Goal: Task Accomplishment & Management: Complete application form

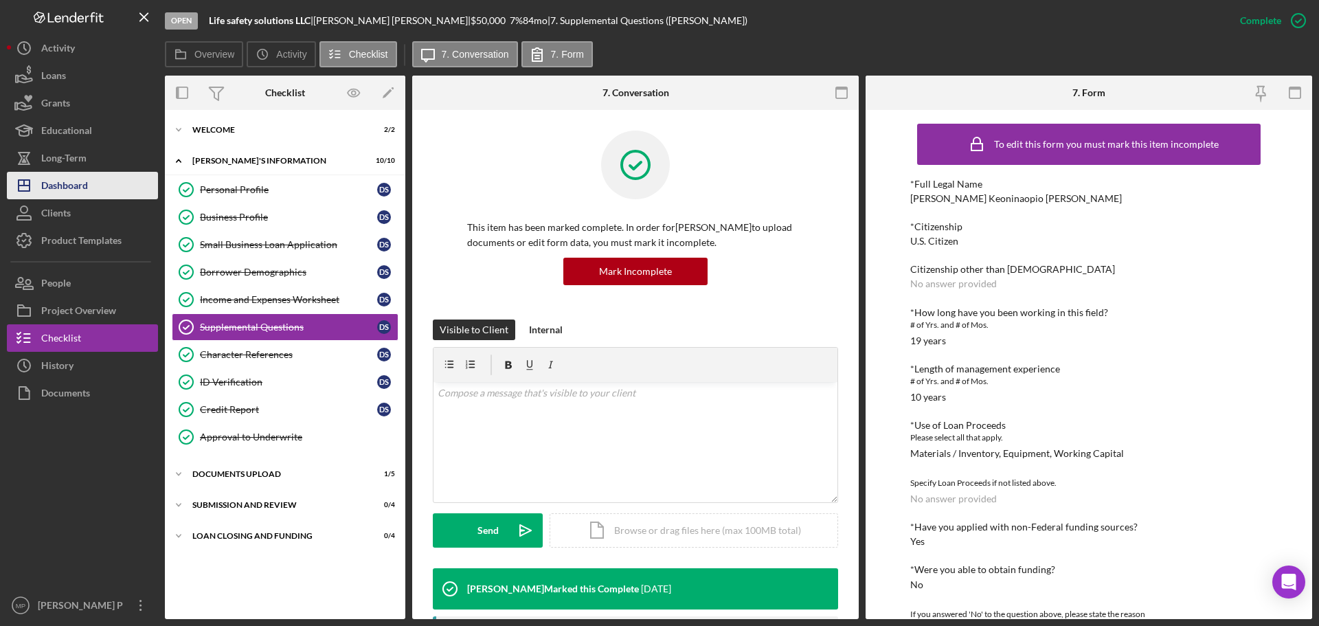
click at [95, 190] on button "Icon/Dashboard Dashboard" at bounding box center [82, 185] width 151 height 27
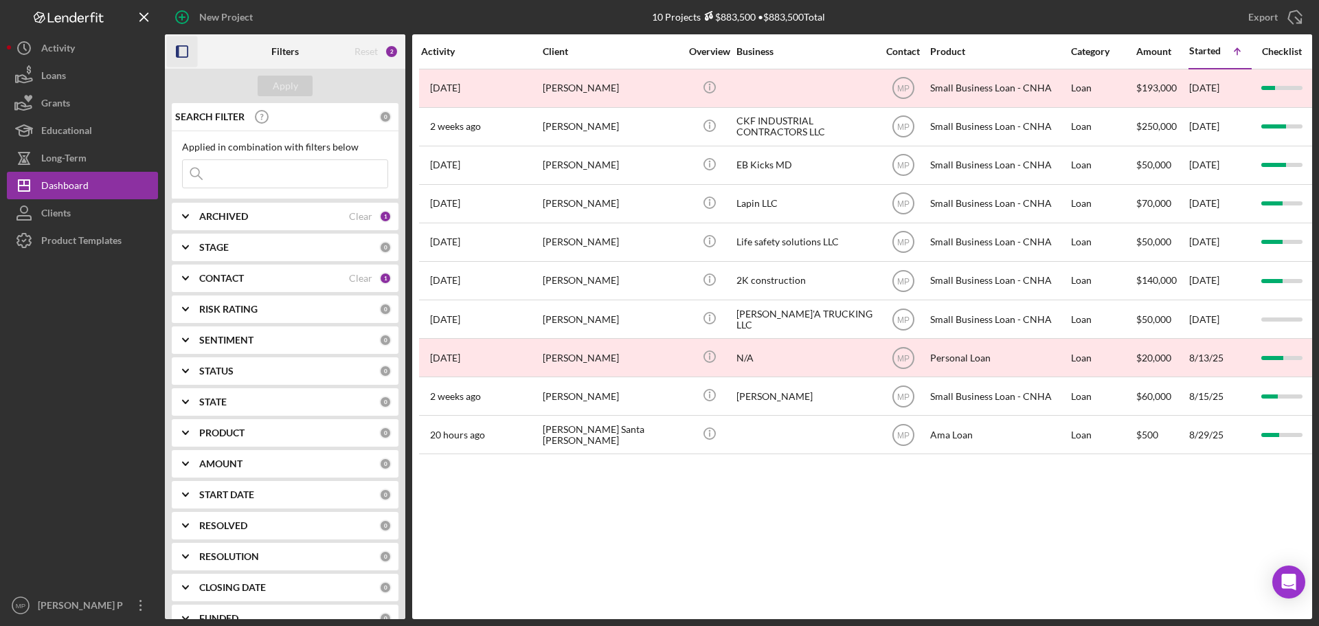
click at [185, 56] on icon "button" at bounding box center [182, 51] width 31 height 31
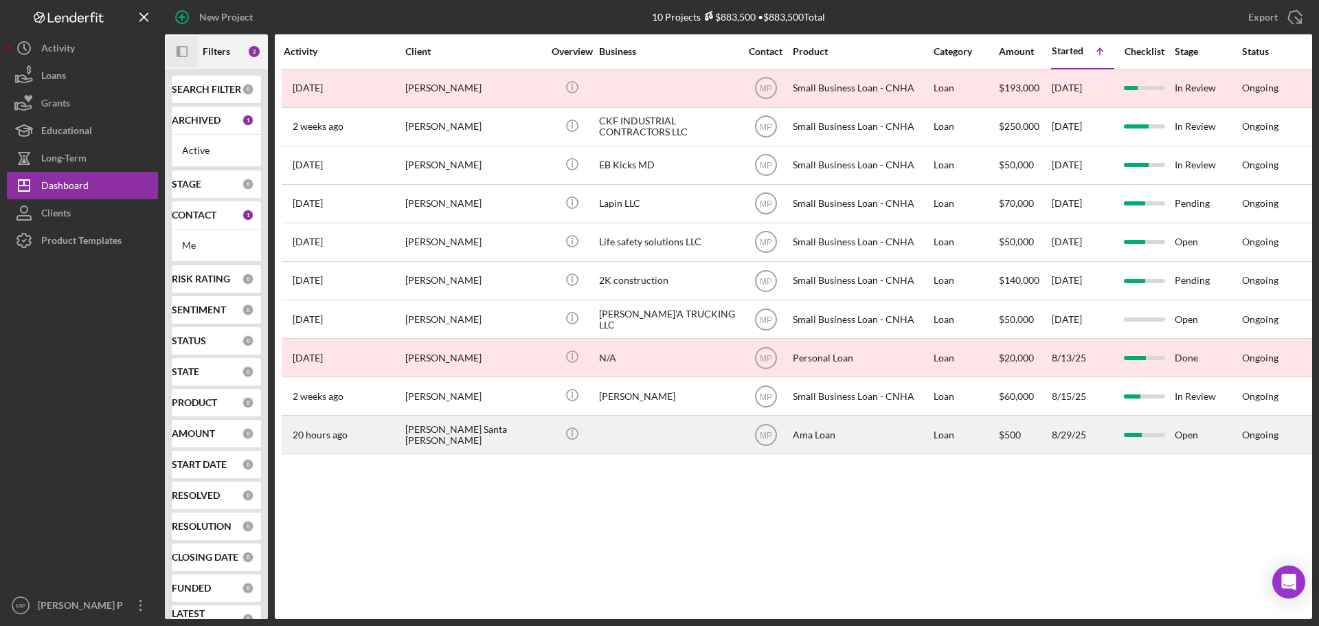
click at [455, 442] on div "[PERSON_NAME] Santa [PERSON_NAME]" at bounding box center [473, 434] width 137 height 36
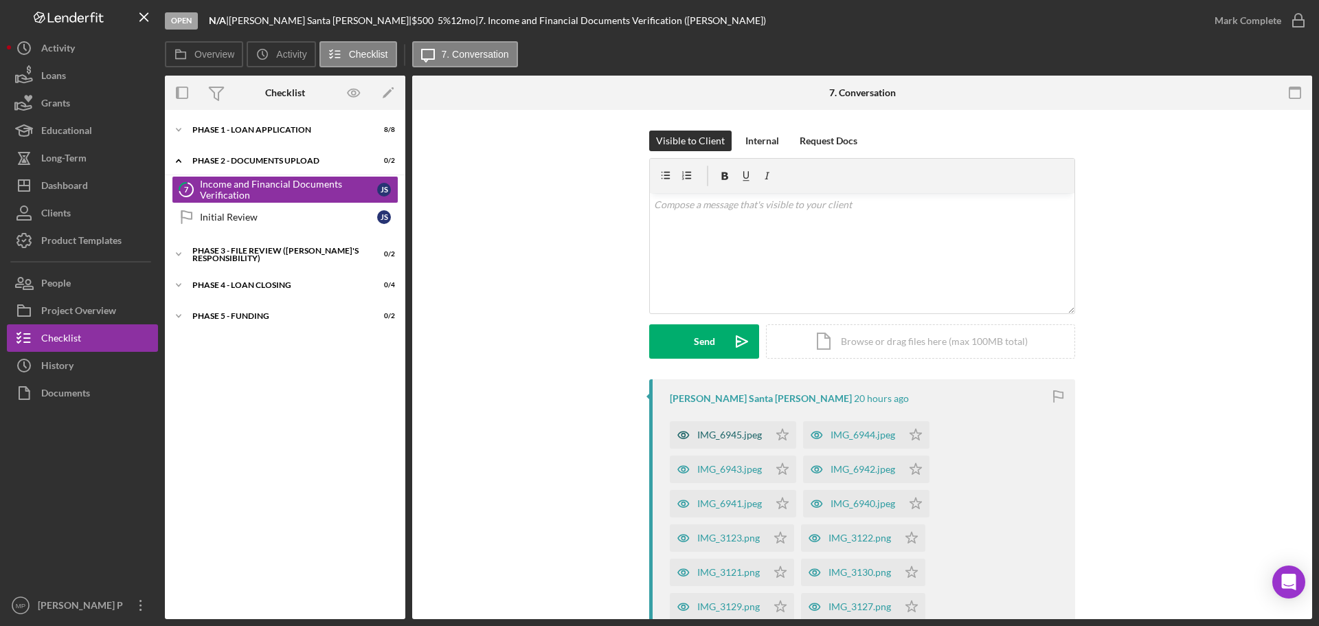
click at [725, 433] on div "IMG_6945.jpeg" at bounding box center [729, 434] width 65 height 11
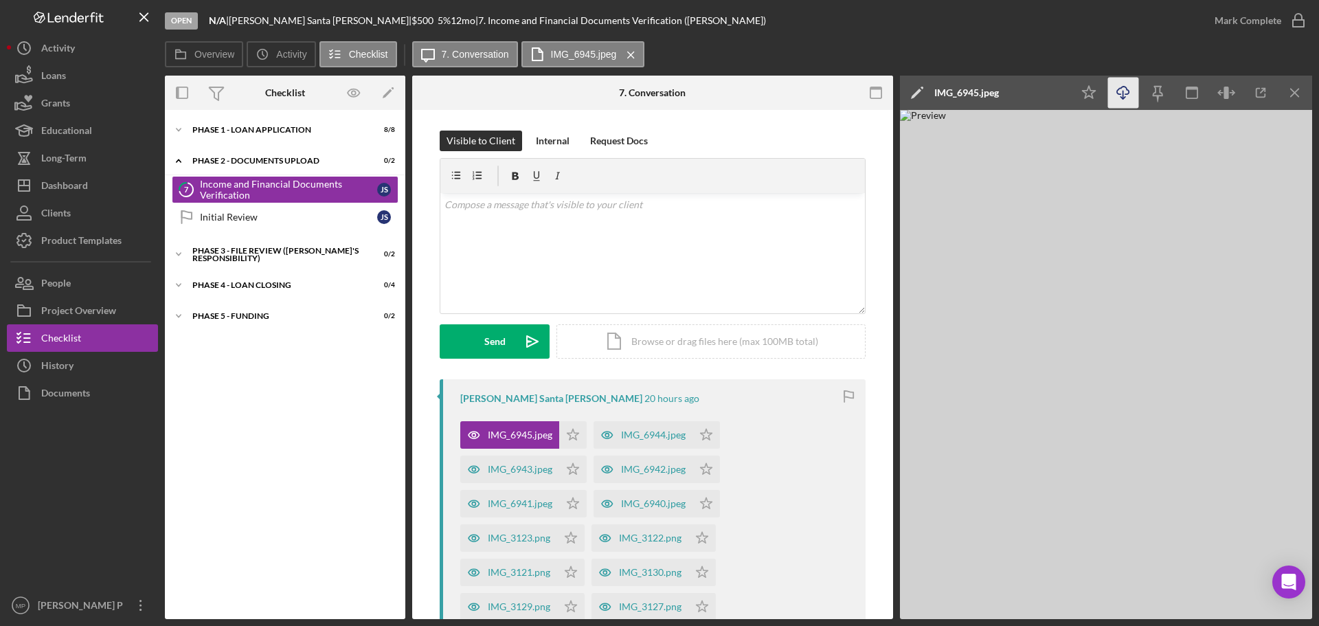
click at [1127, 100] on icon "Icon/Download" at bounding box center [1123, 93] width 31 height 31
click at [1294, 96] on icon "Icon/Menu Close" at bounding box center [1295, 93] width 31 height 31
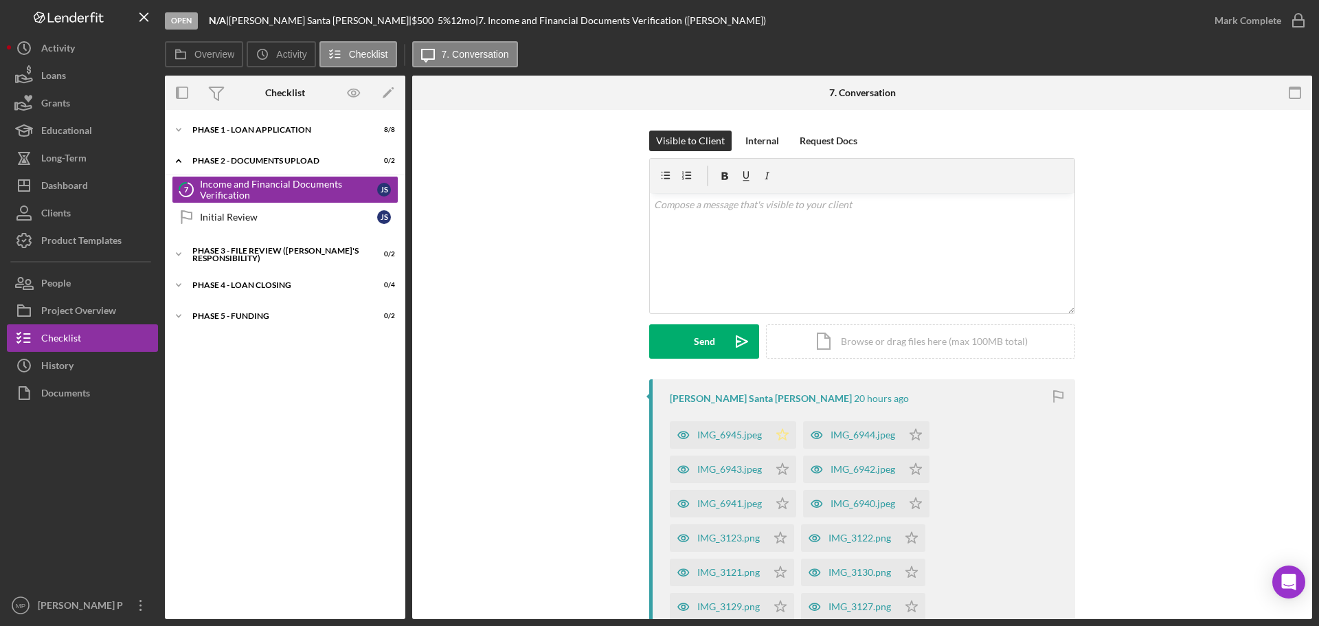
click at [777, 433] on polygon "button" at bounding box center [783, 434] width 12 height 11
click at [852, 436] on div "IMG_6944.jpeg" at bounding box center [863, 434] width 65 height 11
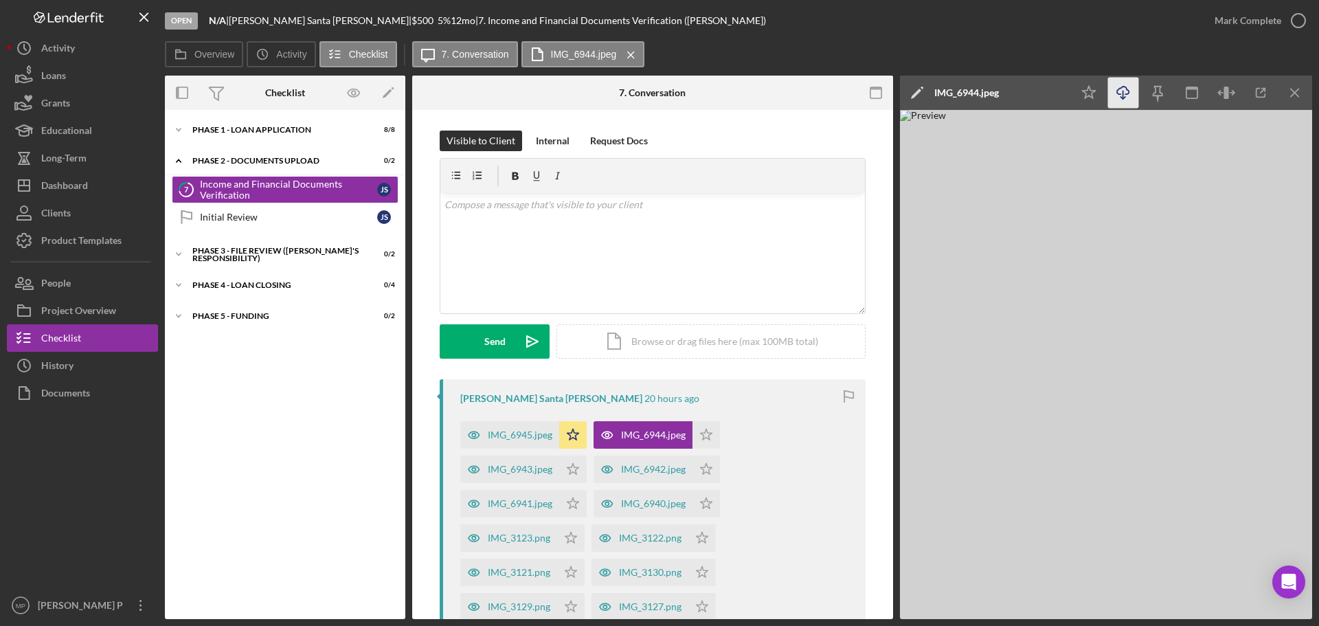
click at [1125, 97] on polyline "button" at bounding box center [1122, 98] width 5 height 2
click at [1298, 90] on icon "Icon/Menu Close" at bounding box center [1295, 93] width 31 height 31
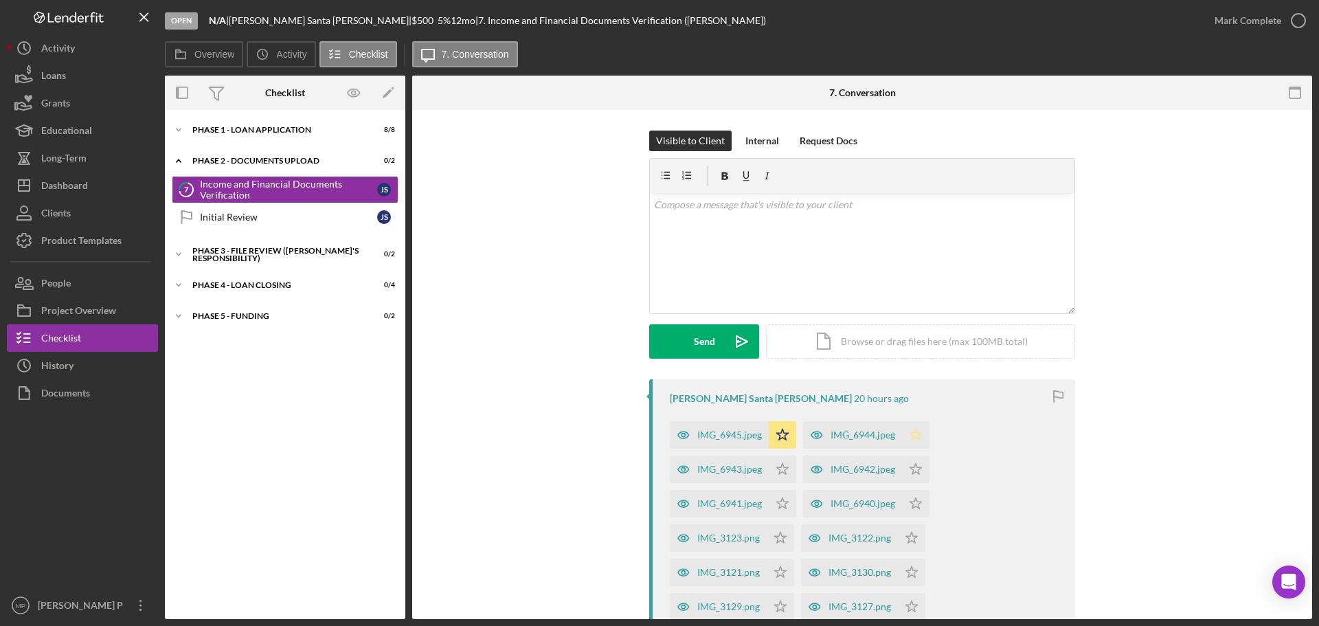
click at [912, 431] on icon "Icon/Star" at bounding box center [915, 434] width 27 height 27
click at [730, 473] on div "IMG_6943.jpeg" at bounding box center [729, 469] width 65 height 11
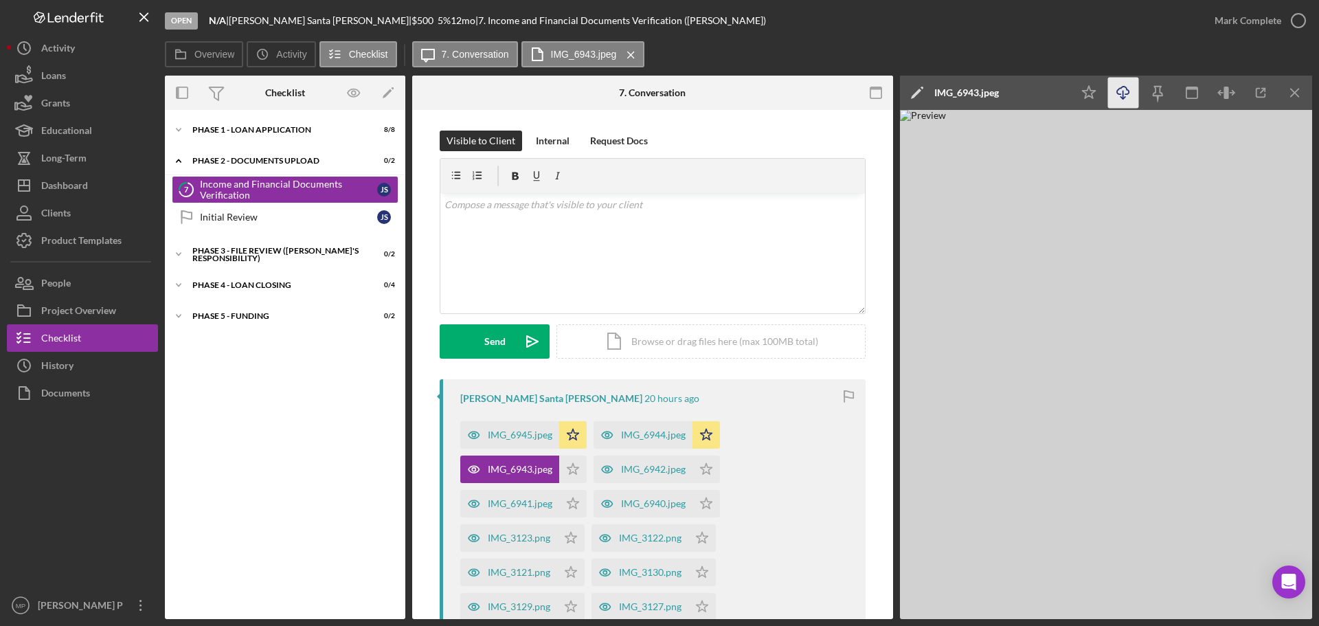
click at [1130, 92] on icon "Icon/Download" at bounding box center [1123, 93] width 31 height 31
click at [1298, 90] on line "button" at bounding box center [1295, 93] width 8 height 8
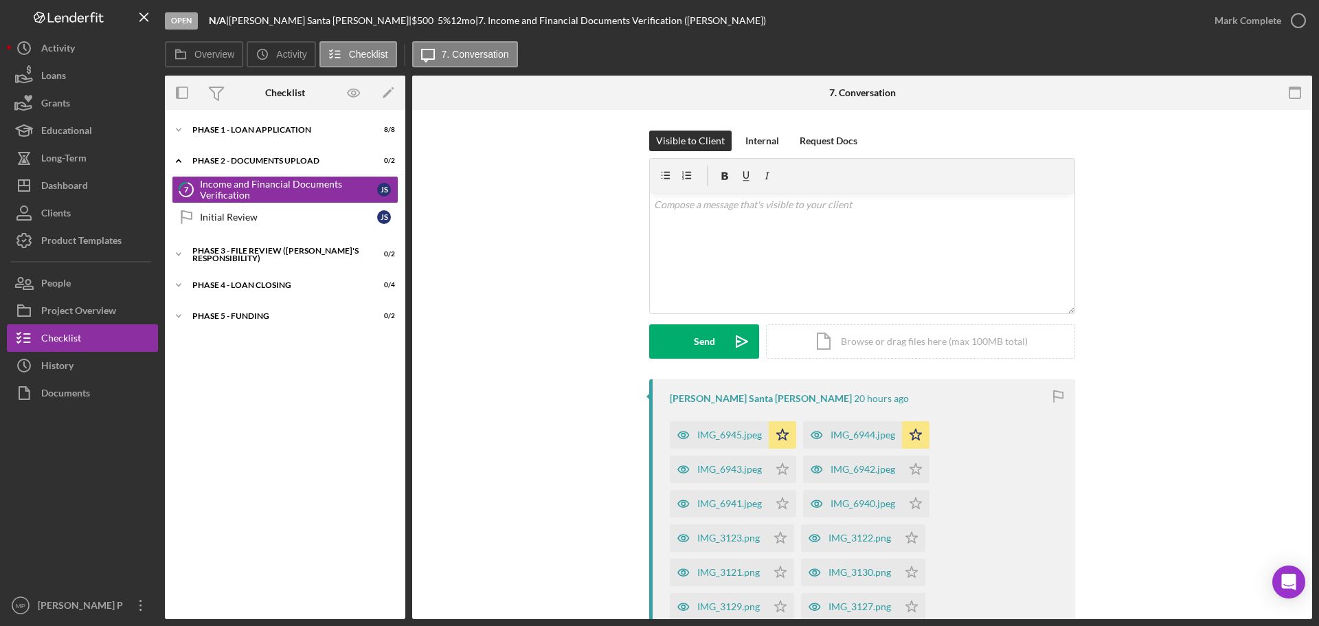
drag, startPoint x: 780, startPoint y: 469, endPoint x: 800, endPoint y: 469, distance: 19.2
click at [781, 469] on icon "Icon/Star" at bounding box center [782, 468] width 27 height 27
click at [864, 467] on div "IMG_6942.jpeg" at bounding box center [863, 469] width 65 height 11
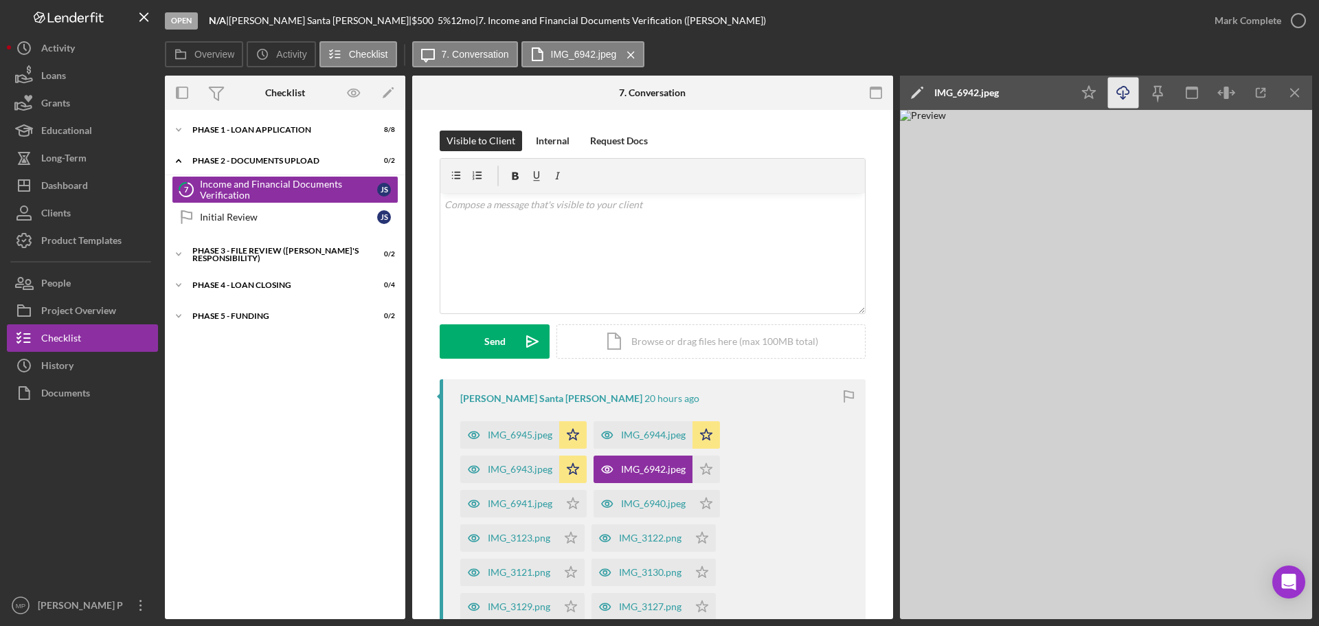
click at [1120, 91] on icon "Icon/Download" at bounding box center [1123, 93] width 31 height 31
click at [1088, 90] on icon "Icon/Star" at bounding box center [1089, 93] width 31 height 31
click at [1292, 98] on icon "Icon/Menu Close" at bounding box center [1295, 93] width 31 height 31
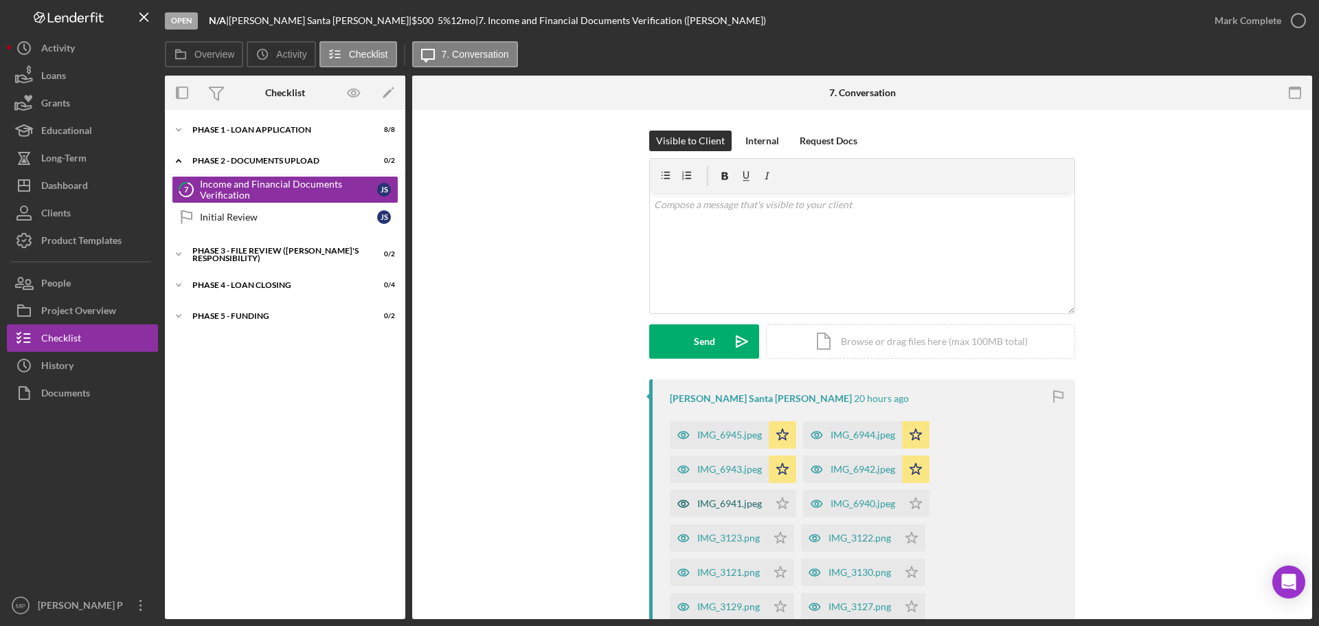
click at [725, 506] on div "IMG_6941.jpeg" at bounding box center [729, 503] width 65 height 11
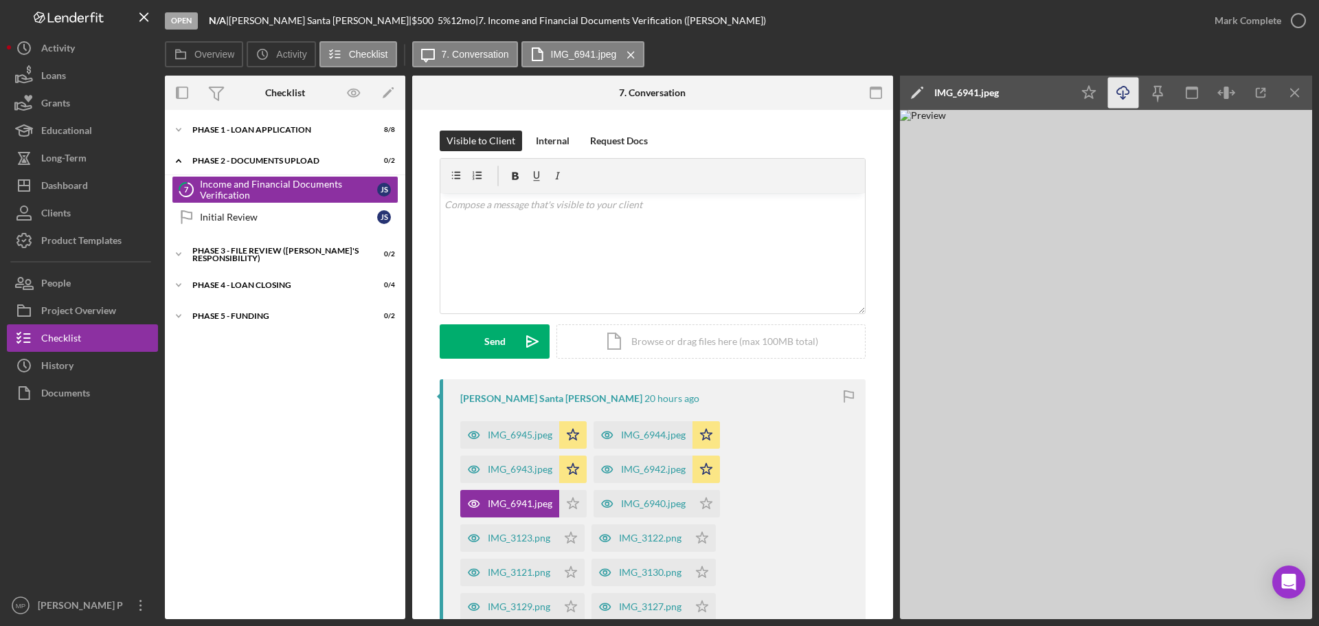
click at [1124, 91] on icon "Icon/Download" at bounding box center [1123, 93] width 31 height 31
click at [1293, 92] on icon "Icon/Menu Close" at bounding box center [1295, 93] width 31 height 31
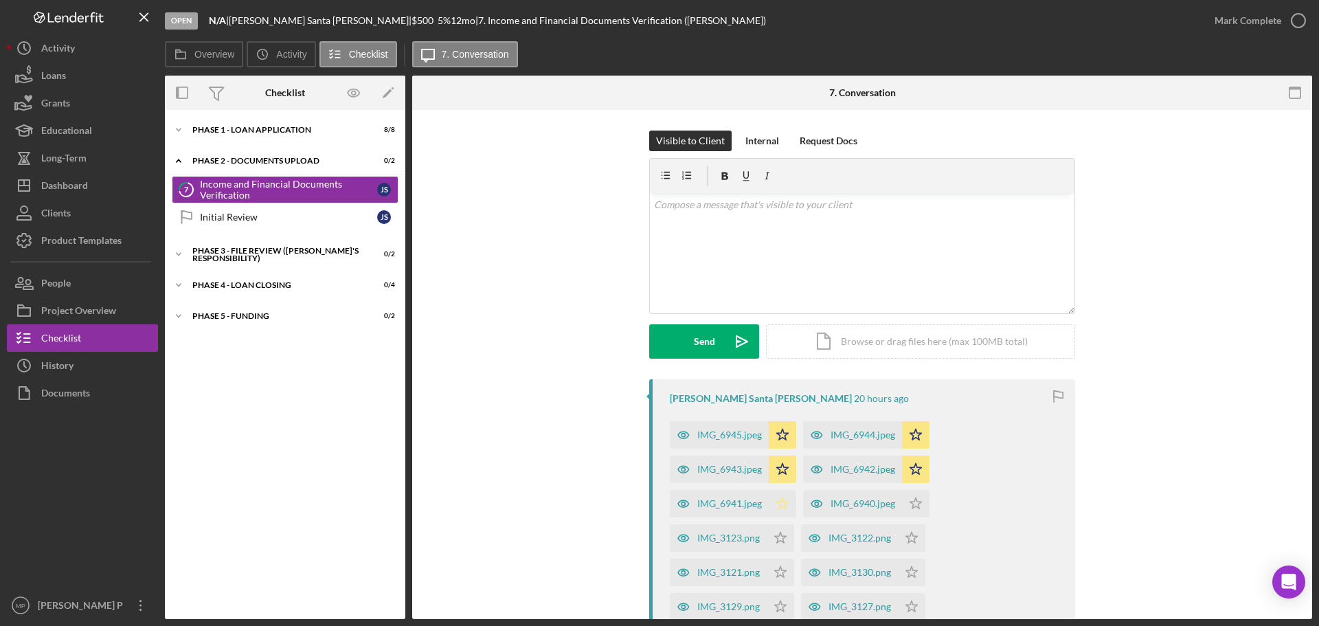
click at [781, 503] on icon "Icon/Star" at bounding box center [782, 503] width 27 height 27
click at [870, 504] on div "IMG_6940.jpeg" at bounding box center [863, 503] width 65 height 11
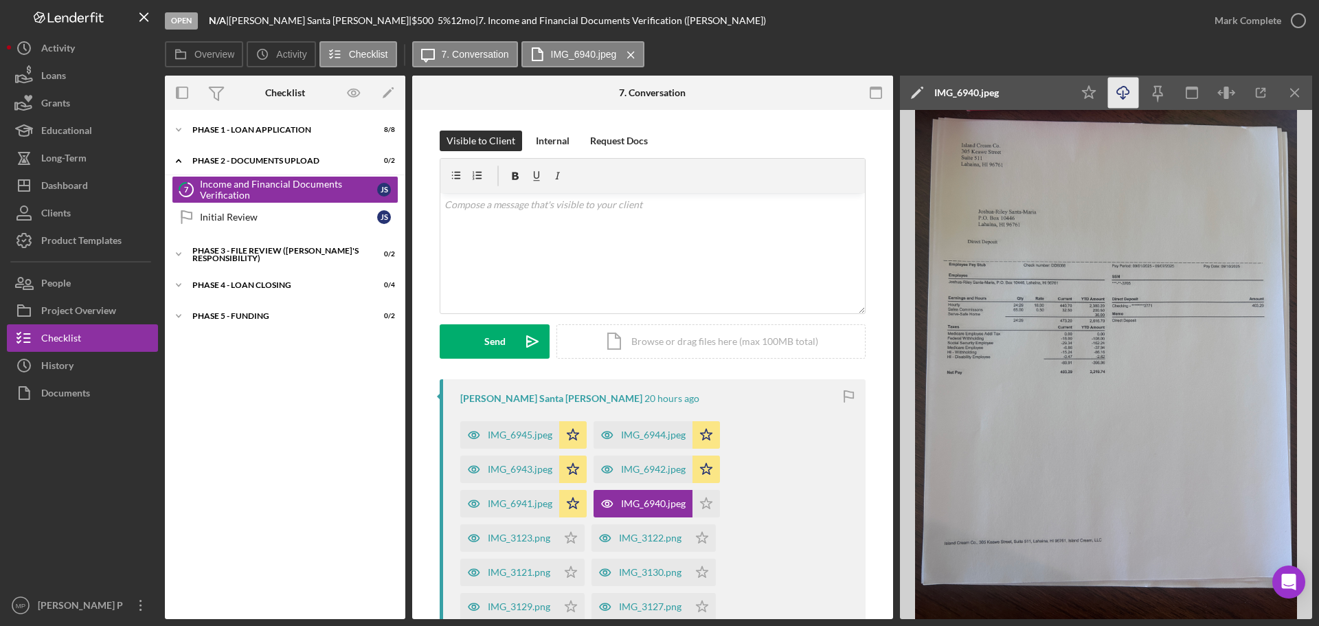
click at [1125, 91] on icon "Icon/Download" at bounding box center [1123, 93] width 31 height 31
click at [1030, 46] on div "Overview Icon/History Activity Checklist Icon/Message 7. Conversation IMG_6940.…" at bounding box center [738, 54] width 1147 height 27
click at [1094, 89] on icon "Icon/Star" at bounding box center [1089, 93] width 31 height 31
click at [1296, 91] on line "button" at bounding box center [1295, 93] width 8 height 8
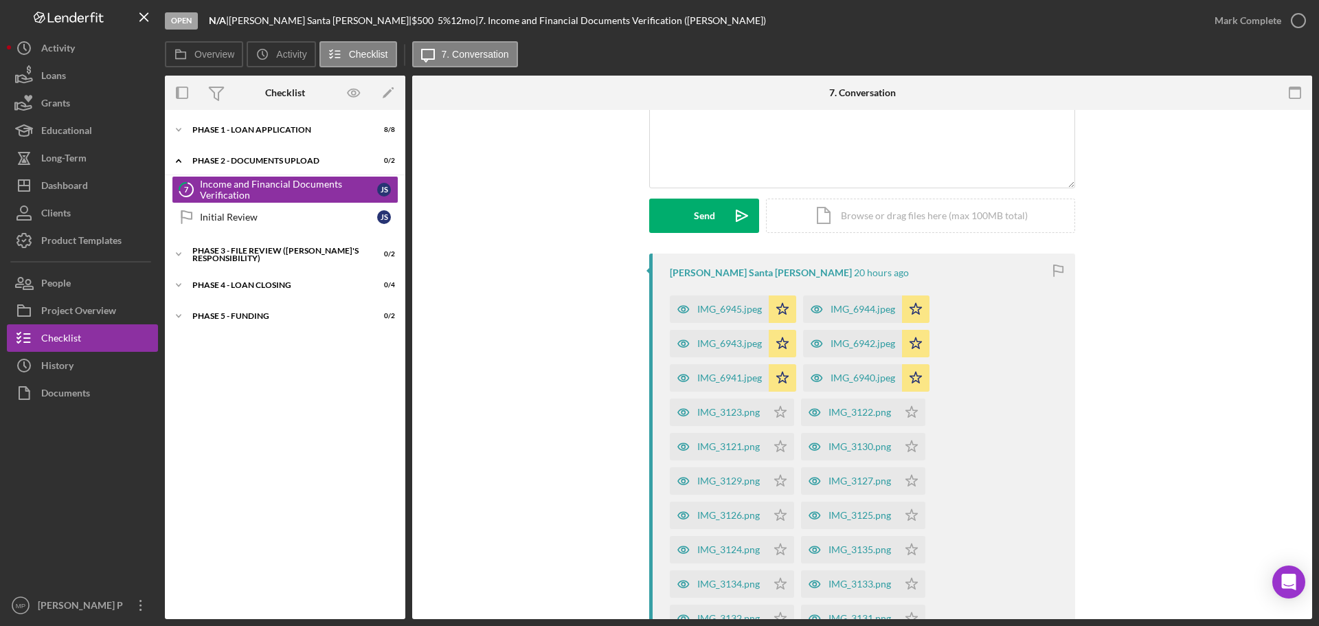
scroll to position [137, 0]
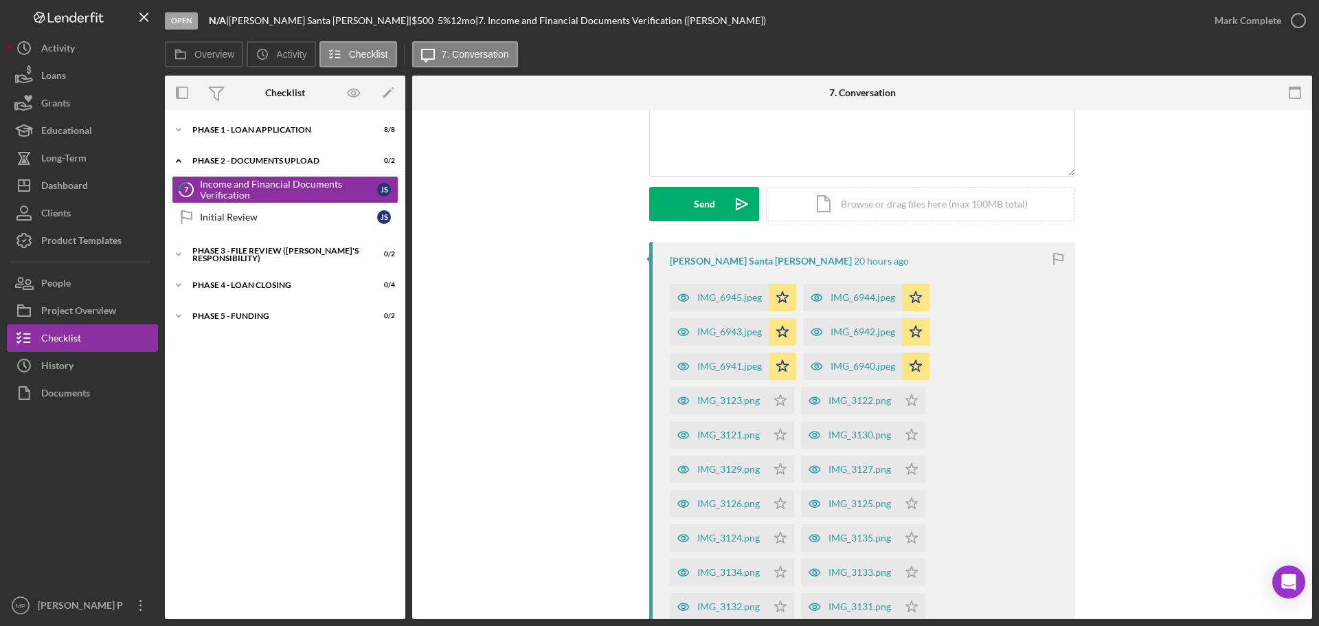
click at [719, 400] on div "IMG_3123.png" at bounding box center [728, 400] width 63 height 11
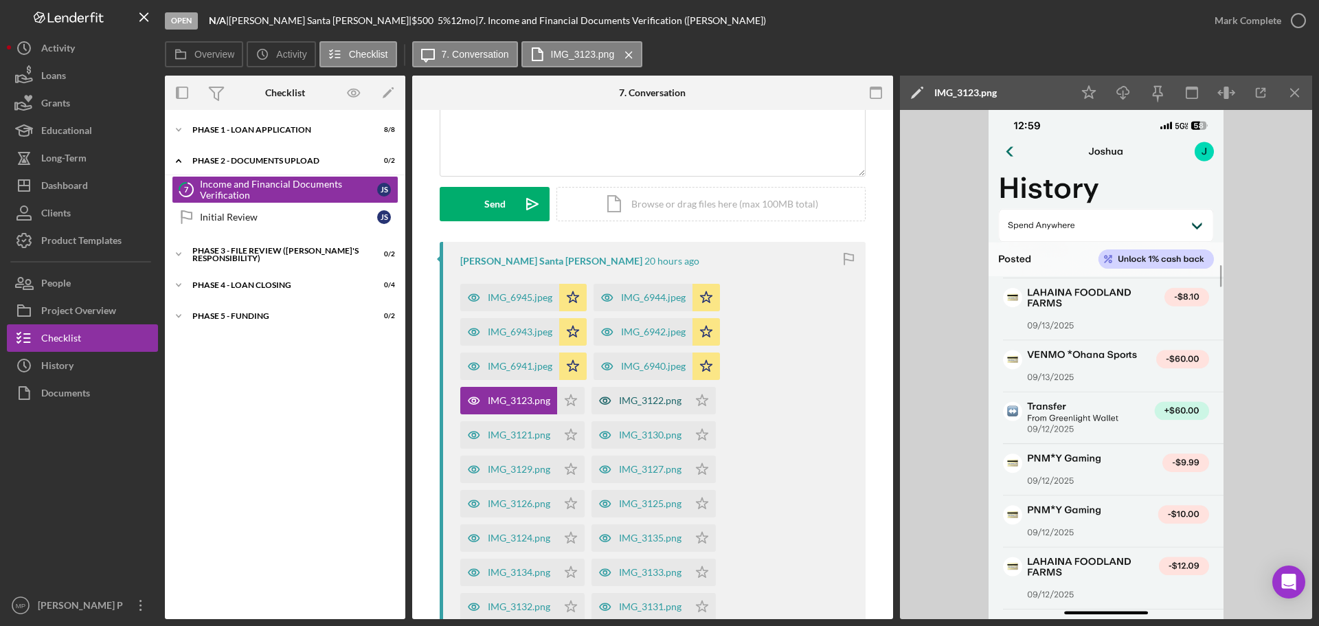
click at [637, 403] on div "IMG_3122.png" at bounding box center [650, 400] width 63 height 11
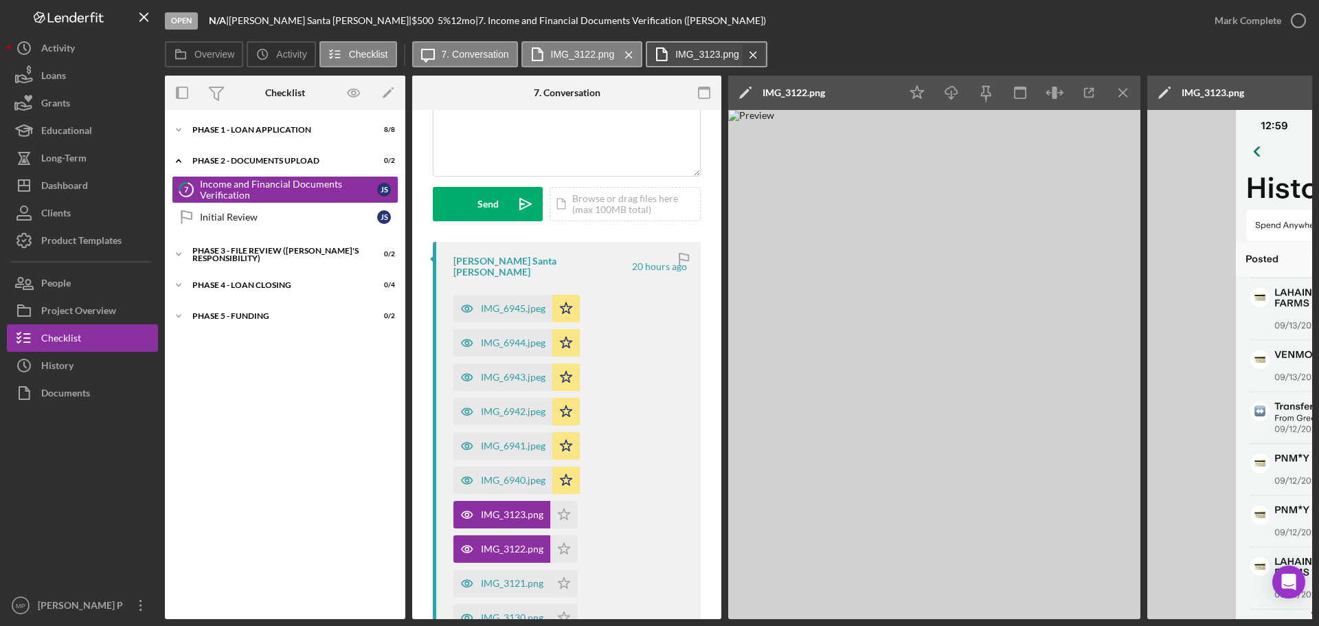
click at [754, 58] on icon "Icon/Menu Close" at bounding box center [753, 55] width 24 height 34
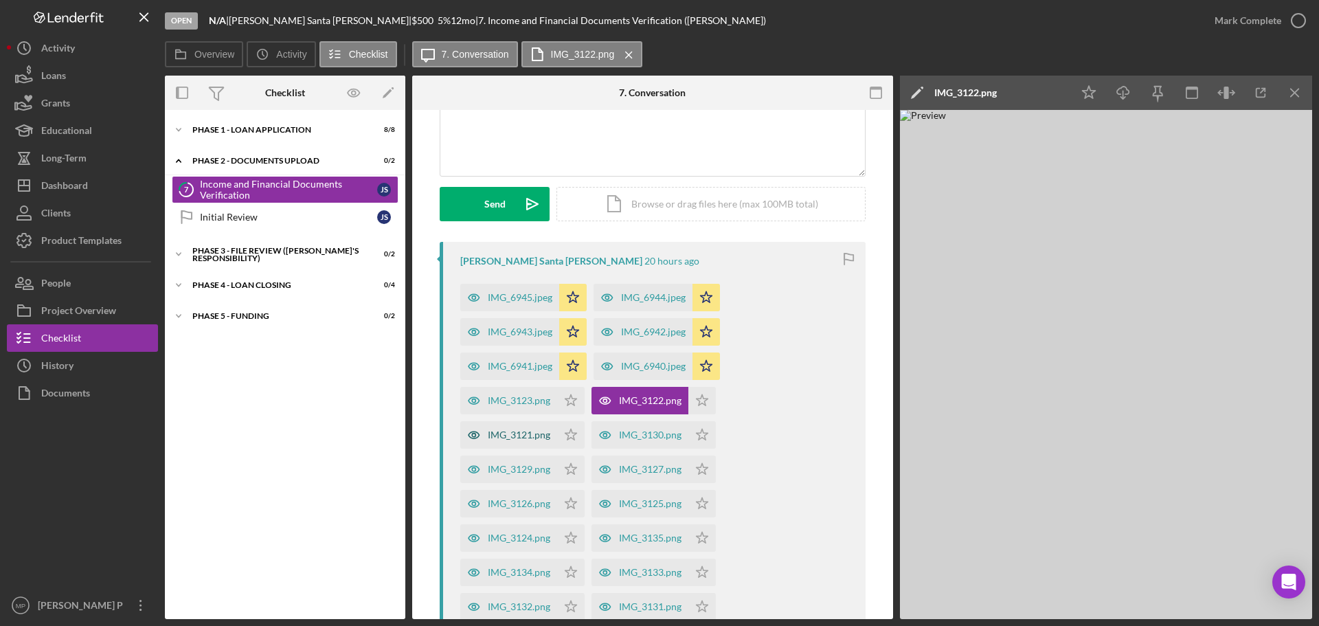
click at [529, 436] on div "IMG_3121.png" at bounding box center [519, 434] width 63 height 11
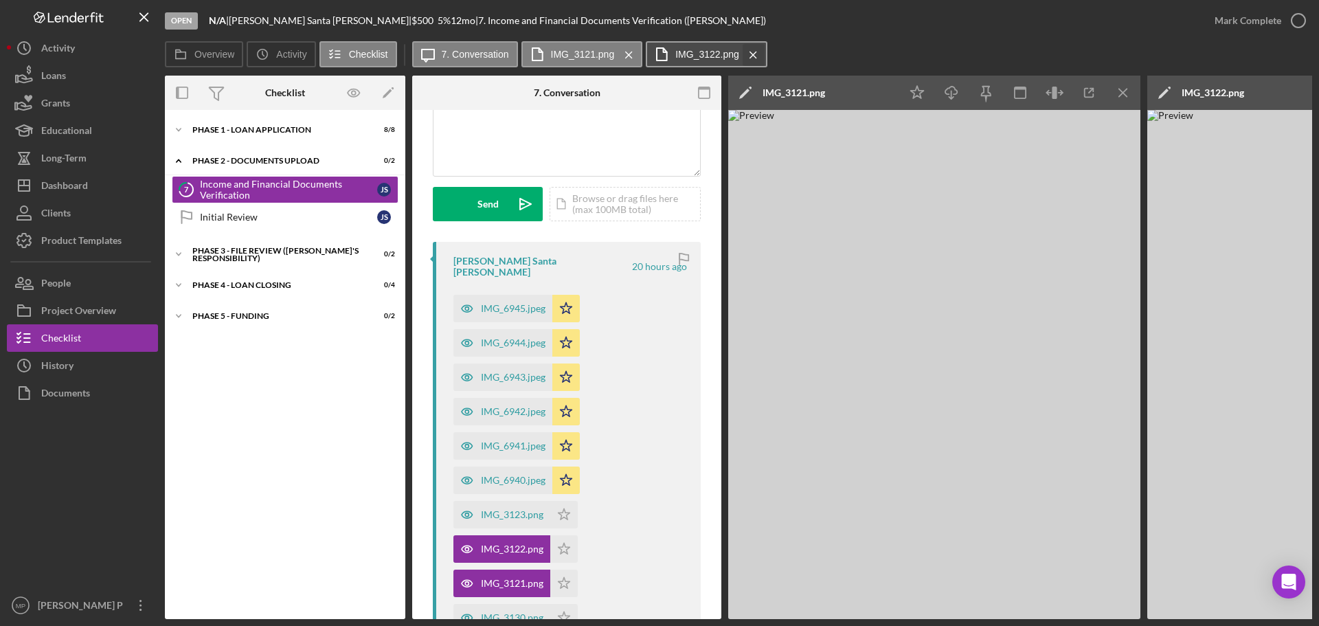
click at [754, 53] on icon "Icon/Menu Close" at bounding box center [753, 55] width 24 height 34
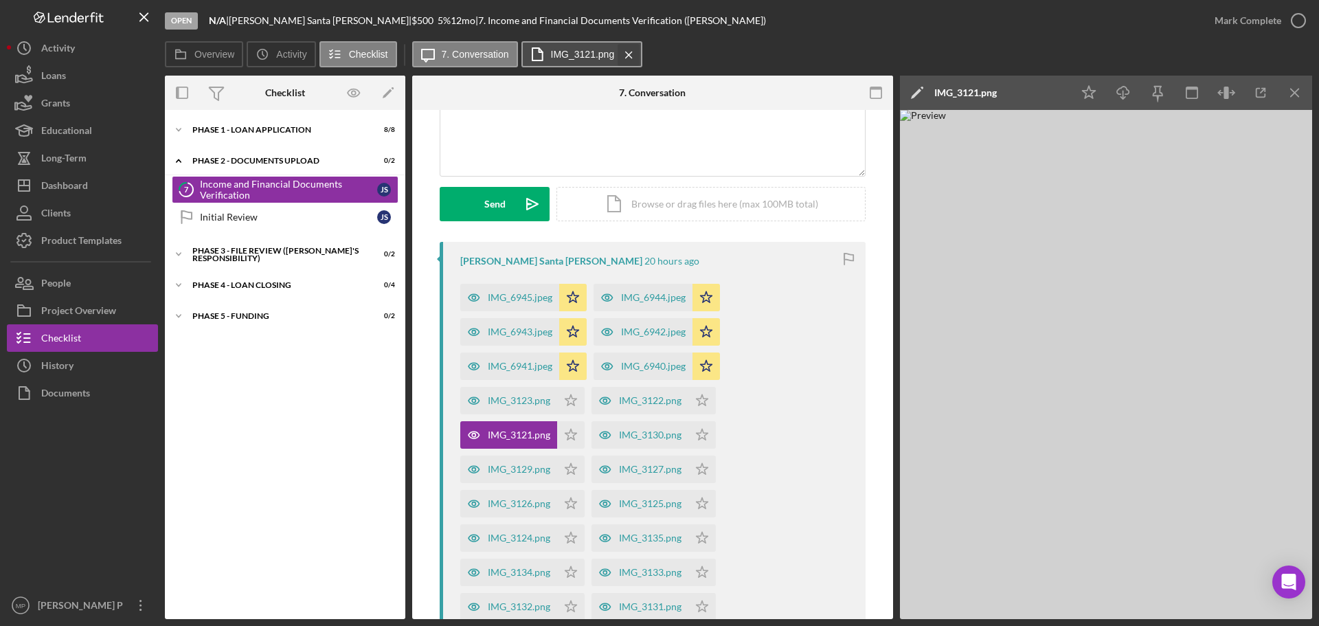
click at [630, 53] on icon "Icon/Menu Close" at bounding box center [629, 55] width 24 height 34
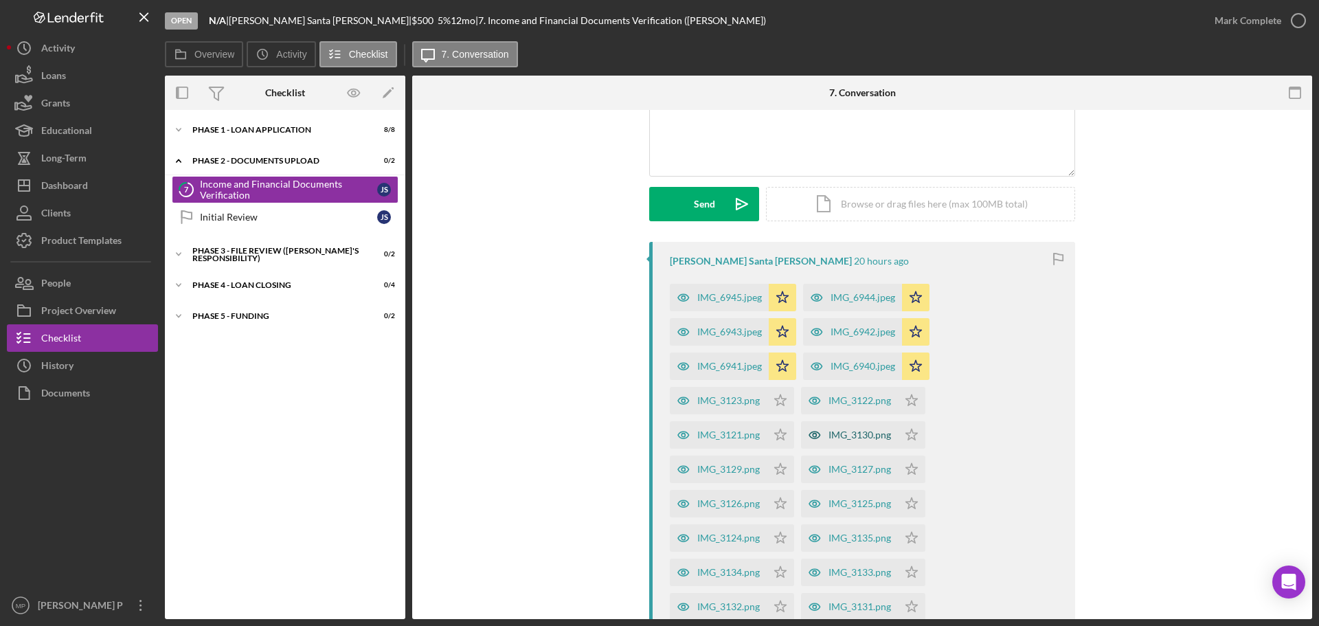
click at [857, 439] on div "IMG_3130.png" at bounding box center [859, 434] width 63 height 11
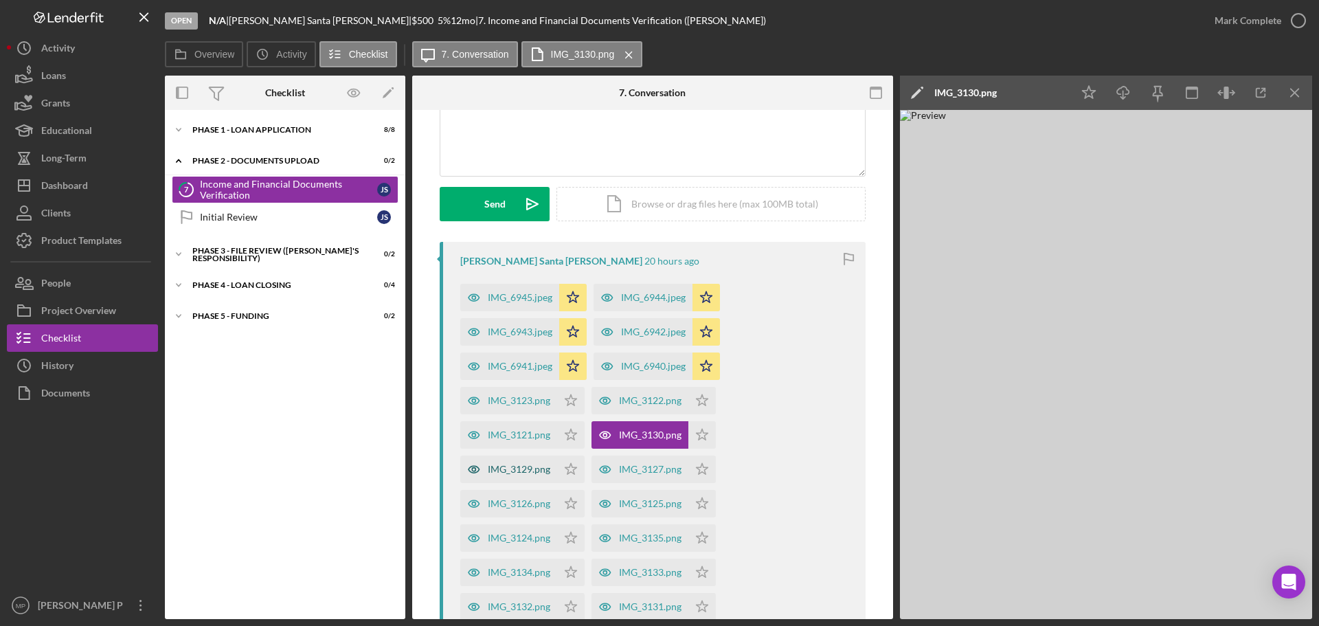
click at [523, 471] on div "IMG_3129.png" at bounding box center [519, 469] width 63 height 11
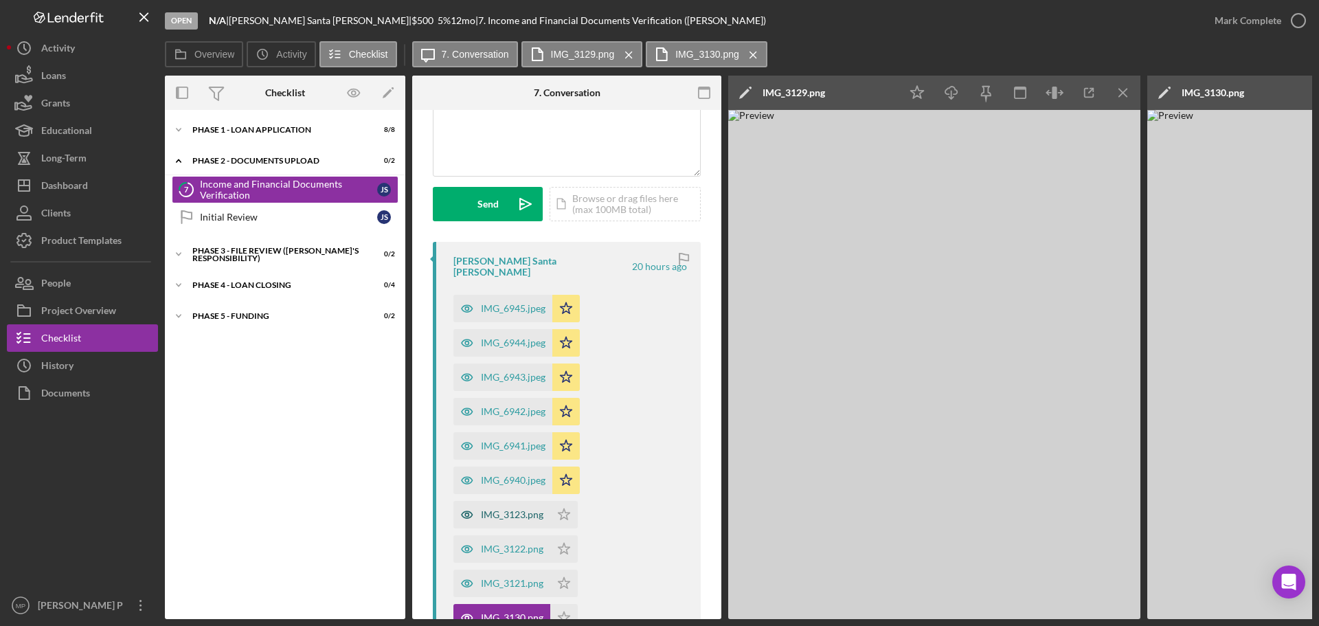
click at [525, 509] on div "IMG_3123.png" at bounding box center [512, 514] width 63 height 11
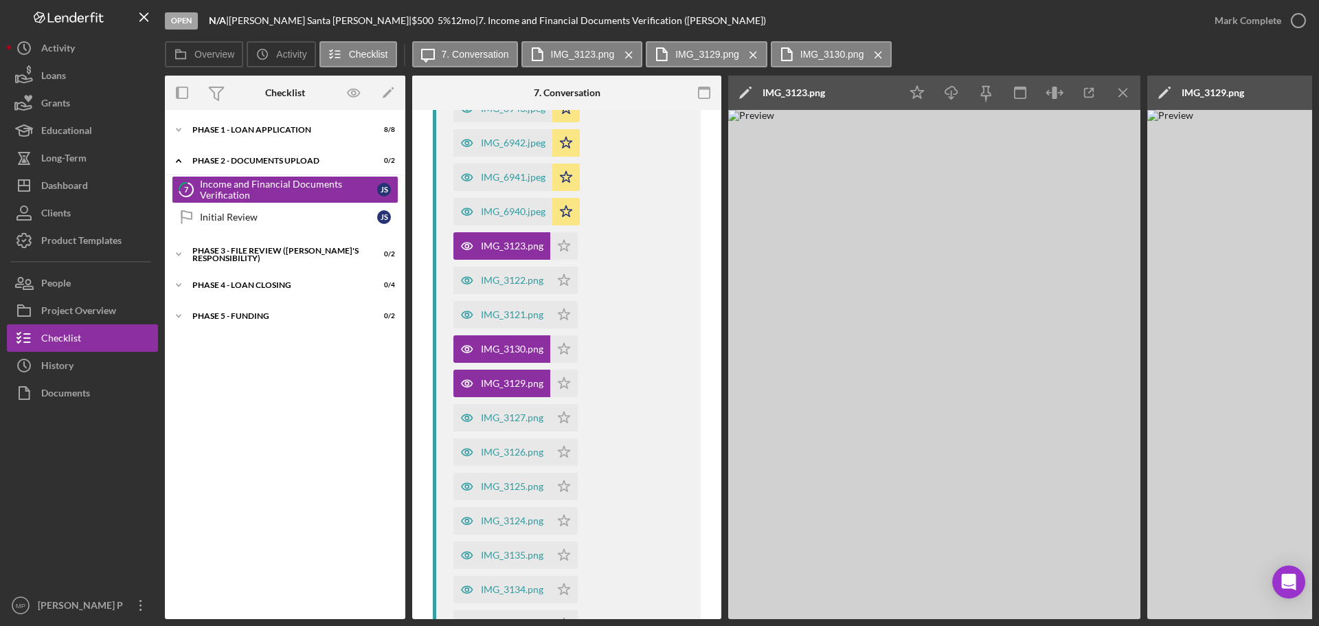
scroll to position [412, 0]
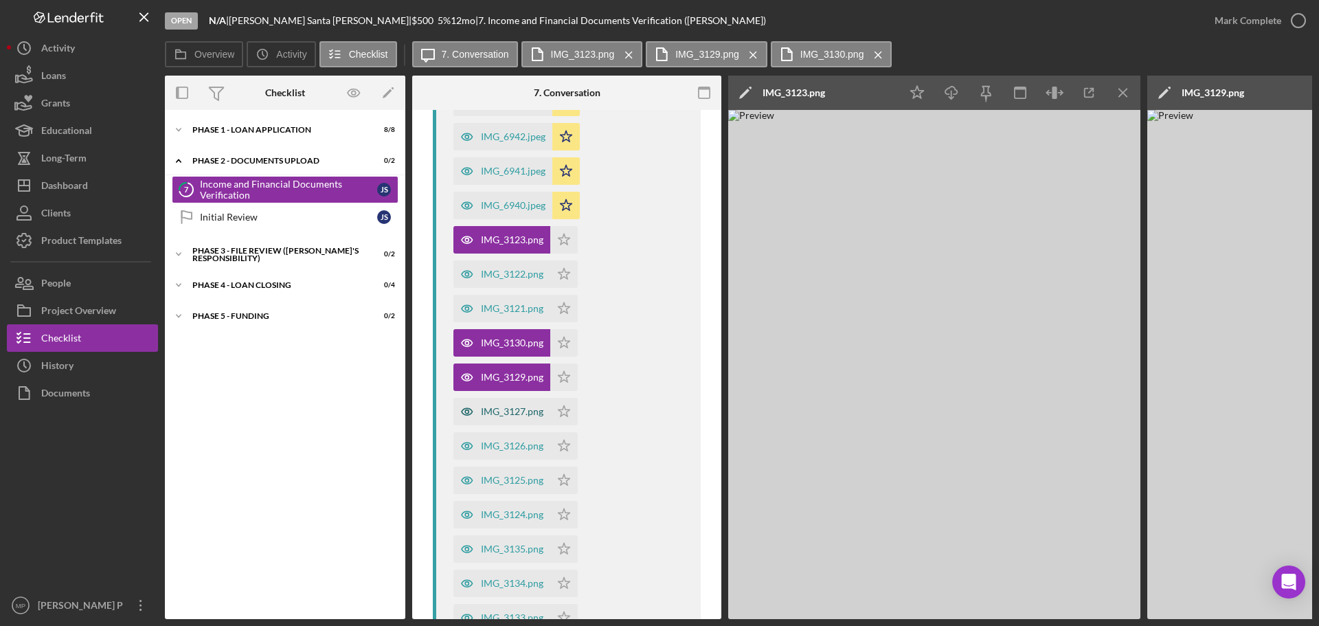
click at [493, 406] on div "IMG_3127.png" at bounding box center [512, 411] width 63 height 11
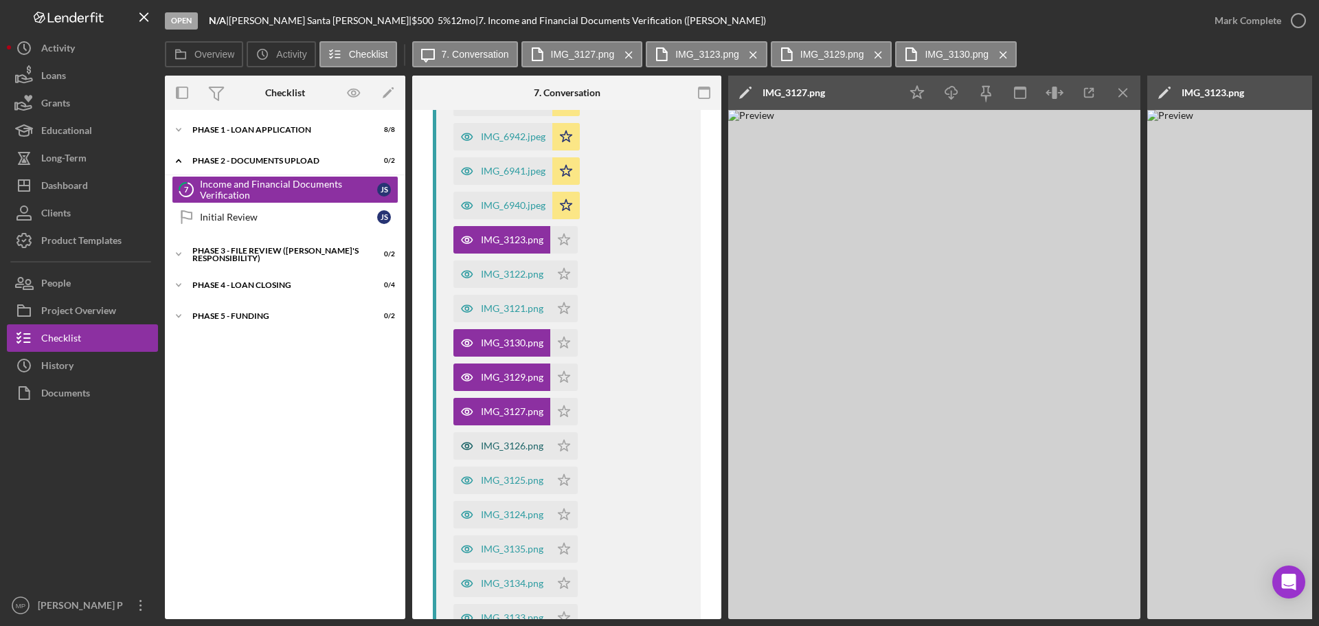
click at [500, 440] on div "IMG_3126.png" at bounding box center [512, 445] width 63 height 11
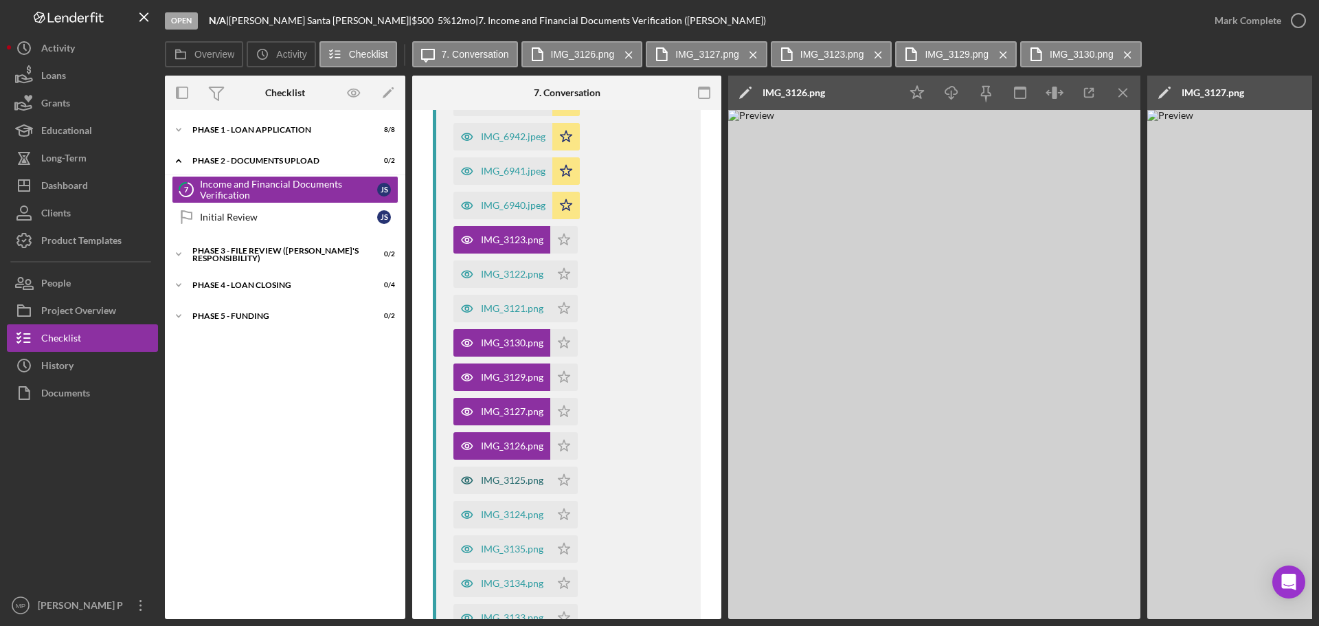
click at [510, 475] on div "IMG_3125.png" at bounding box center [512, 480] width 63 height 11
click at [508, 509] on div "IMG_3124.png" at bounding box center [512, 514] width 63 height 11
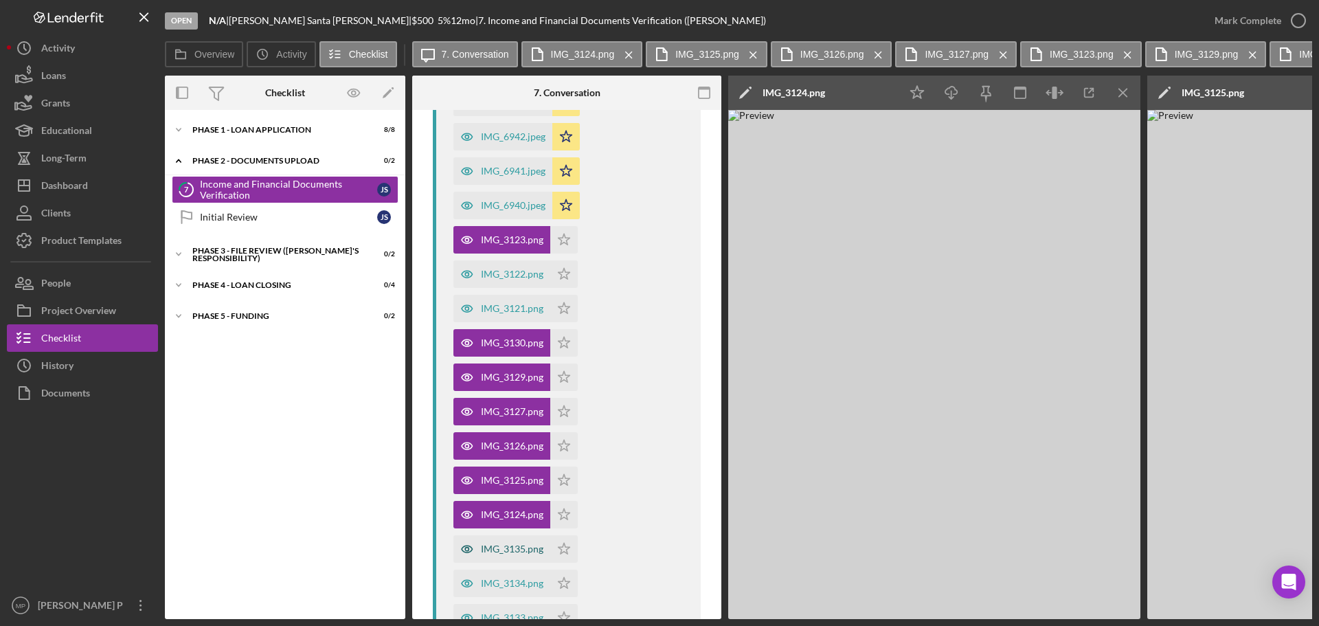
click at [497, 543] on div "IMG_3135.png" at bounding box center [512, 548] width 63 height 11
click at [517, 578] on div "IMG_3134.png" at bounding box center [501, 582] width 97 height 27
click at [517, 612] on div "IMG_3133.png" at bounding box center [512, 617] width 63 height 11
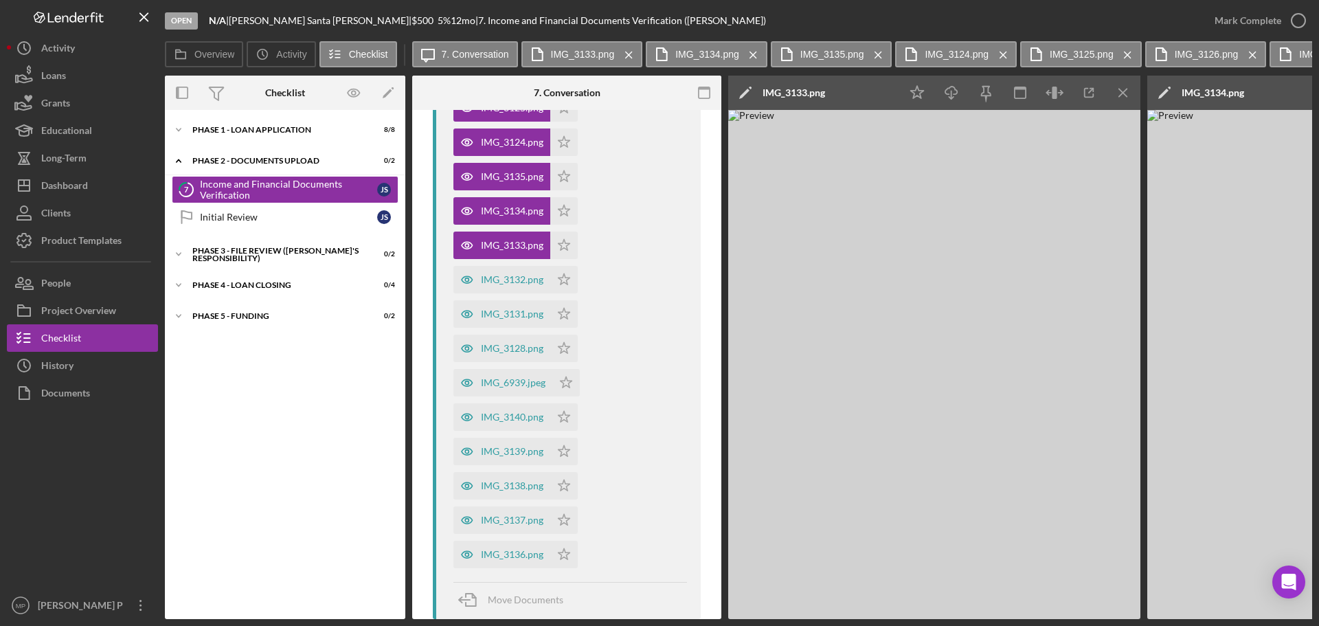
scroll to position [812, 0]
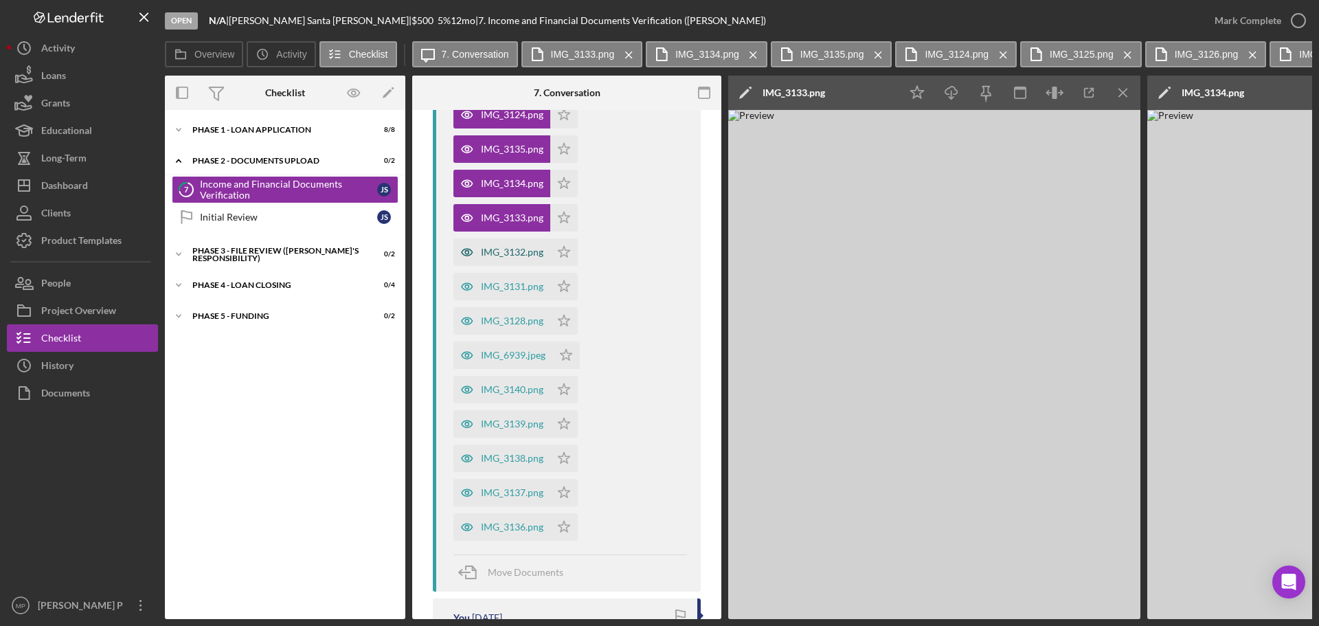
click at [496, 238] on div "IMG_3132.png" at bounding box center [501, 251] width 97 height 27
click at [510, 281] on div "IMG_3131.png" at bounding box center [512, 286] width 63 height 11
click at [499, 315] on div "IMG_3128.png" at bounding box center [512, 320] width 63 height 11
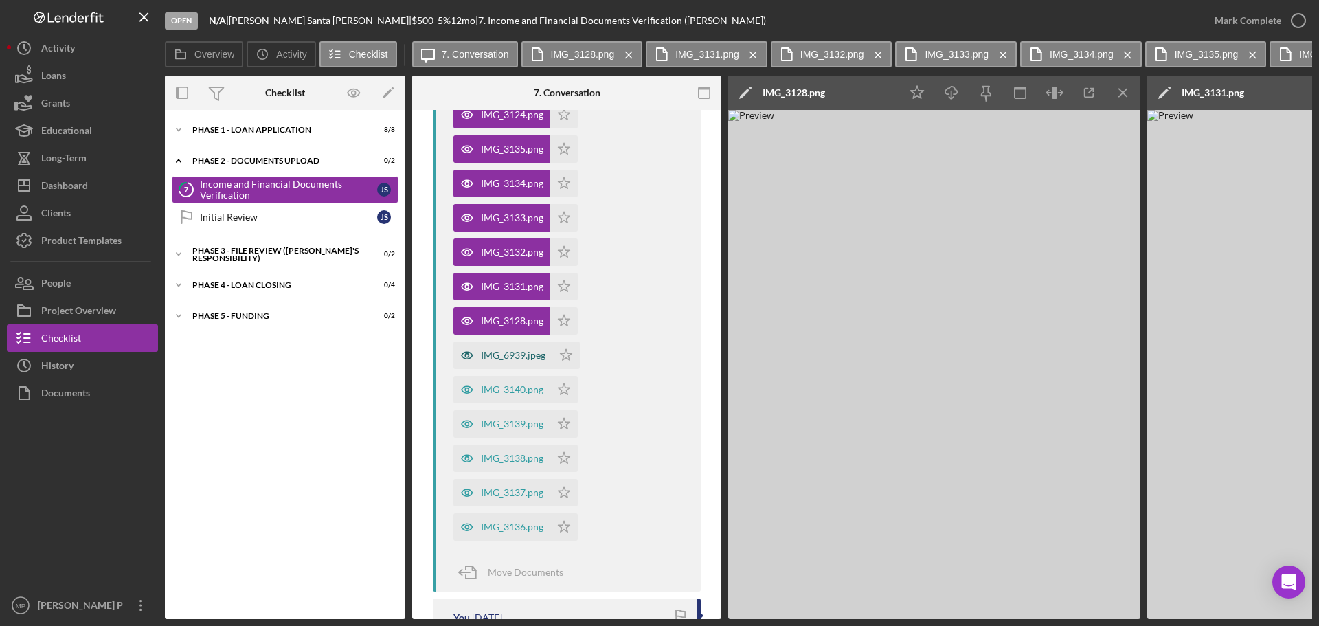
click at [503, 350] on div "IMG_6939.jpeg" at bounding box center [513, 355] width 65 height 11
click at [955, 94] on icon "button" at bounding box center [951, 91] width 12 height 8
click at [518, 384] on div "IMG_3140.png" at bounding box center [512, 389] width 63 height 11
click at [515, 418] on div "IMG_3139.png" at bounding box center [512, 423] width 63 height 11
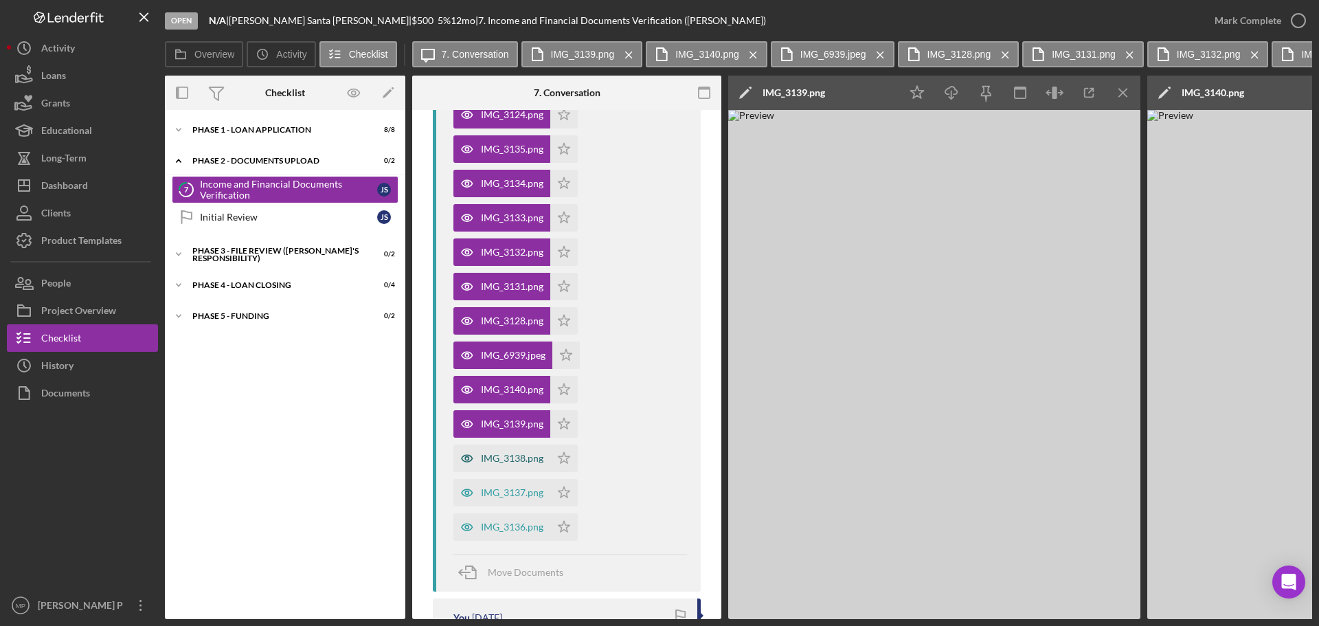
click at [515, 453] on div "IMG_3138.png" at bounding box center [512, 458] width 63 height 11
click at [948, 90] on icon "Icon/Download" at bounding box center [951, 93] width 31 height 31
click at [512, 487] on div "IMG_3137.png" at bounding box center [512, 492] width 63 height 11
click at [501, 521] on div "IMG_3136.png" at bounding box center [512, 526] width 63 height 11
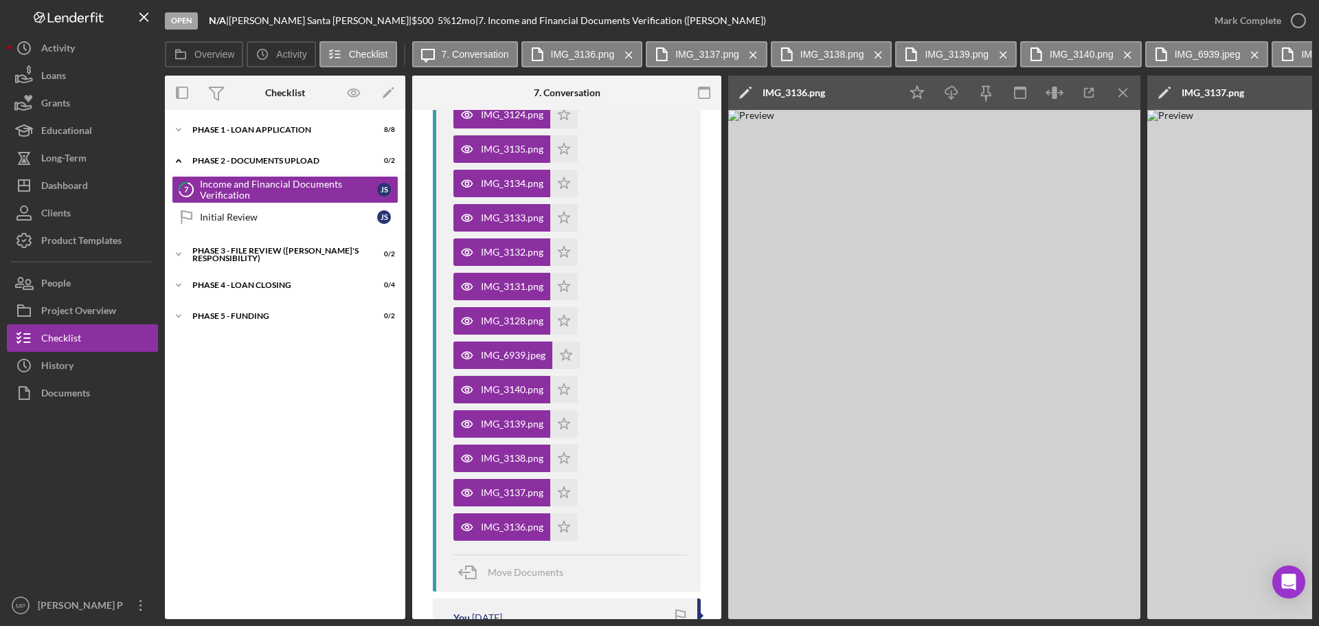
click at [1120, 89] on icon "Icon/Menu Close" at bounding box center [1123, 93] width 31 height 31
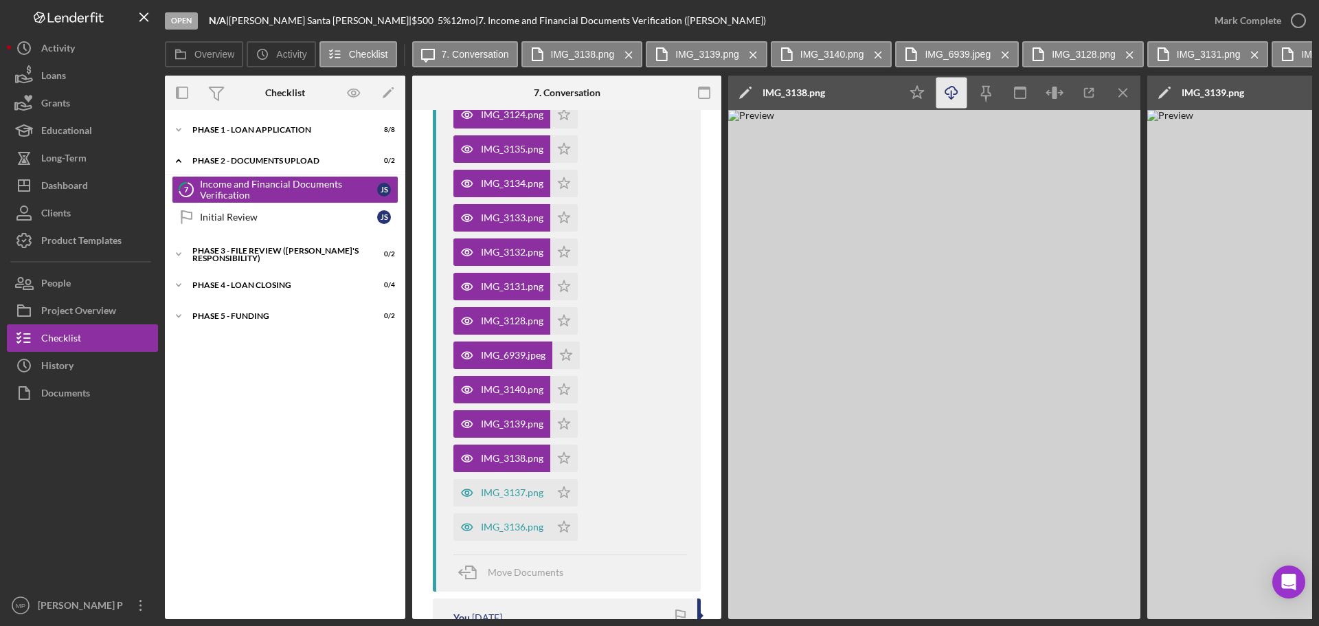
click at [1120, 89] on icon "Icon/Menu Close" at bounding box center [1123, 93] width 31 height 31
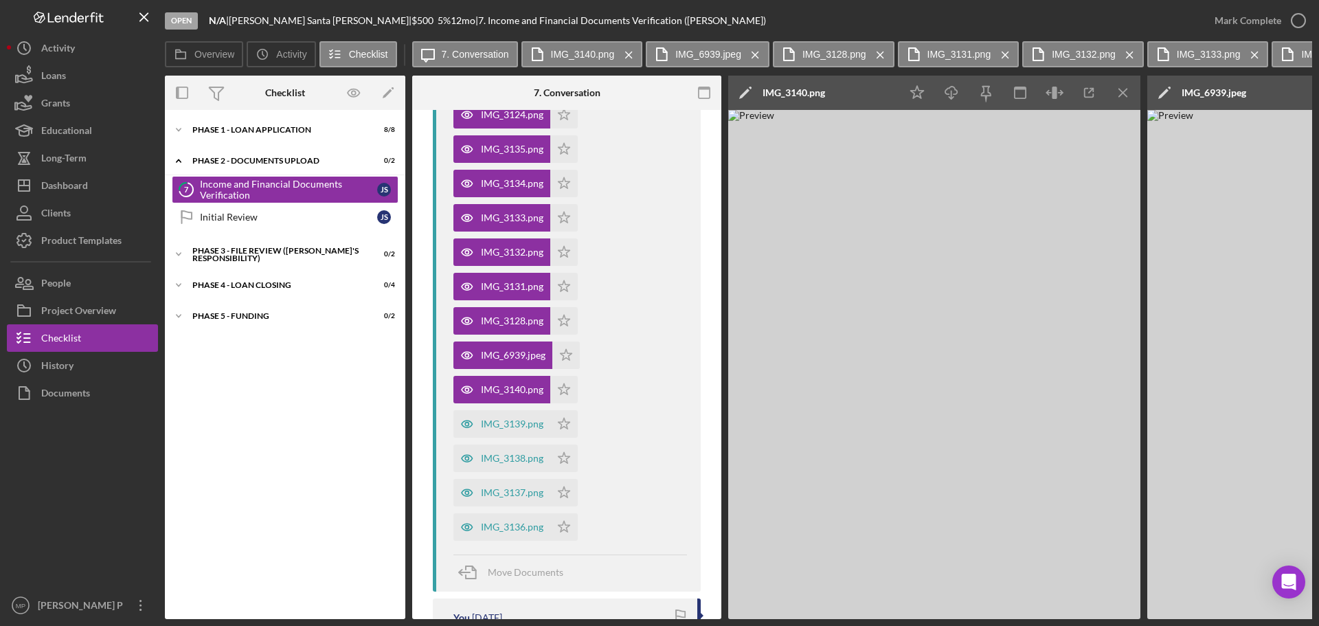
click at [1122, 90] on icon "Icon/Menu Close" at bounding box center [1123, 93] width 31 height 31
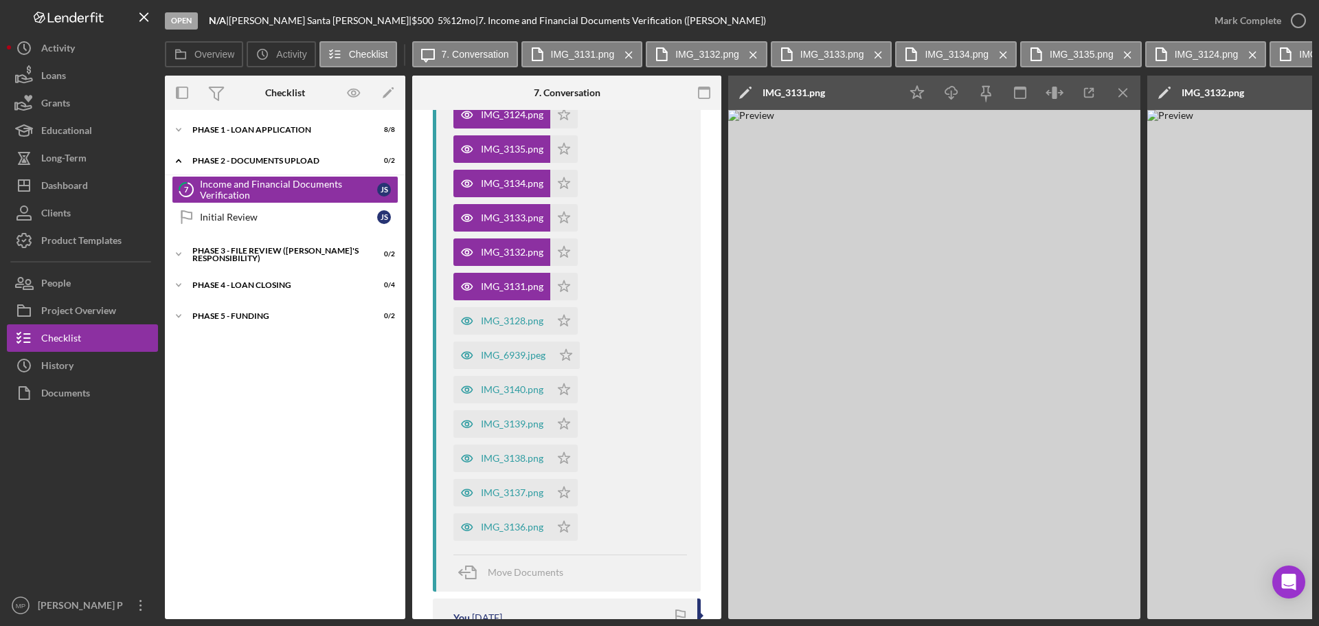
click at [1122, 90] on icon "Icon/Menu Close" at bounding box center [1123, 93] width 31 height 31
click at [947, 95] on icon "Icon/Download" at bounding box center [951, 93] width 31 height 31
click at [1122, 93] on line "button" at bounding box center [1123, 93] width 8 height 8
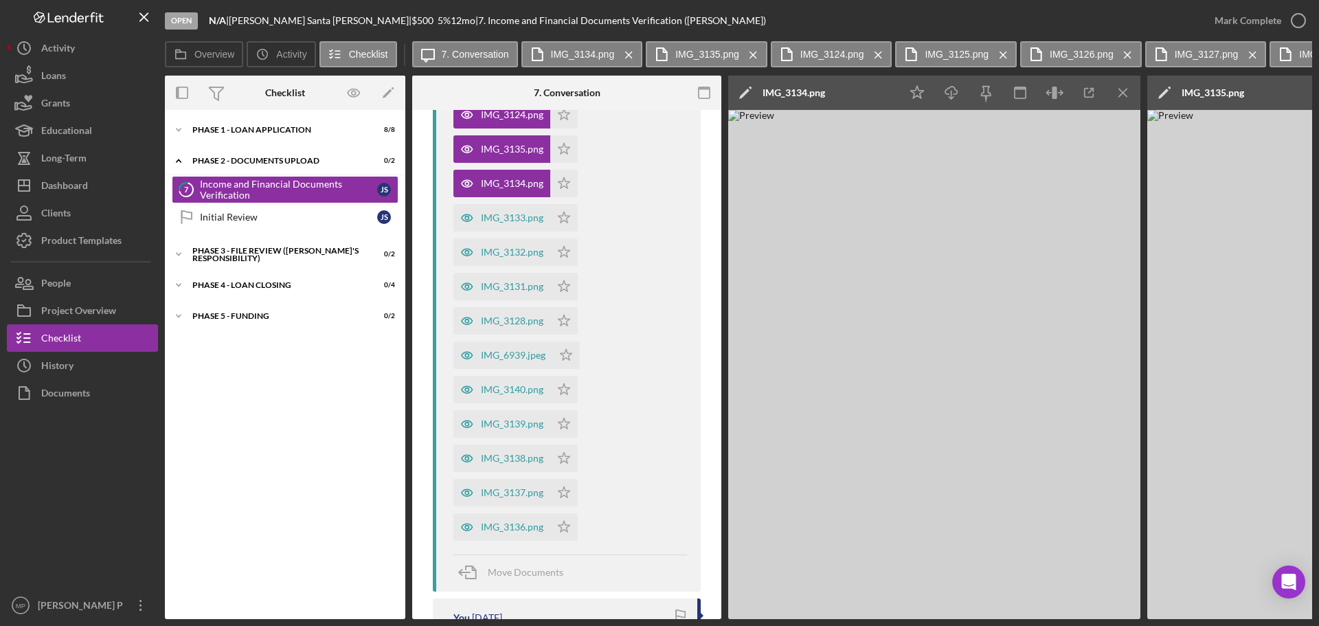
click at [1122, 93] on line "button" at bounding box center [1123, 93] width 8 height 8
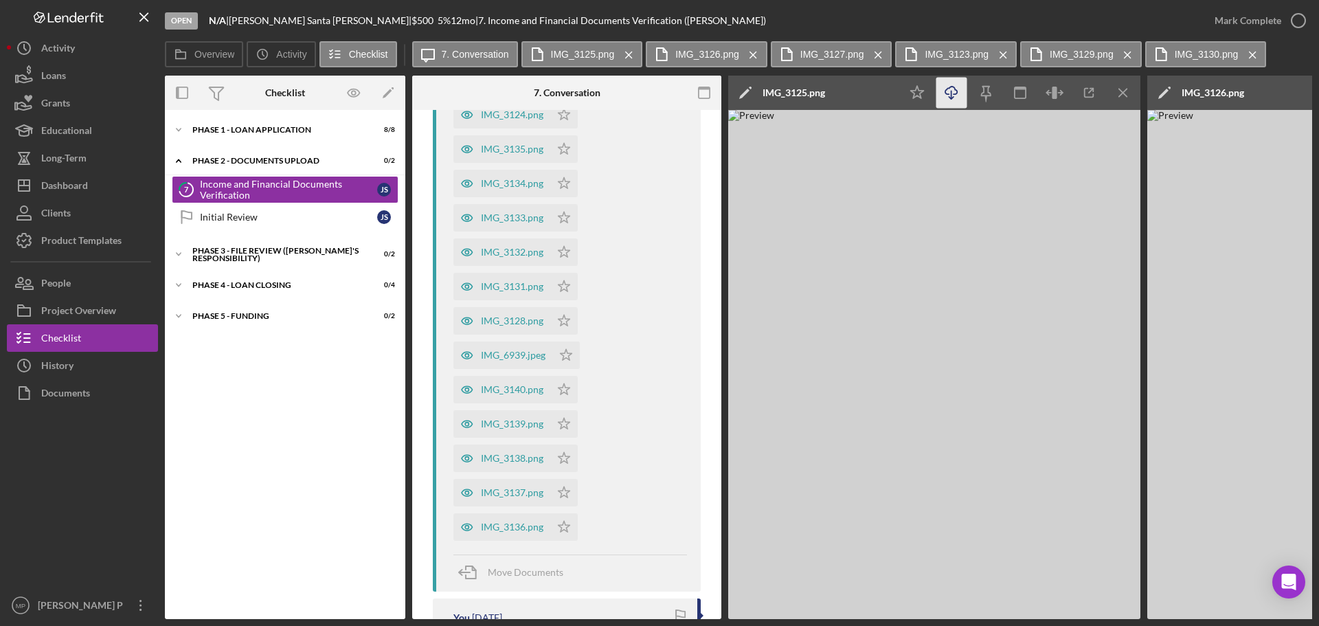
click at [955, 91] on icon "Icon/Download" at bounding box center [951, 93] width 31 height 31
click at [1120, 87] on icon "Icon/Menu Close" at bounding box center [1123, 93] width 31 height 31
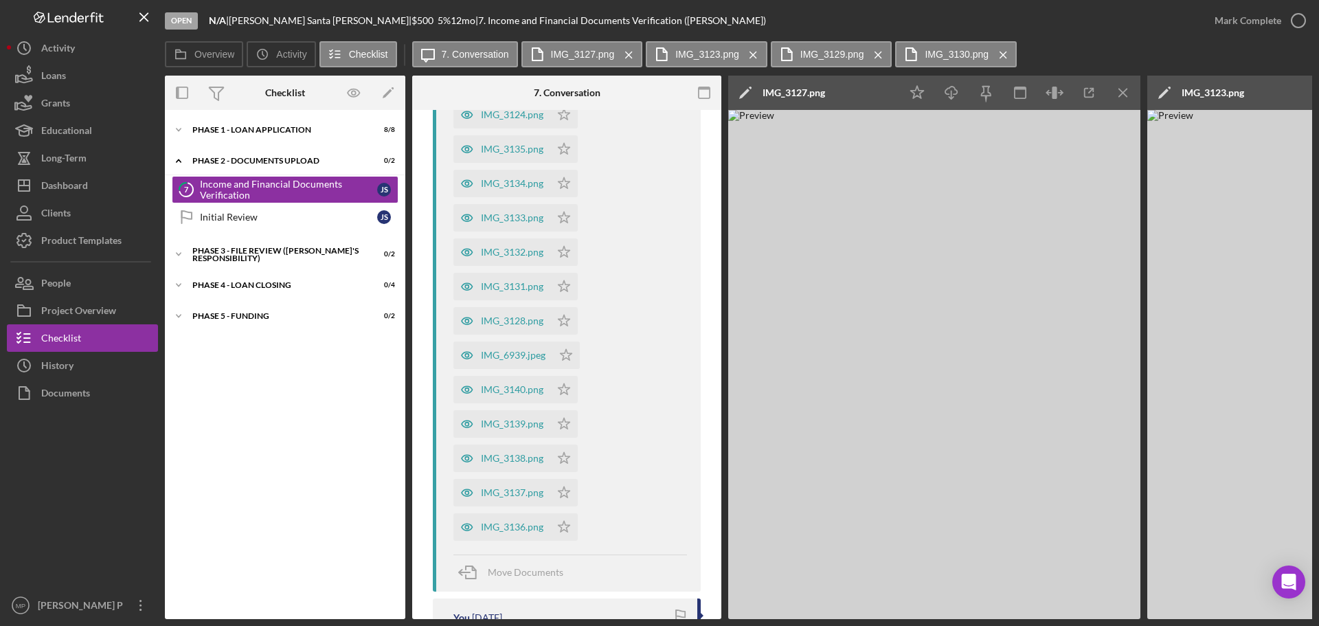
click at [1120, 87] on icon "Icon/Menu Close" at bounding box center [1123, 93] width 31 height 31
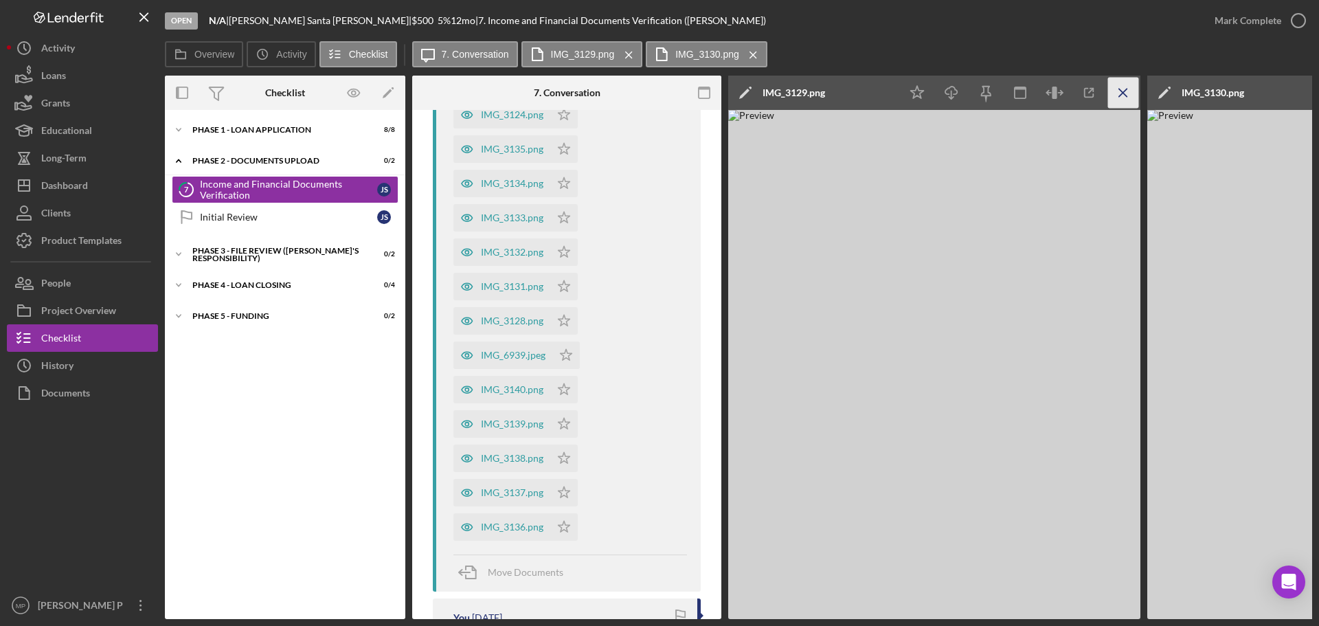
click at [1119, 92] on icon "Icon/Menu Close" at bounding box center [1123, 93] width 31 height 31
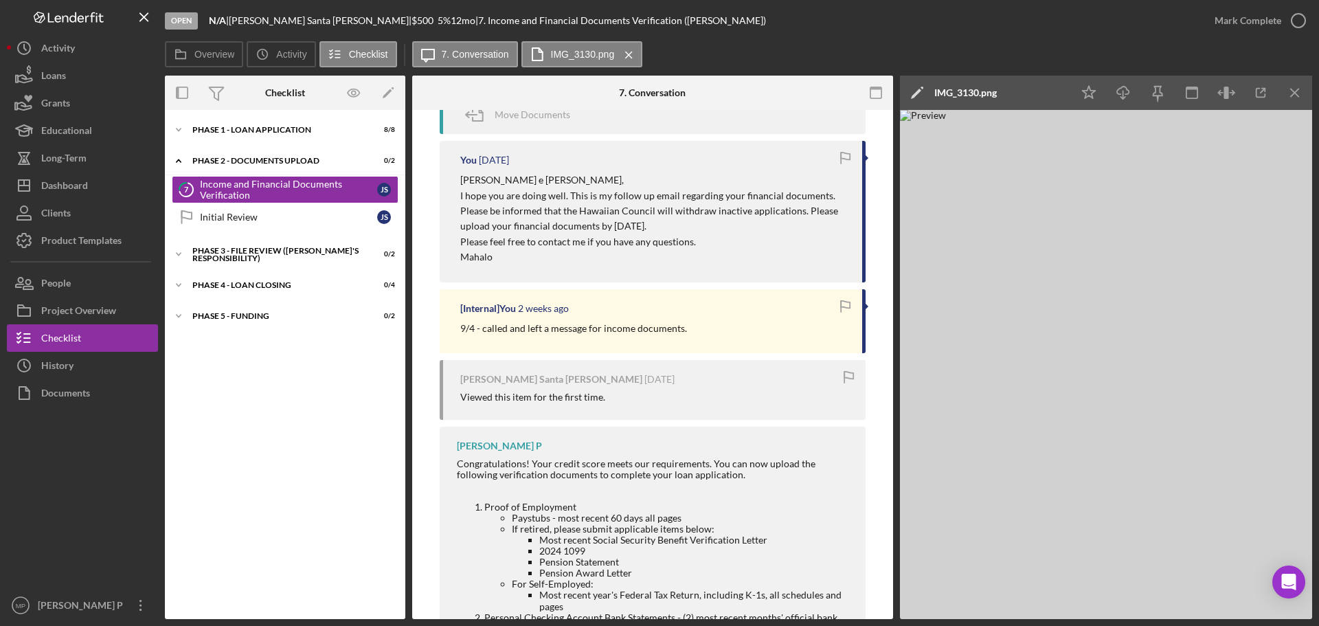
scroll to position [572, 0]
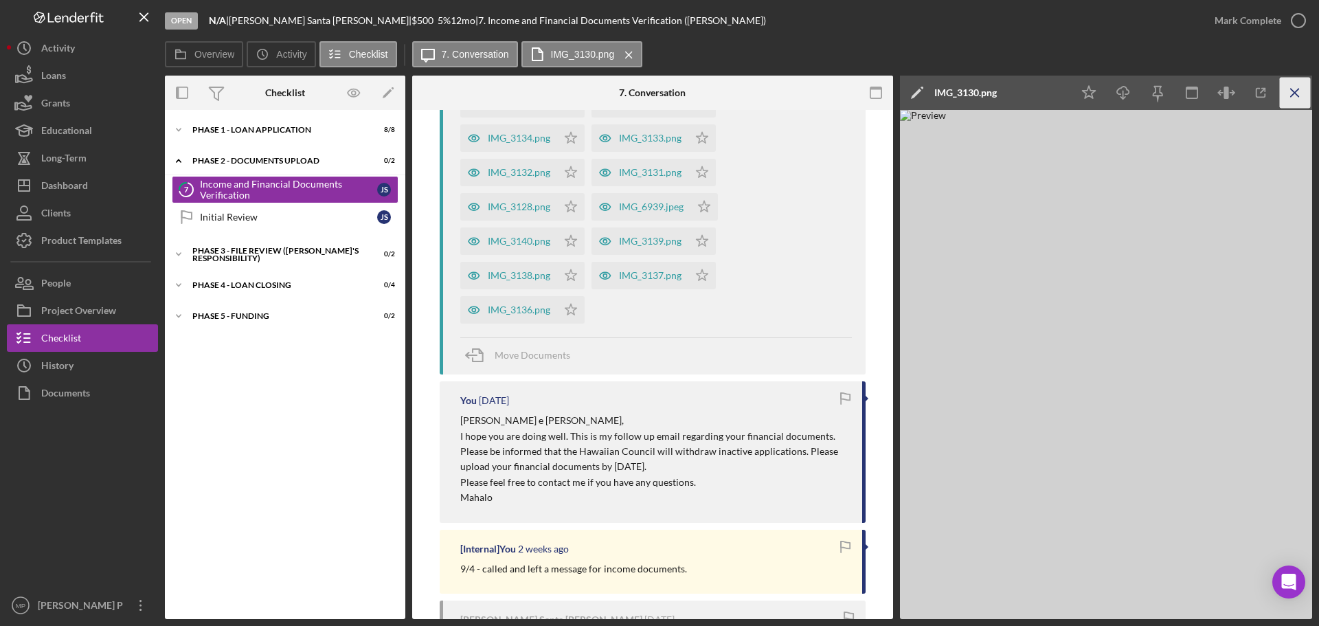
click at [1293, 88] on icon "Icon/Menu Close" at bounding box center [1295, 93] width 31 height 31
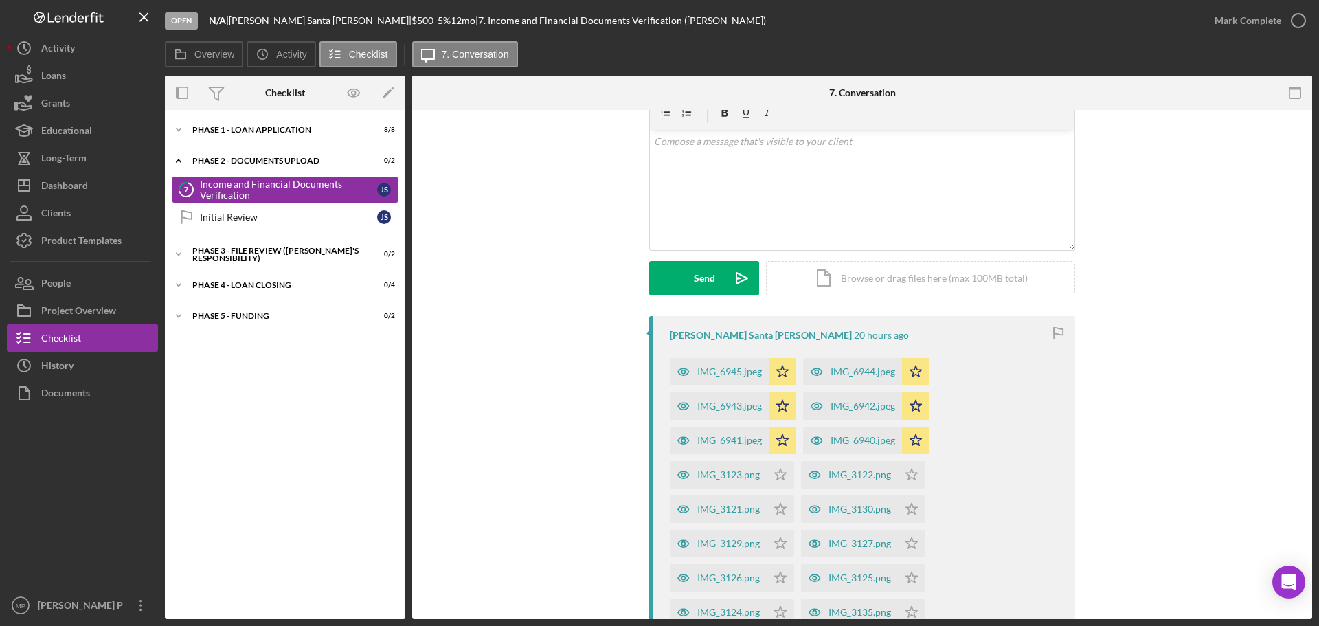
scroll to position [0, 0]
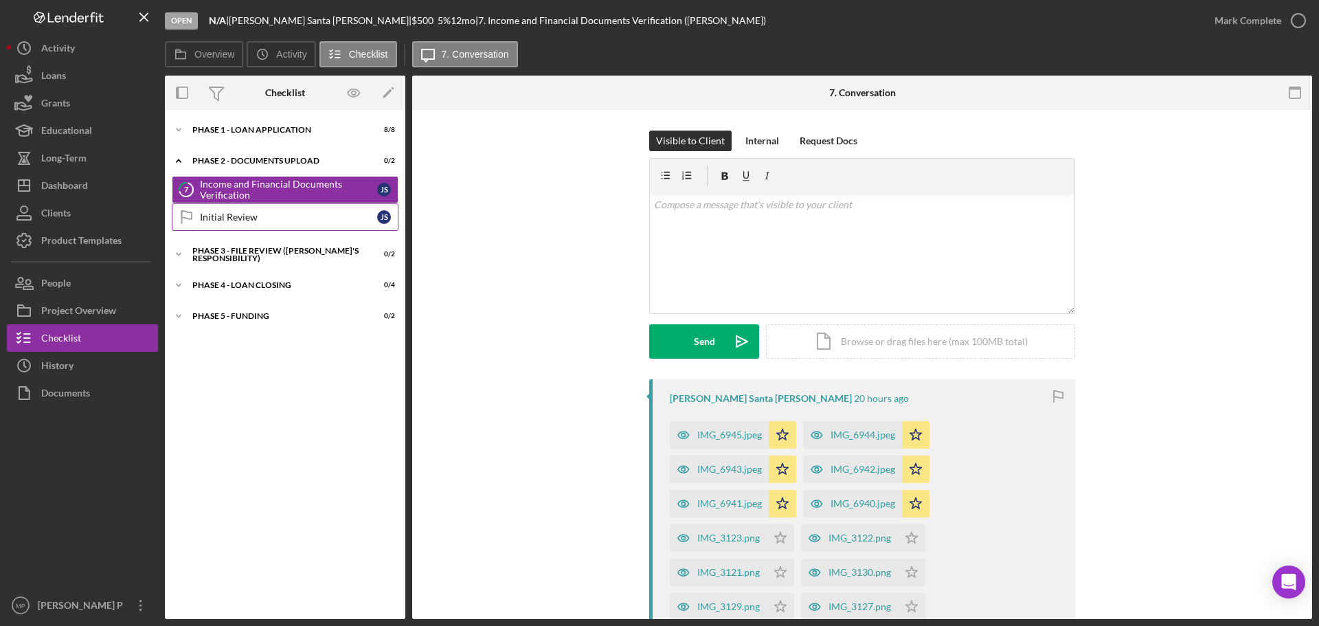
click at [242, 214] on div "Initial Review" at bounding box center [288, 217] width 177 height 11
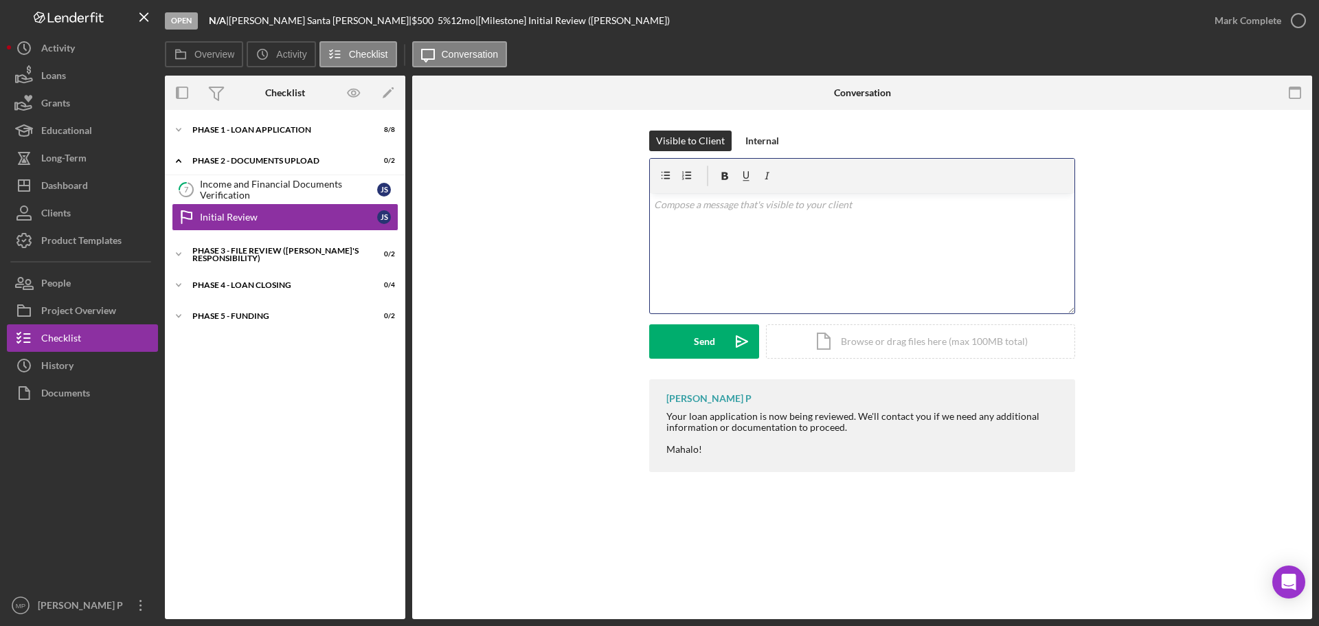
click at [745, 212] on p at bounding box center [862, 204] width 417 height 15
click at [809, 221] on p "Thank you for your uploads." at bounding box center [862, 223] width 417 height 15
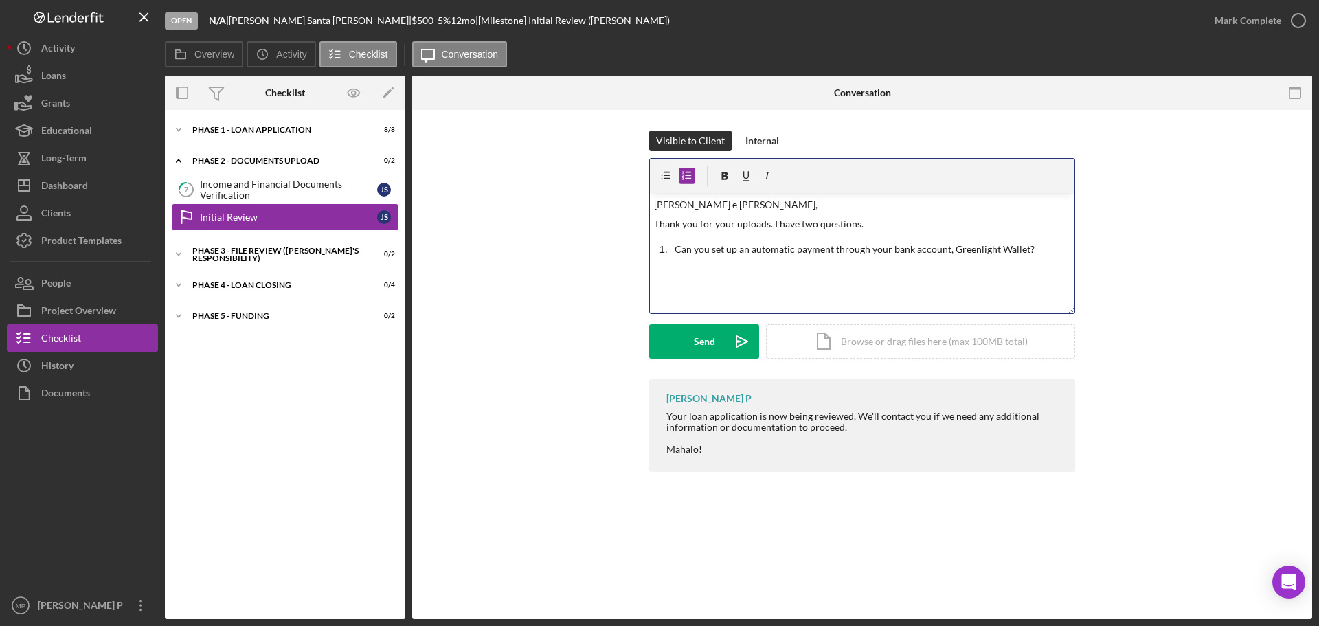
click at [1035, 249] on p "Can you set up an automatic payment through your bank account, Greenlight Walle…" at bounding box center [873, 249] width 396 height 15
click at [690, 247] on p "Can you set up an automatic payment through your bank account, Greenlight Walle…" at bounding box center [873, 249] width 396 height 15
click at [1037, 251] on p "Can you set up an automatic payment through your bank account, Greenlight Walle…" at bounding box center [873, 249] width 396 height 15
click at [750, 285] on p "Do you have a savings account? This is an optional, however, you are unable to …" at bounding box center [873, 276] width 396 height 31
click at [688, 282] on p "Do you have a savings account? This is an optional; however, you are unable to …" at bounding box center [873, 276] width 396 height 31
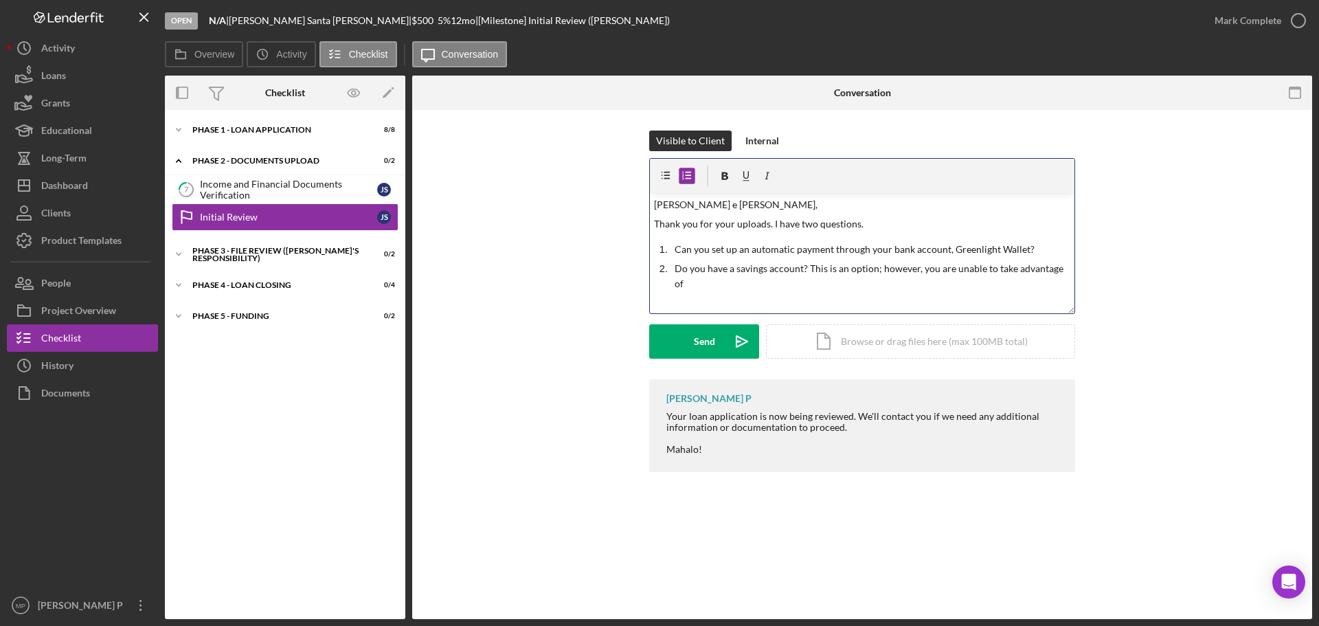
click at [689, 284] on p "Do you have a savings account? This is an option; however, you are unable to ta…" at bounding box center [873, 276] width 396 height 31
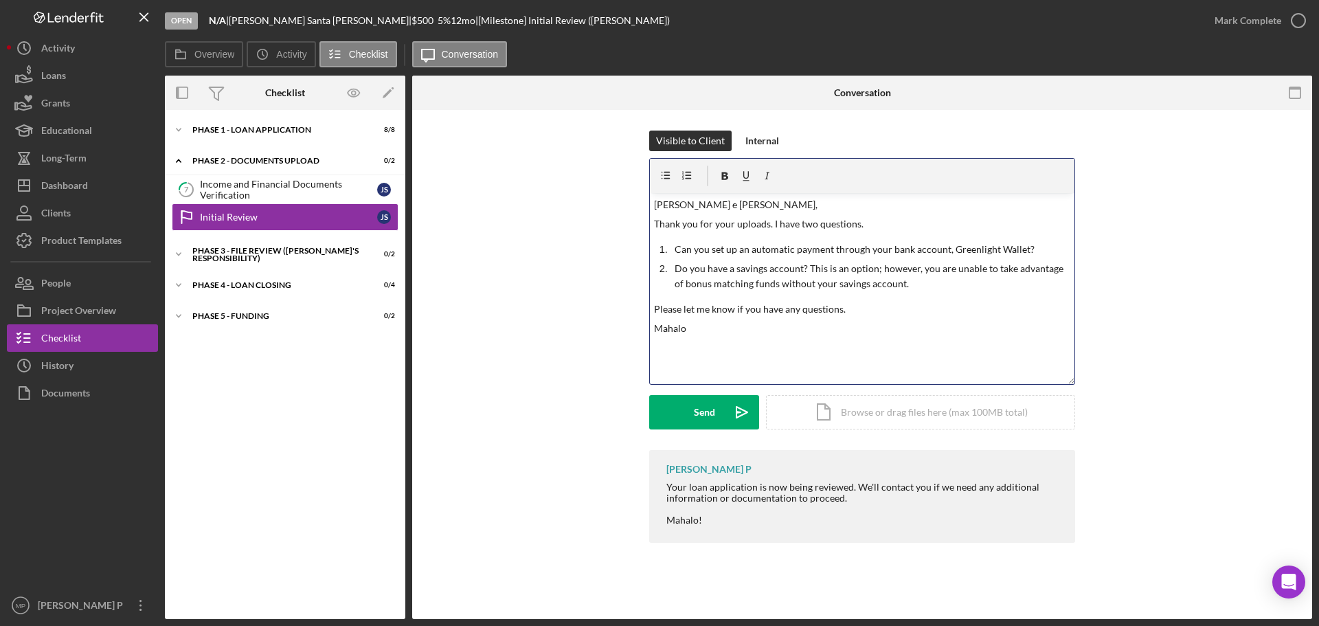
drag, startPoint x: 1071, startPoint y: 308, endPoint x: 1060, endPoint y: 387, distance: 79.8
click at [1061, 385] on div "v Color teal Color pink Remove color Add row above Add row below Add column bef…" at bounding box center [862, 271] width 426 height 227
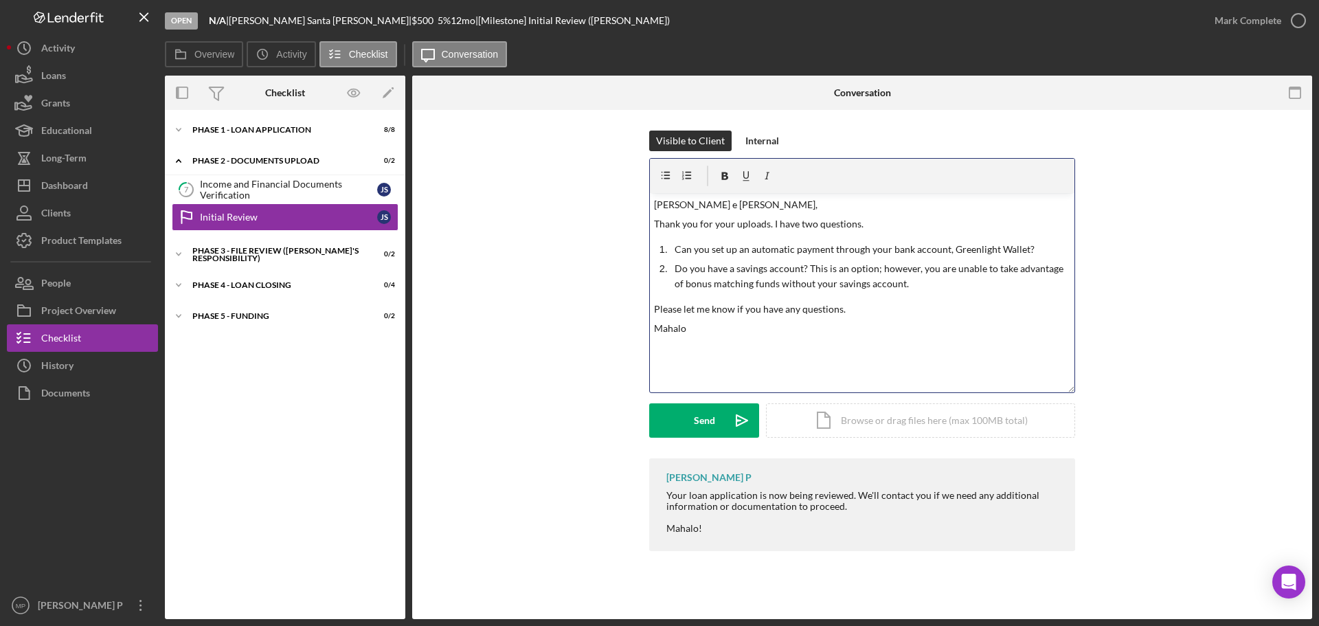
drag, startPoint x: 833, startPoint y: 286, endPoint x: 850, endPoint y: 288, distance: 16.5
click at [833, 286] on p "Do you have a savings account? This is an option; however, you are unable to ta…" at bounding box center [873, 276] width 396 height 31
click at [747, 366] on div "v Color teal Color pink Remove color Add row above Add row below Add column bef…" at bounding box center [862, 292] width 425 height 199
click at [695, 421] on div "Send" at bounding box center [704, 420] width 21 height 34
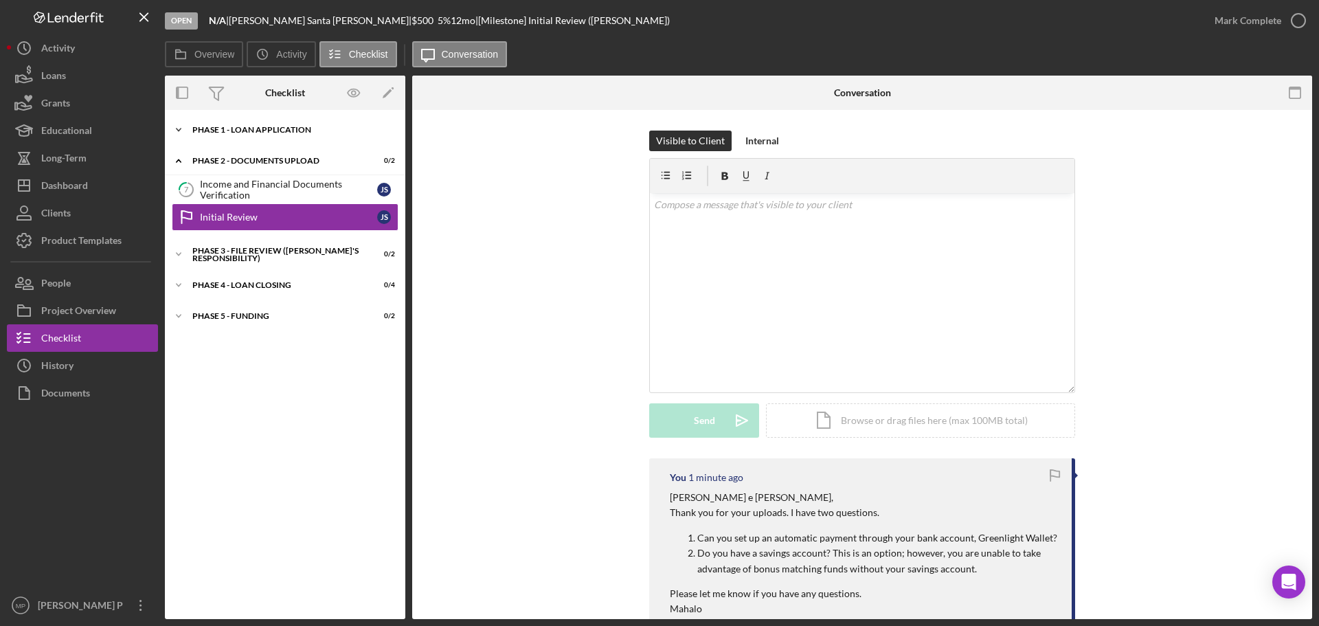
click at [253, 131] on div "Phase 1 - Loan Application" at bounding box center [290, 130] width 196 height 8
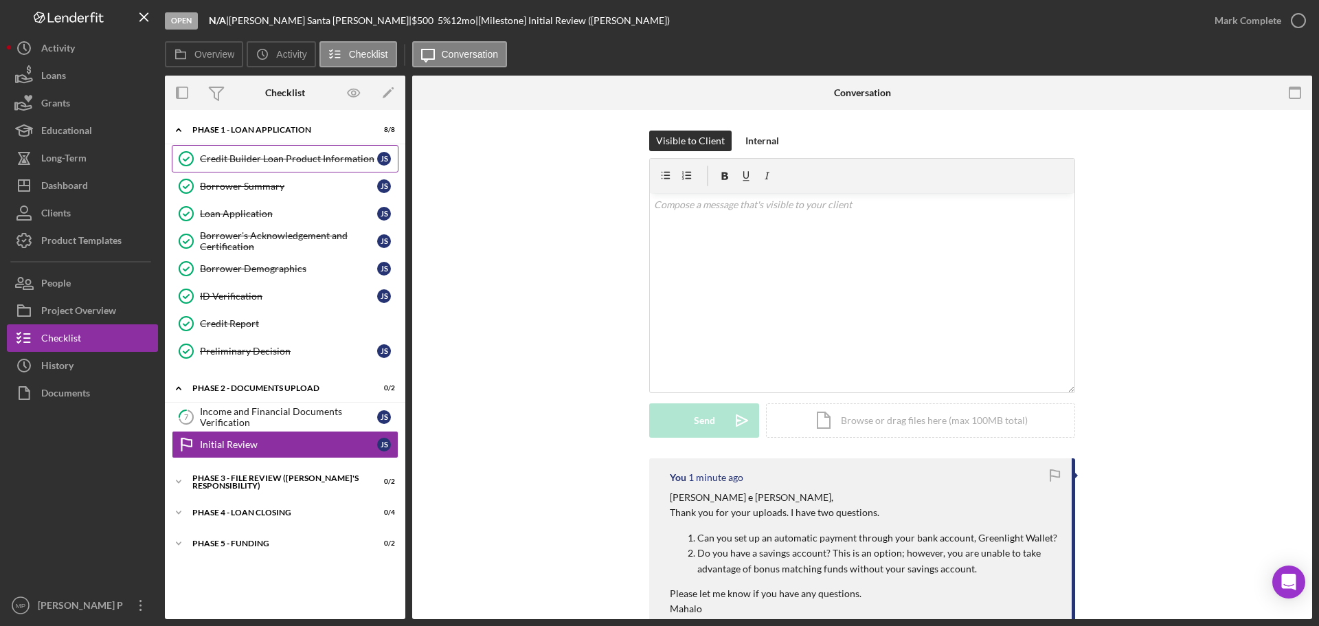
click at [259, 155] on div "Credit Builder Loan Product Information" at bounding box center [288, 158] width 177 height 11
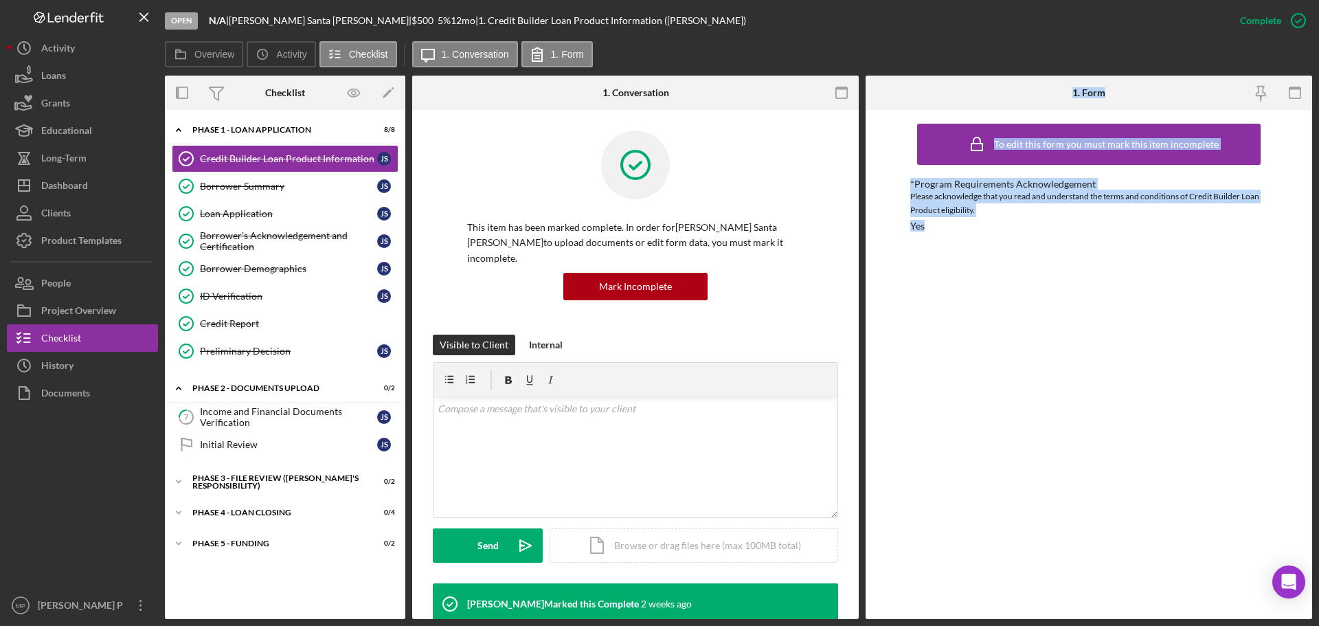
drag, startPoint x: 1072, startPoint y: 82, endPoint x: 1103, endPoint y: 221, distance: 142.2
click at [1103, 221] on div "1. Form To edit this form you must mark this item incomplete *Program Requireme…" at bounding box center [1089, 347] width 447 height 543
copy div "1. Form To edit this form you must mark this item incomplete *Program Requireme…"
click at [1206, 275] on div "To edit this form you must mark this item incomplete *Program Requirements Ackn…" at bounding box center [1088, 364] width 357 height 495
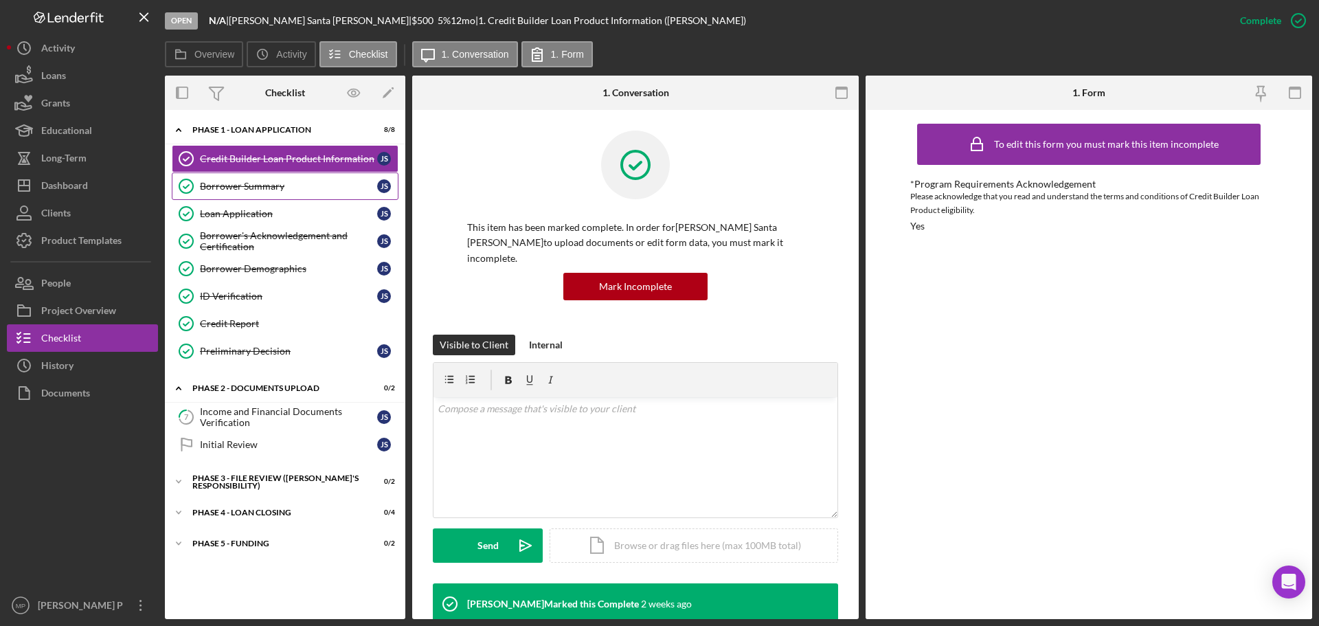
click at [250, 183] on div "Borrower Summary" at bounding box center [288, 186] width 177 height 11
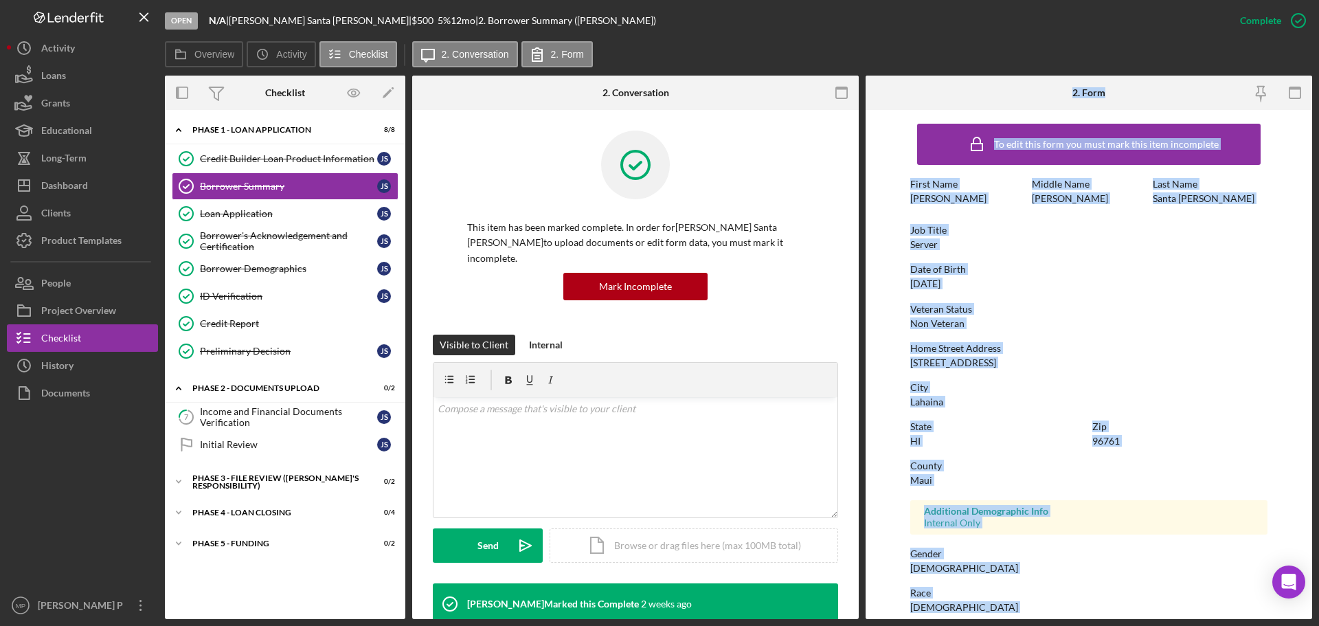
drag, startPoint x: 1073, startPoint y: 89, endPoint x: 1163, endPoint y: 646, distance: 564.3
click at [1163, 625] on html "Open N/A | [PERSON_NAME] Santa [PERSON_NAME] | $500 $500 5 % 12 mo | 2. Borrowe…" at bounding box center [659, 313] width 1319 height 626
click at [1096, 251] on div "To edit this form you must mark this item incomplete First Name [PERSON_NAME] M…" at bounding box center [1088, 430] width 357 height 627
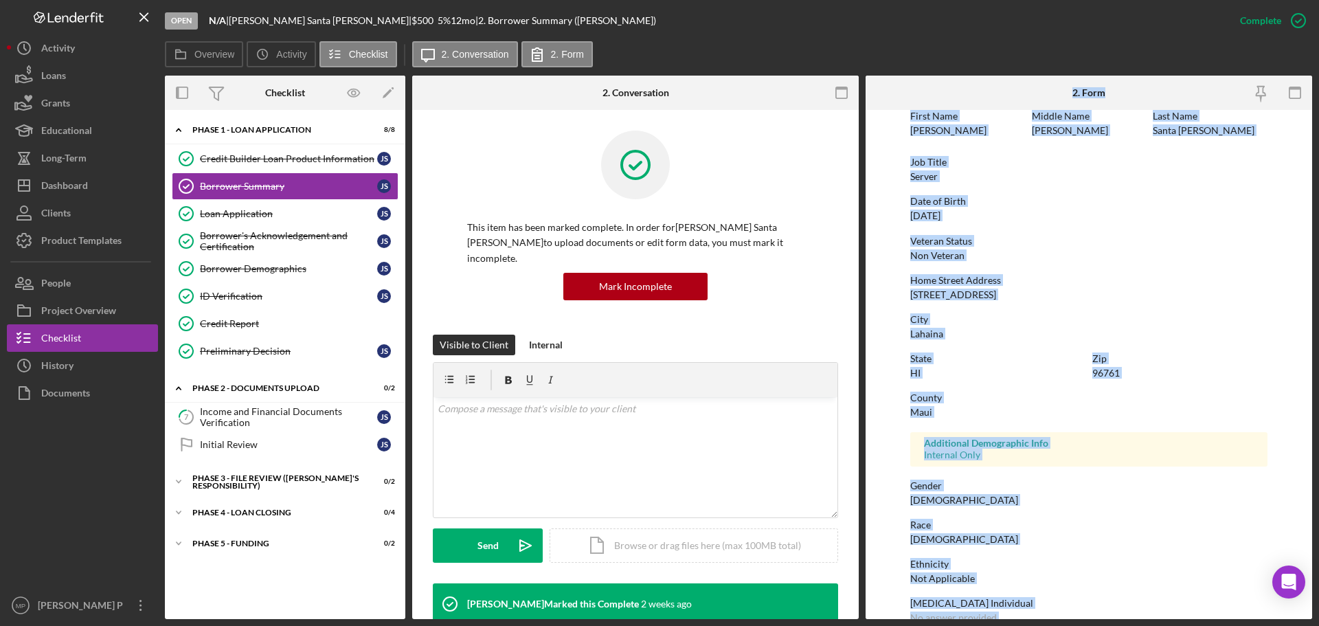
scroll to position [132, 0]
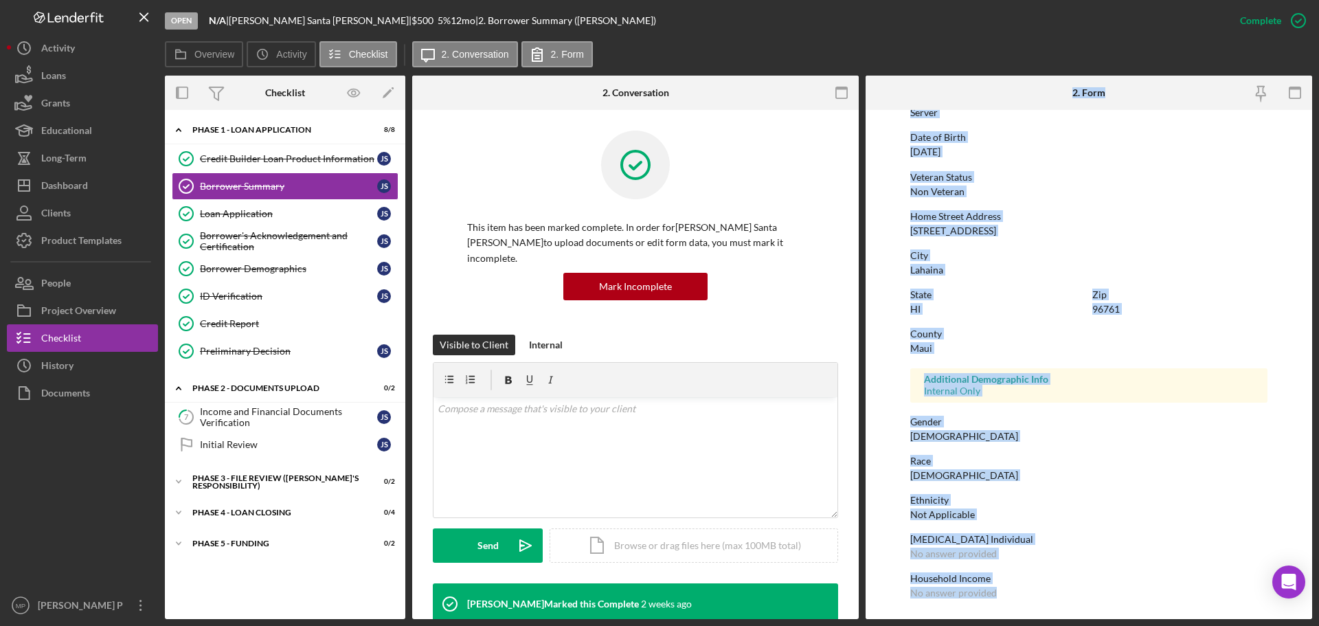
drag, startPoint x: 1068, startPoint y: 87, endPoint x: 1071, endPoint y: 537, distance: 449.3
click at [1125, 625] on html "Open N/A | [PERSON_NAME] Santa [PERSON_NAME] | $500 $500 5 % 12 mo | 2. Borrowe…" at bounding box center [659, 313] width 1319 height 626
click at [246, 216] on div "Loan Application" at bounding box center [288, 213] width 177 height 11
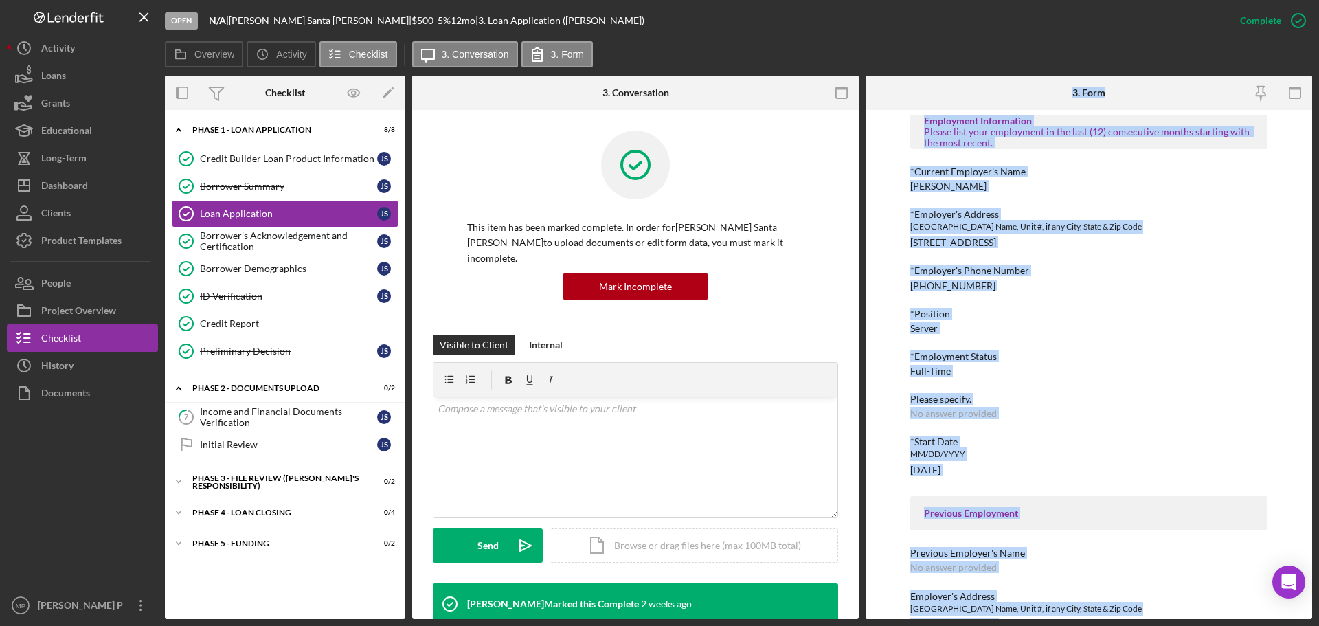
scroll to position [1129, 0]
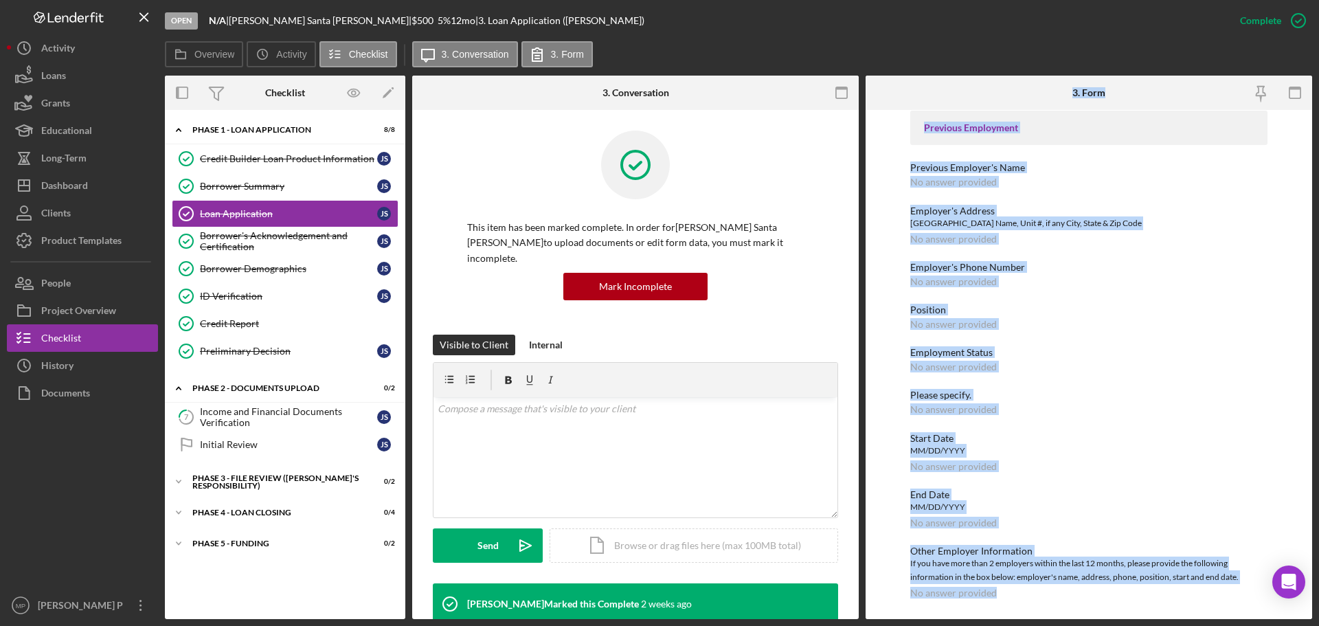
drag, startPoint x: 1065, startPoint y: 80, endPoint x: 1123, endPoint y: 640, distance: 562.2
click at [1123, 625] on html "Open N/A | [PERSON_NAME] Santa [PERSON_NAME] | $500 $500 5 % 12 mo | 3. Loan Ap…" at bounding box center [659, 313] width 1319 height 626
click at [256, 236] on div "Borrower's Acknowledgement and Certification" at bounding box center [288, 241] width 177 height 22
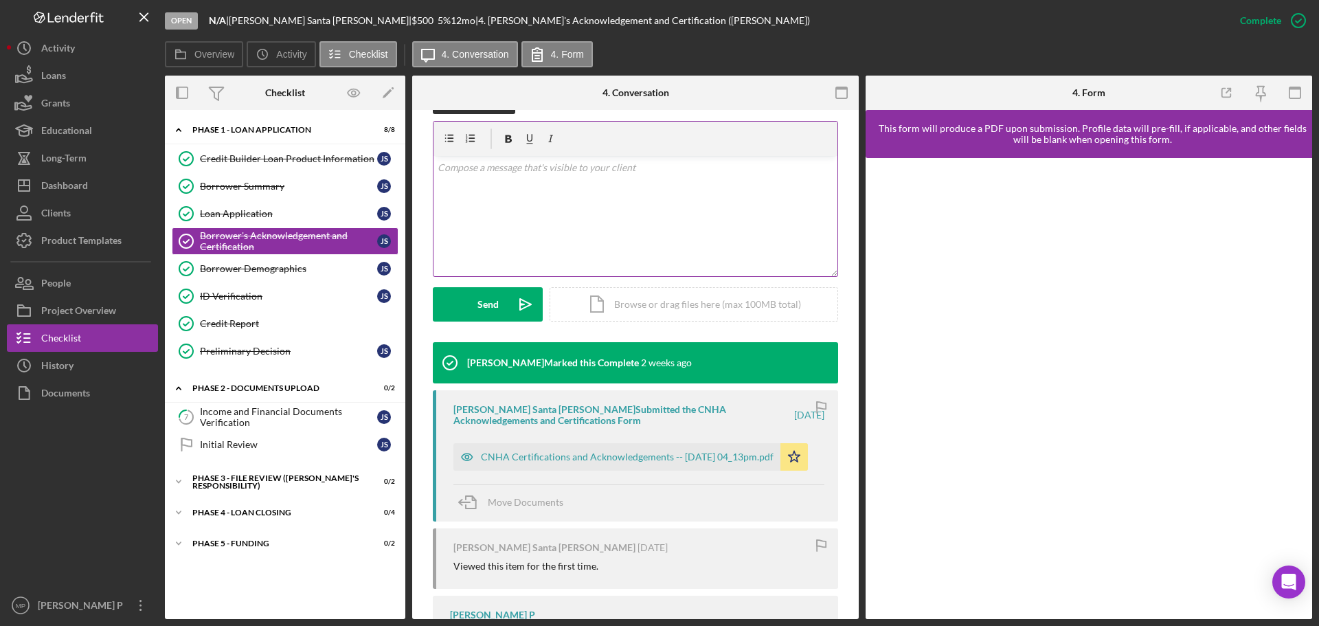
scroll to position [275, 0]
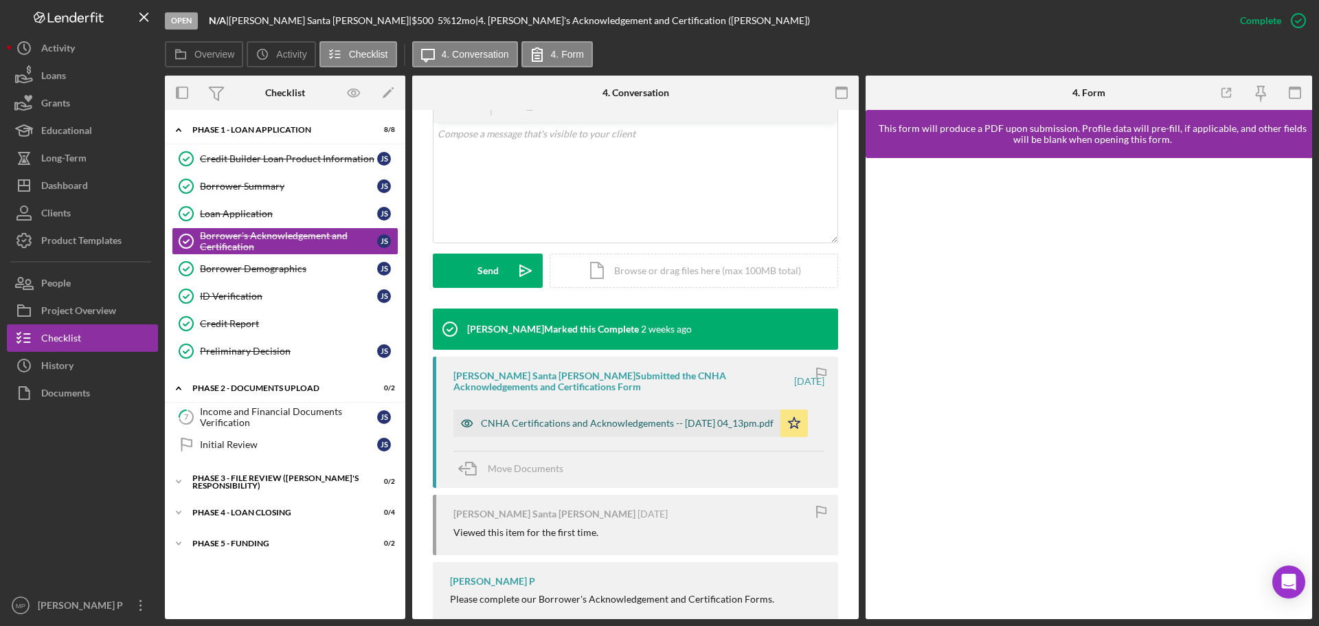
click at [639, 418] on div "CNHA Certifications and Acknowledgements -- [DATE] 04_13pm.pdf" at bounding box center [627, 423] width 293 height 11
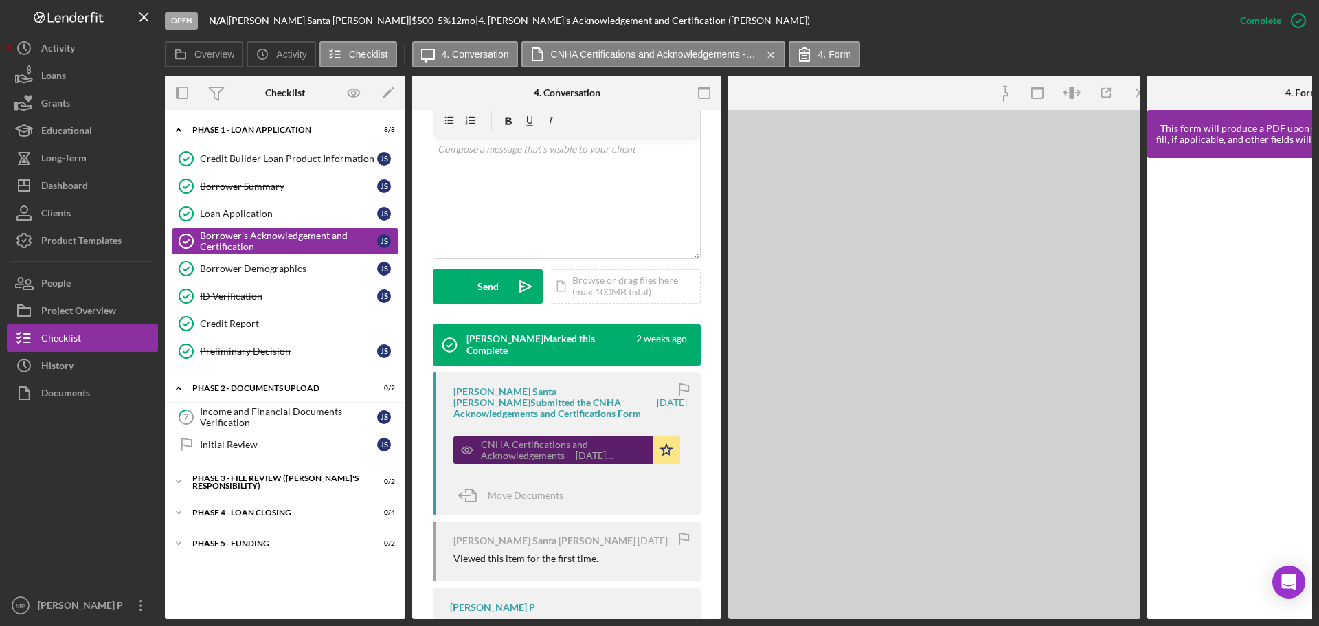
scroll to position [306, 0]
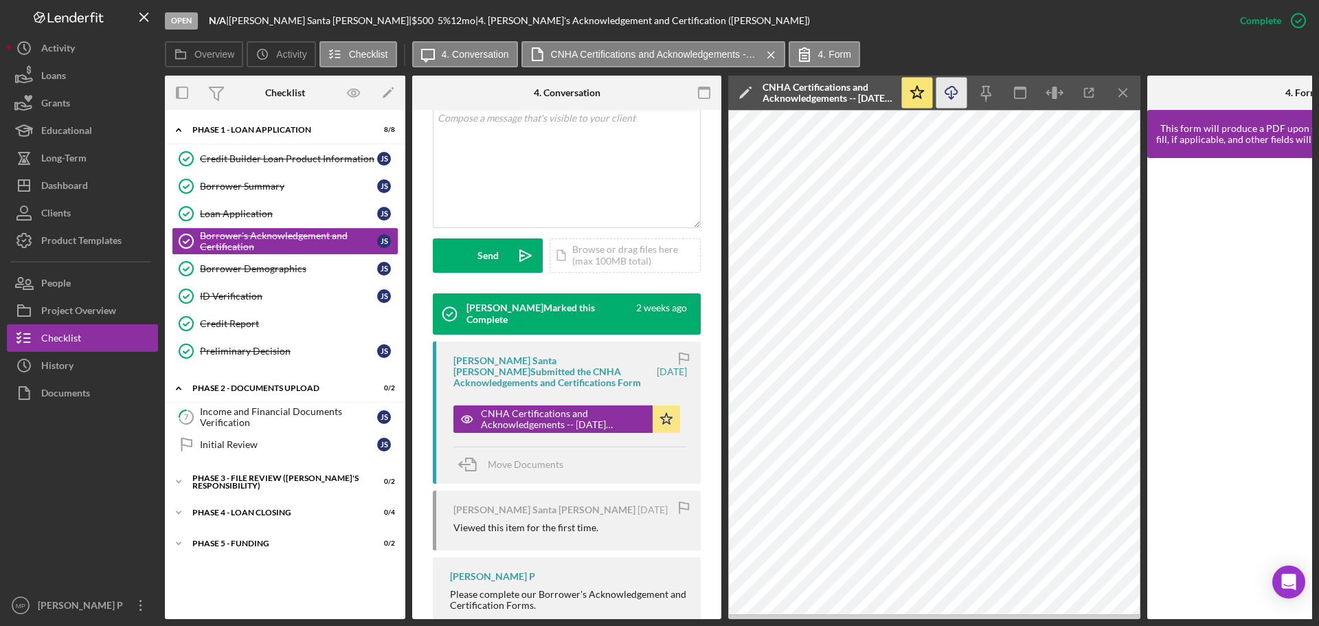
click at [950, 88] on icon "Icon/Download" at bounding box center [951, 93] width 31 height 31
click at [980, 52] on div "Overview Icon/History Activity Checklist Icon/Message 4. Conversation CNHA Cert…" at bounding box center [738, 54] width 1147 height 27
click at [1120, 93] on icon "Icon/Menu Close" at bounding box center [1123, 93] width 31 height 31
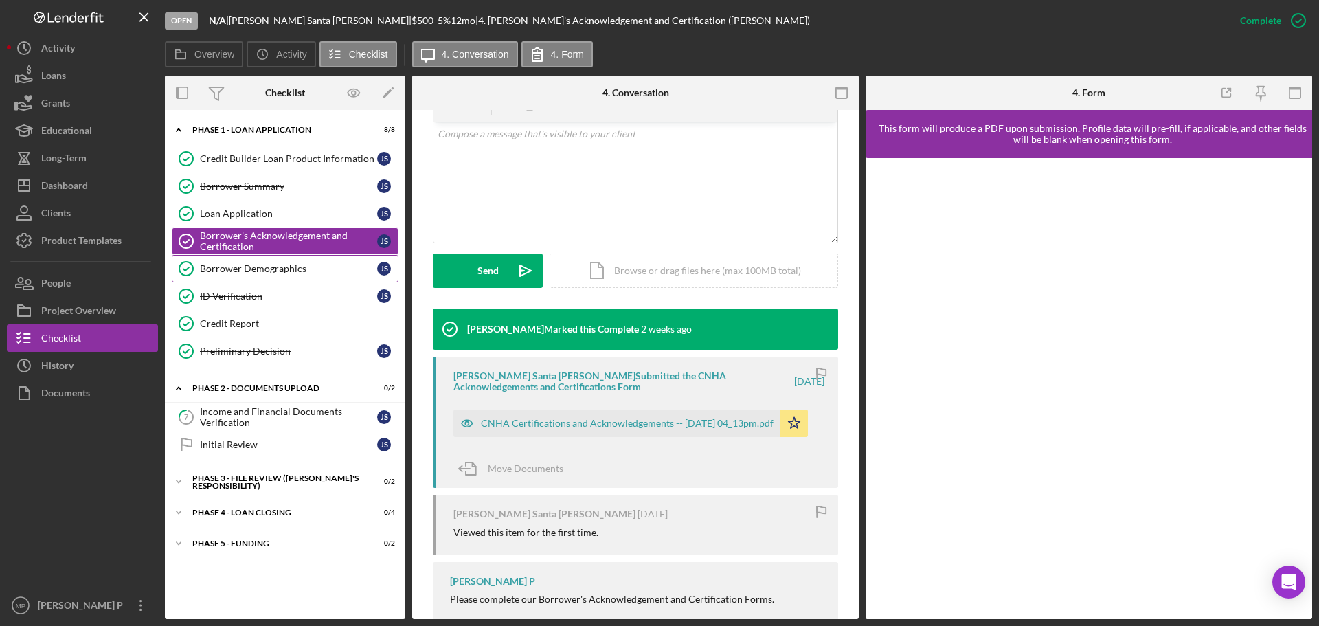
click at [262, 272] on div "Borrower Demographics" at bounding box center [288, 268] width 177 height 11
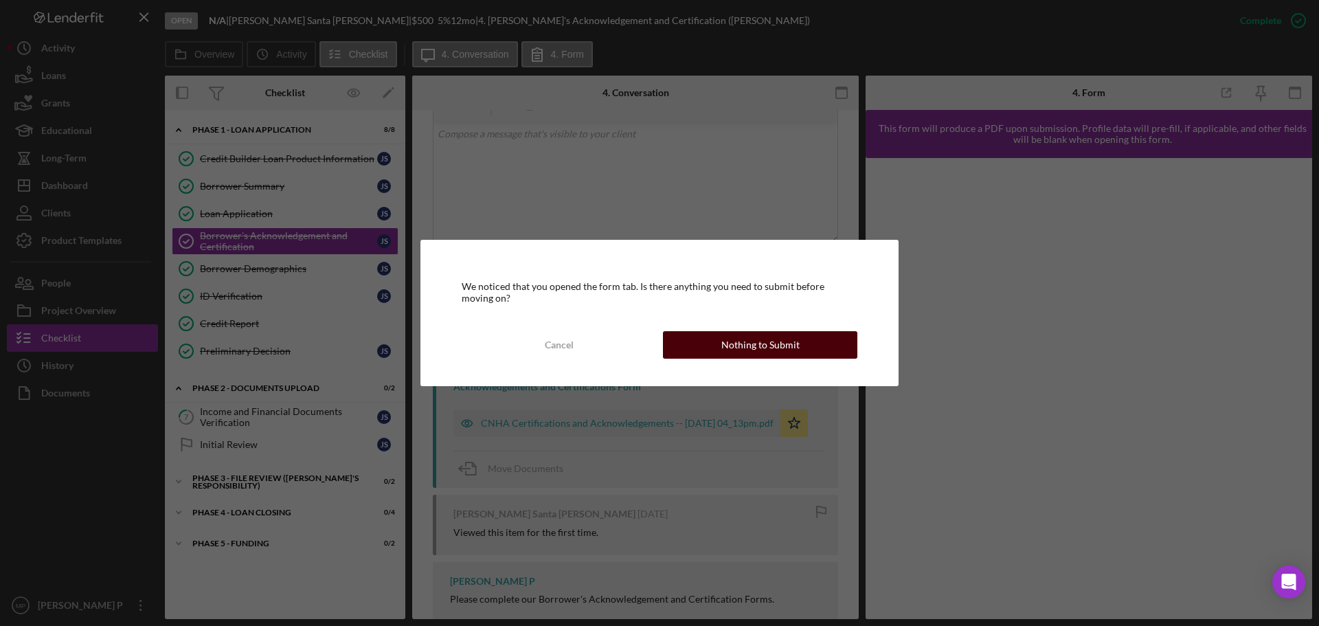
click at [703, 347] on button "Nothing to Submit" at bounding box center [760, 344] width 194 height 27
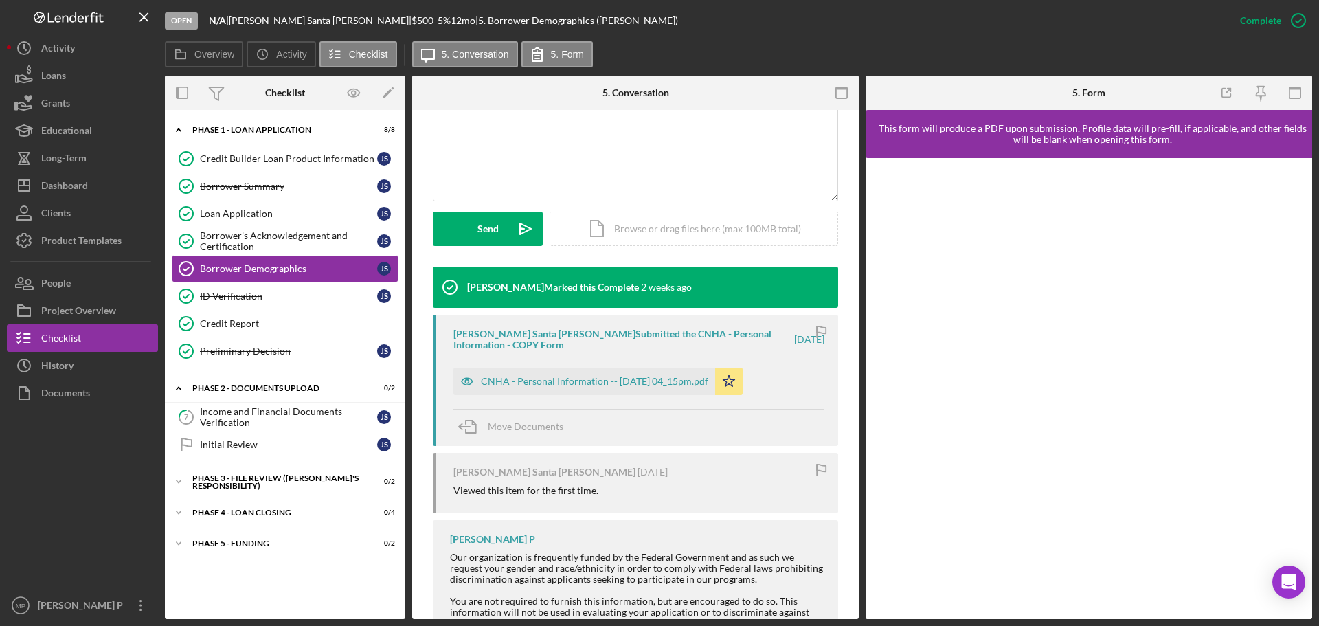
scroll to position [343, 0]
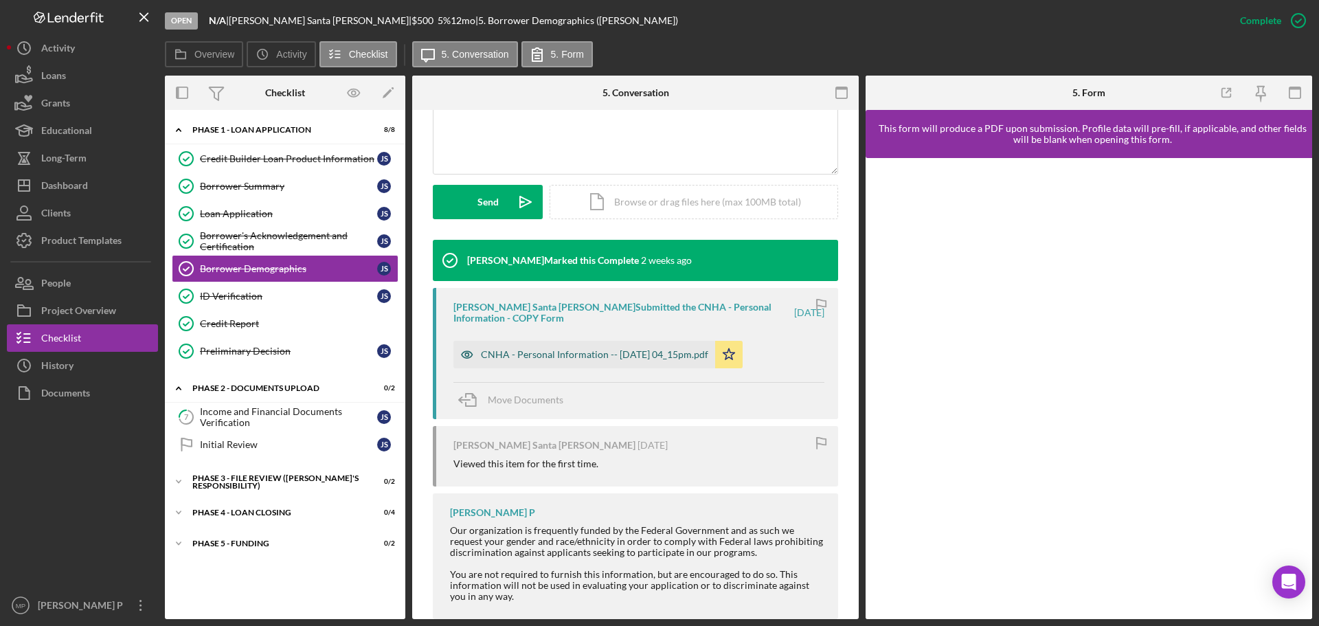
click at [657, 349] on div "CNHA - Personal Information -- [DATE] 04_15pm.pdf" at bounding box center [594, 354] width 227 height 11
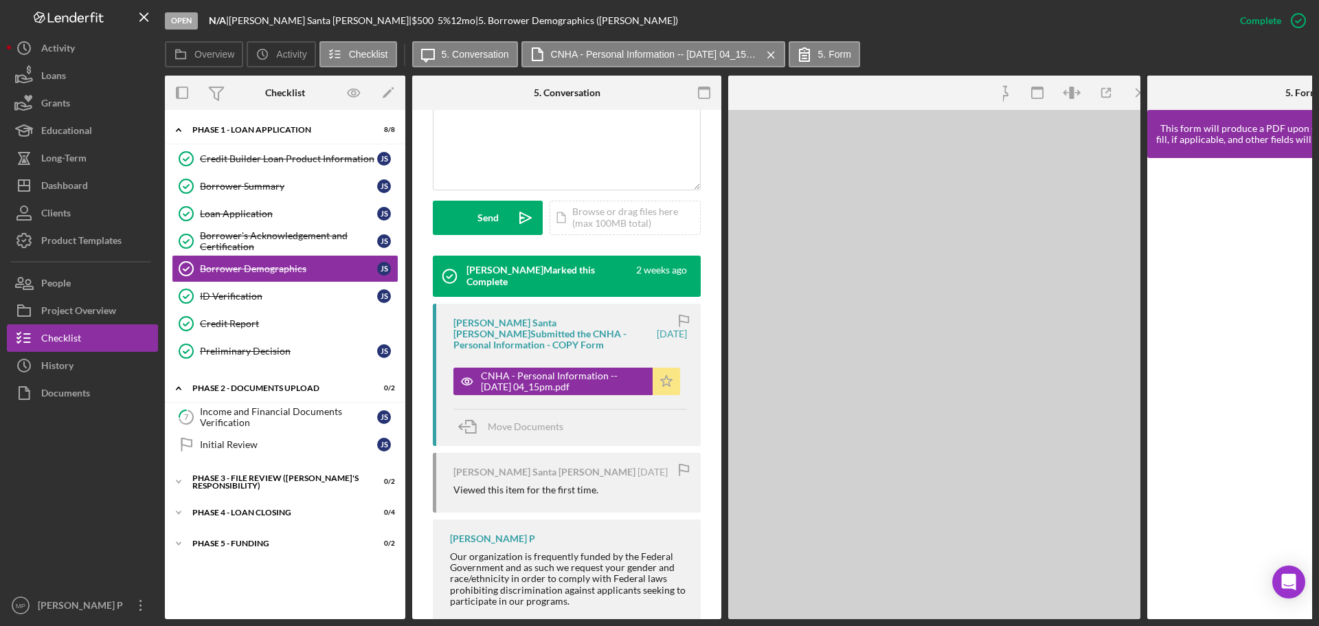
scroll to position [374, 0]
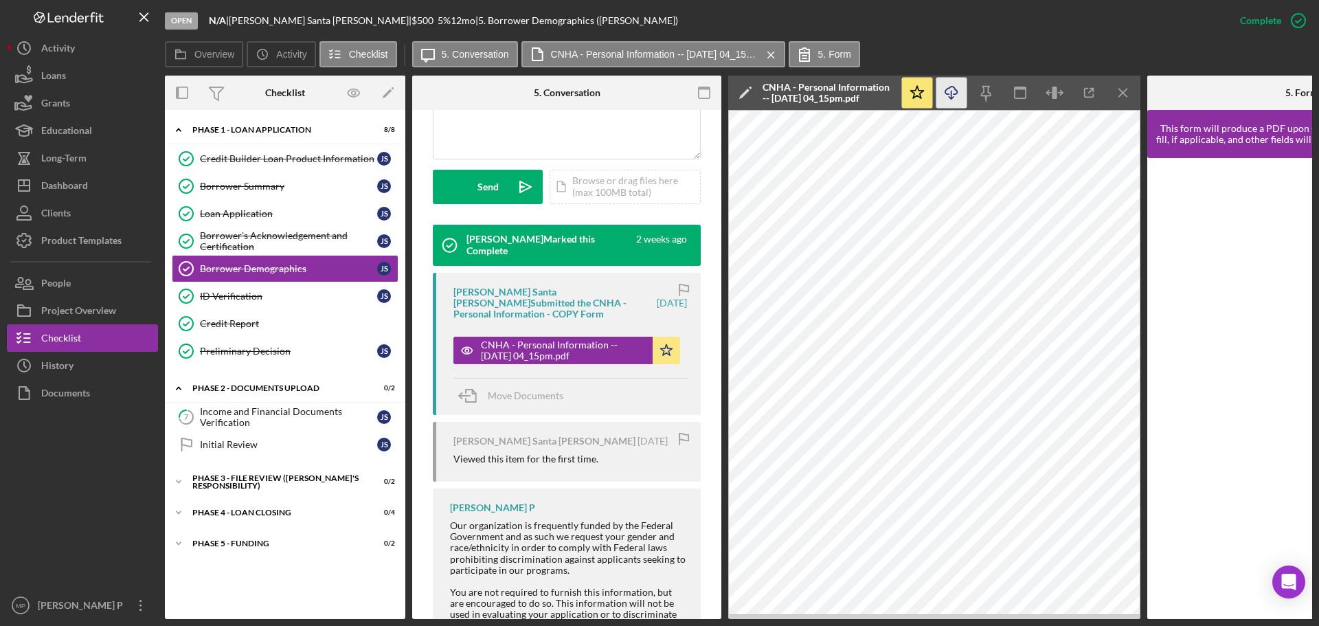
click at [949, 93] on icon "Icon/Download" at bounding box center [951, 93] width 31 height 31
click at [1123, 90] on icon "Icon/Menu Close" at bounding box center [1123, 93] width 31 height 31
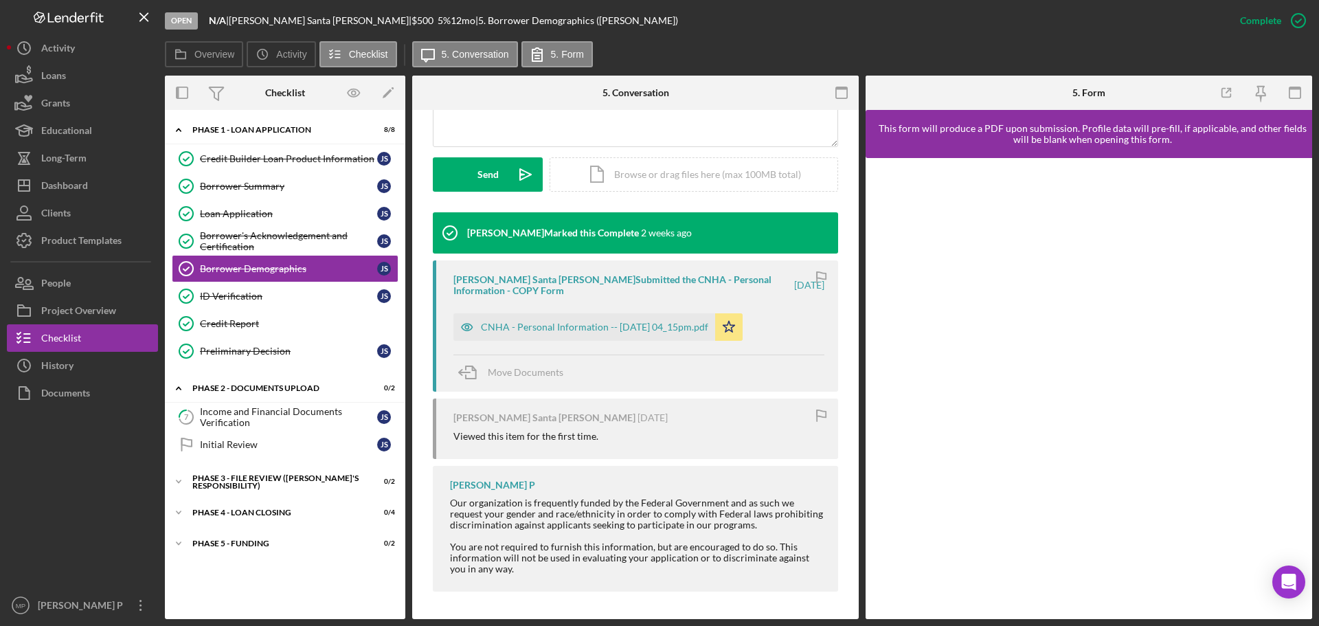
scroll to position [343, 0]
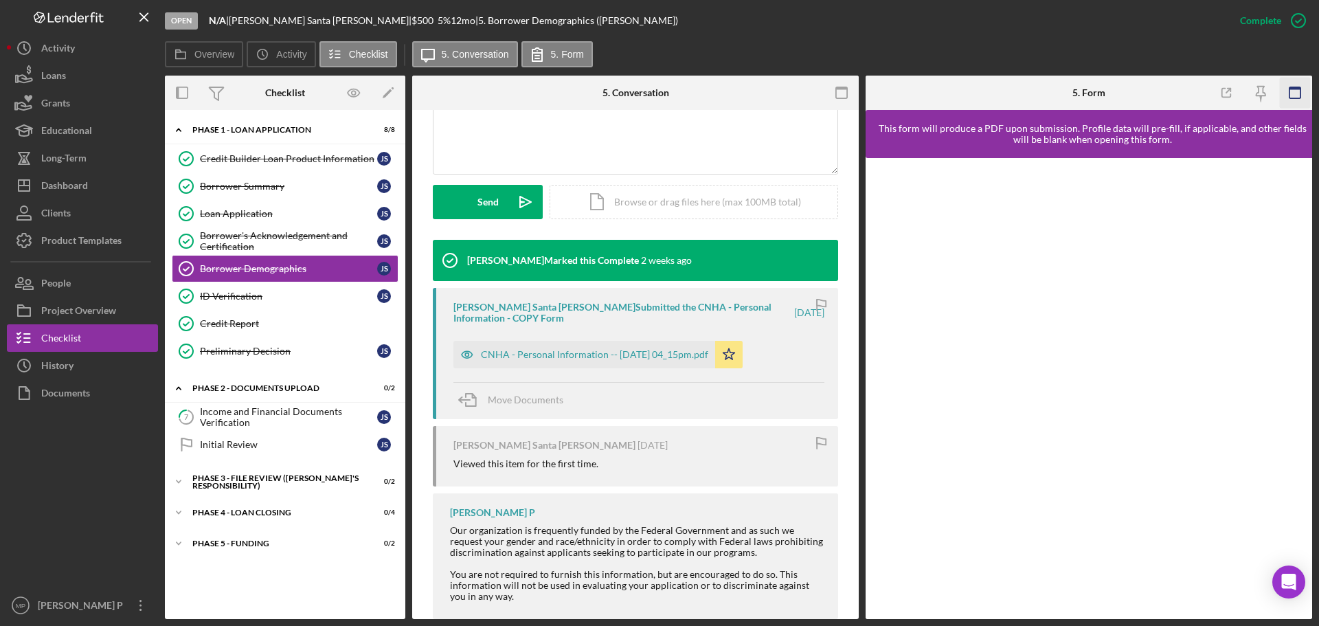
click at [1297, 95] on icon "button" at bounding box center [1295, 93] width 31 height 31
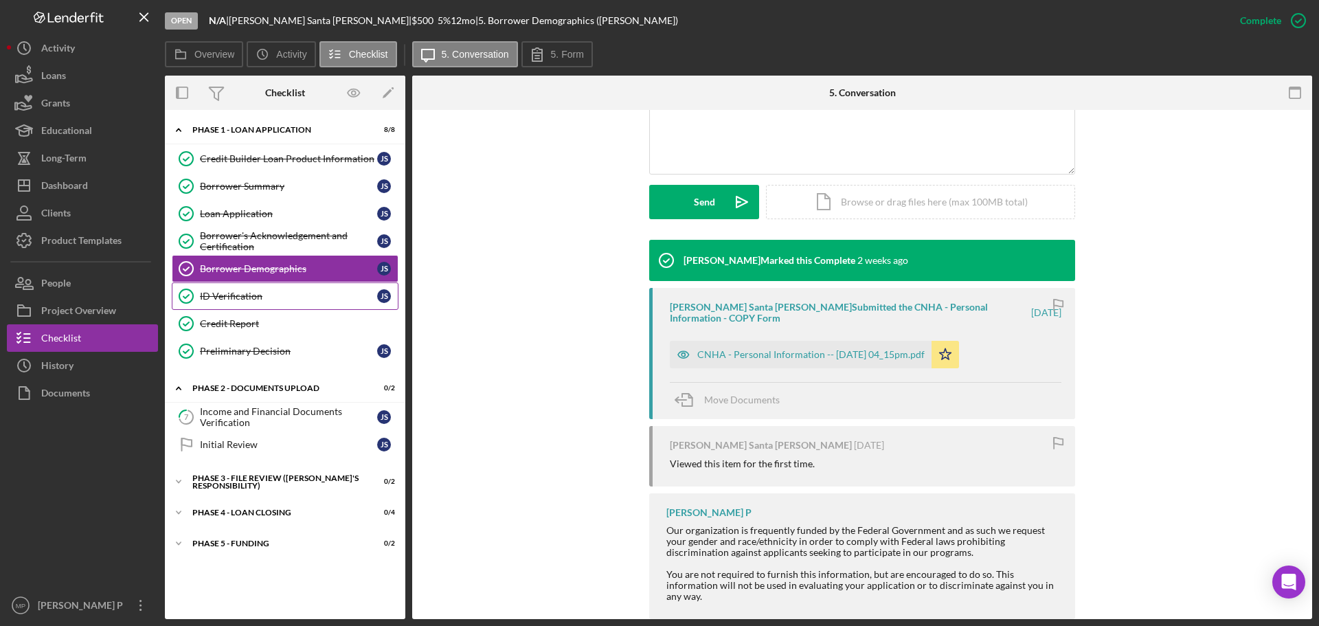
click at [236, 300] on div "ID Verification" at bounding box center [288, 296] width 177 height 11
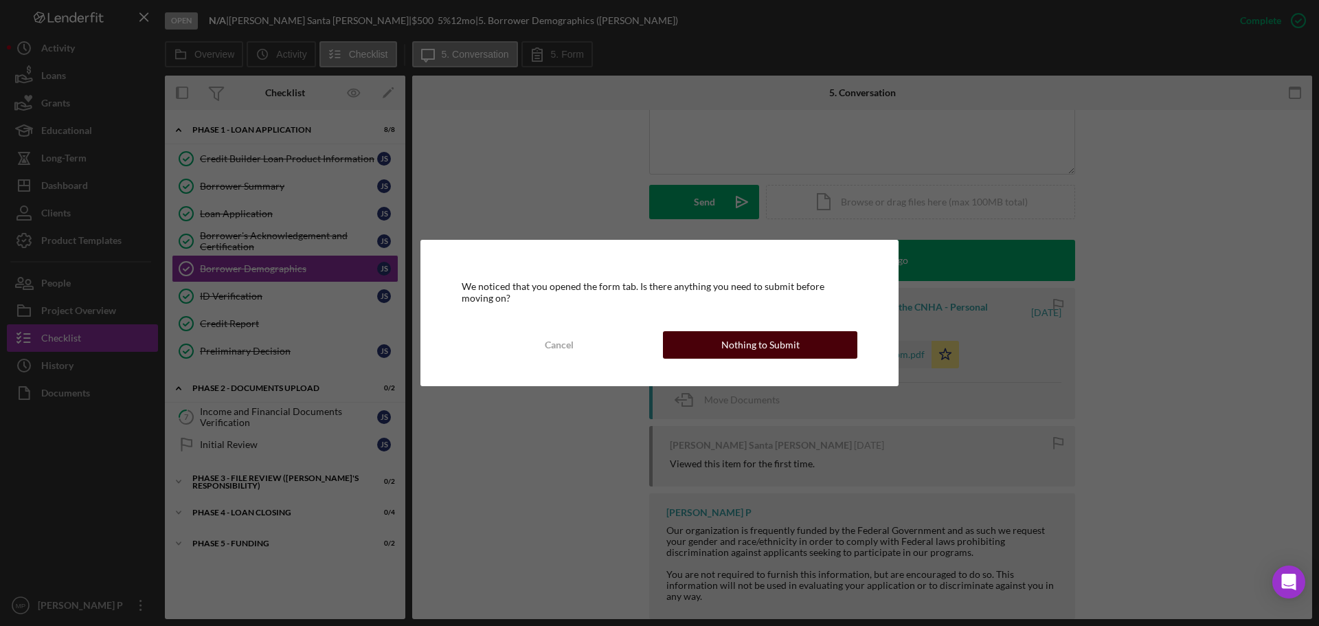
click at [739, 344] on div "Nothing to Submit" at bounding box center [760, 344] width 78 height 27
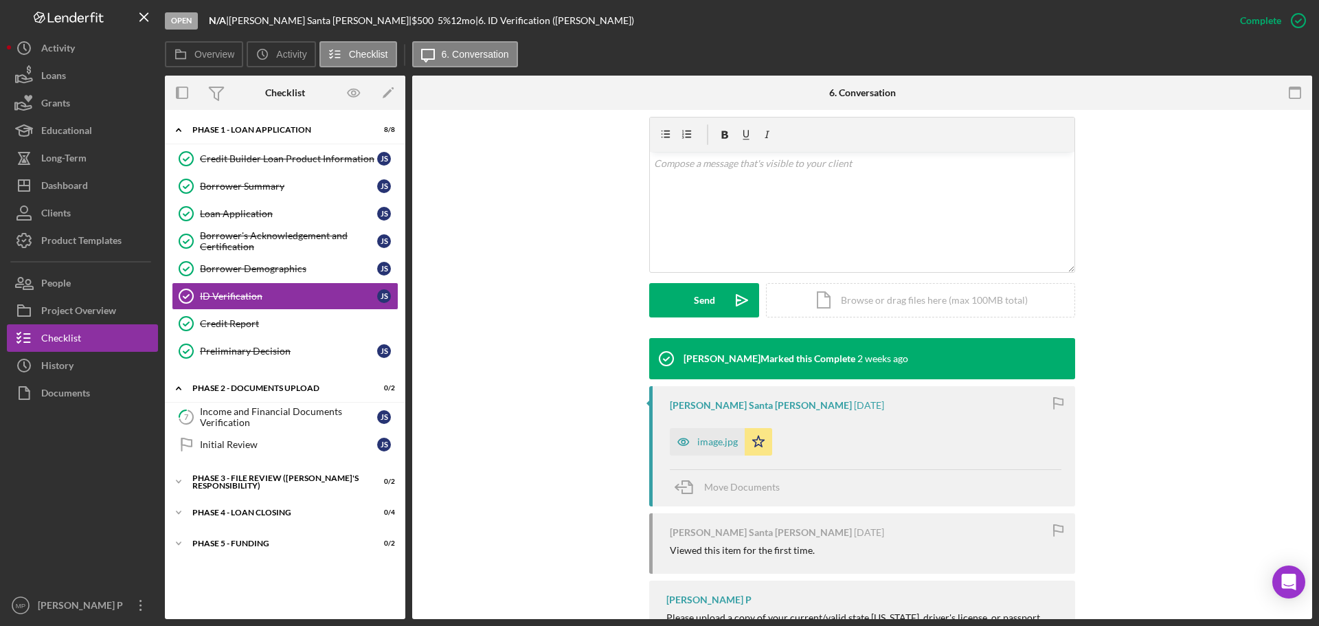
scroll to position [287, 0]
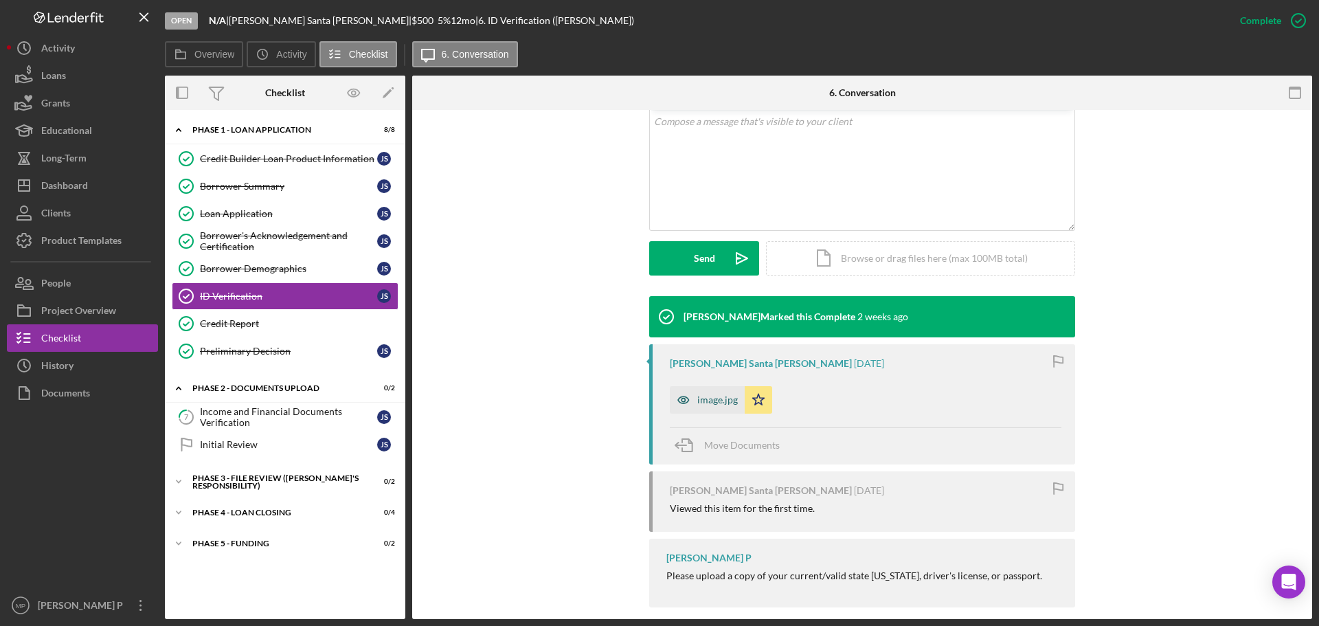
click at [701, 394] on div "image.jpg" at bounding box center [717, 399] width 41 height 11
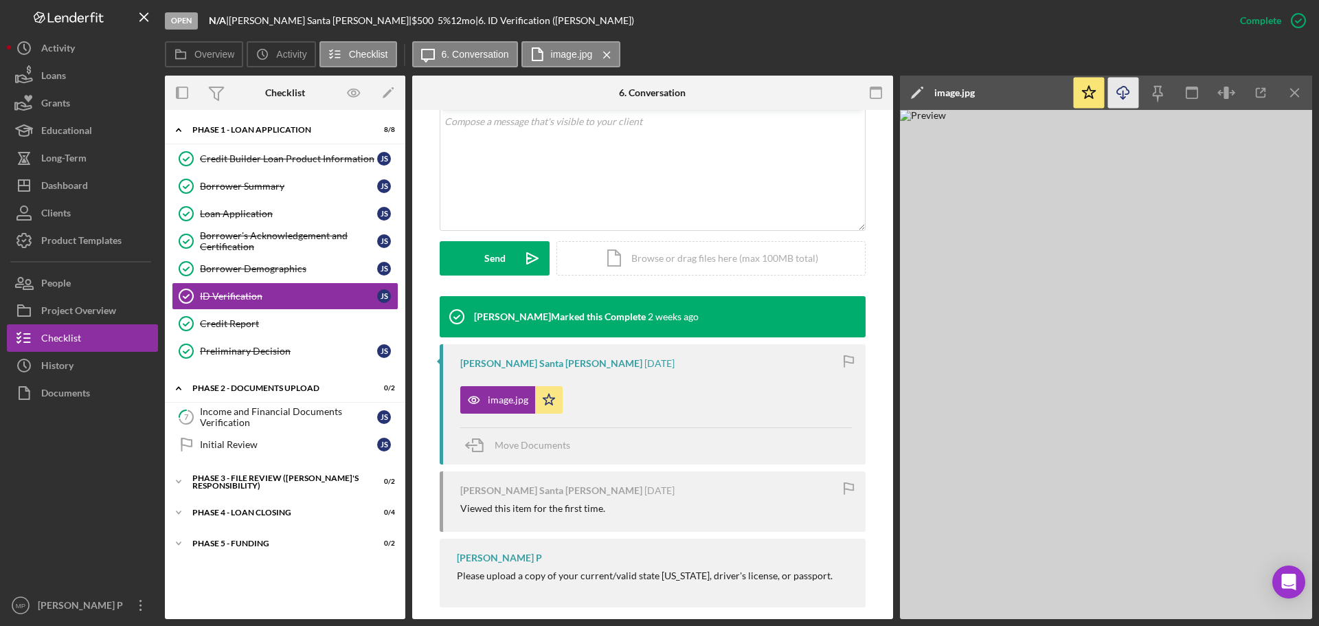
click at [1124, 84] on icon "Icon/Download" at bounding box center [1123, 93] width 31 height 31
click at [1294, 89] on icon "Icon/Menu Close" at bounding box center [1295, 93] width 31 height 31
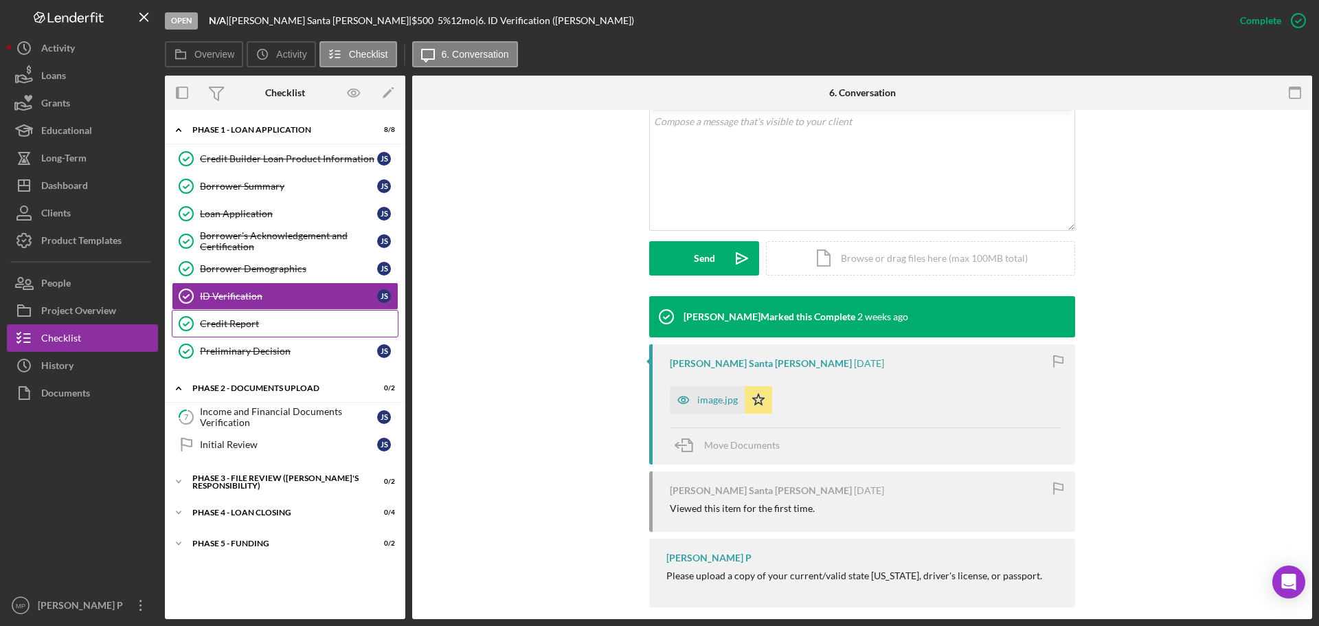
click at [238, 324] on div "Credit Report" at bounding box center [299, 323] width 198 height 11
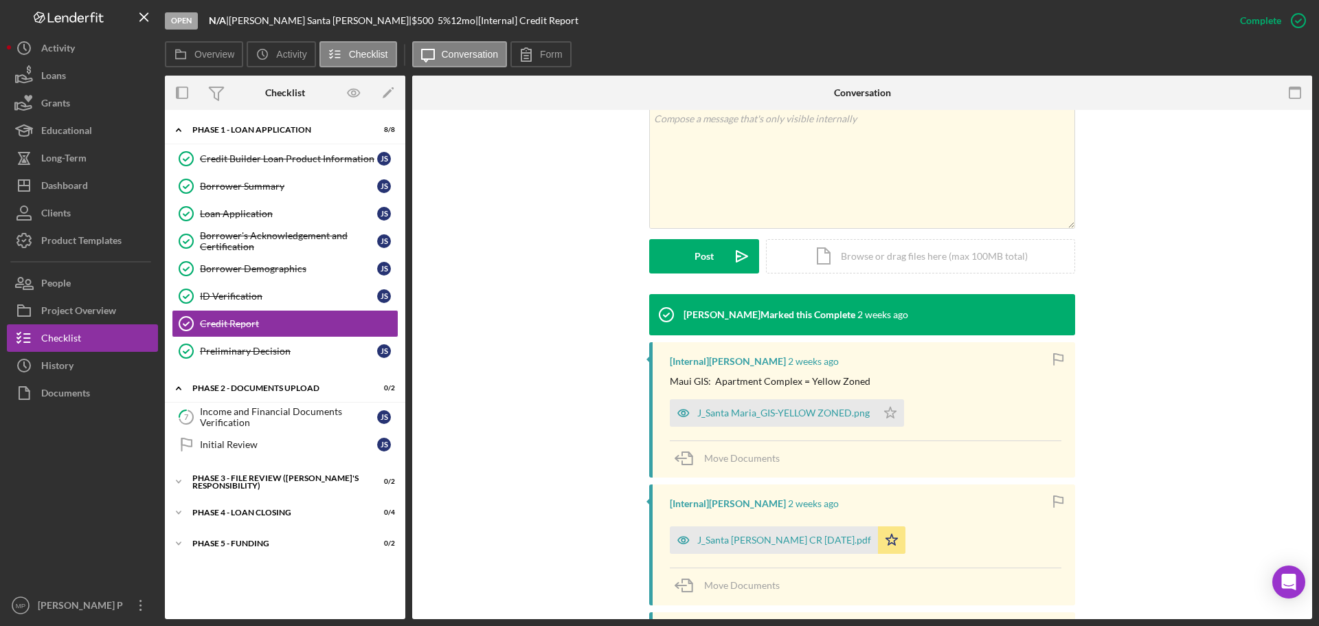
scroll to position [275, 0]
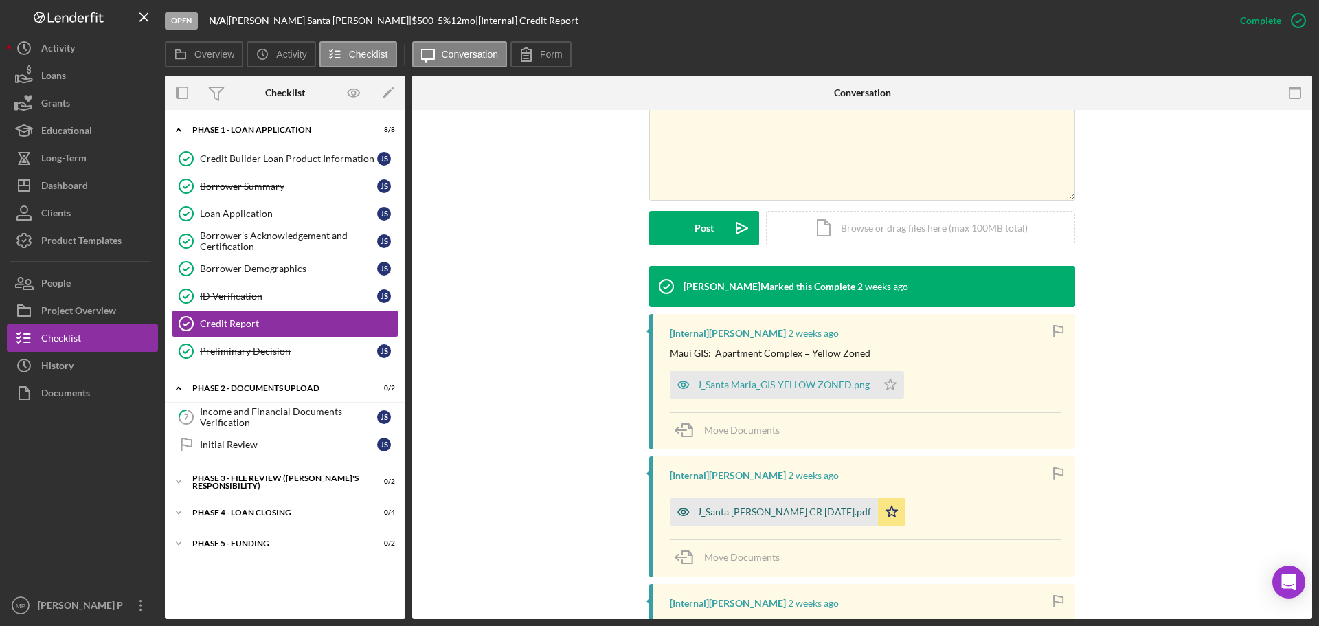
click at [768, 517] on div "J_Santa [PERSON_NAME] CR [DATE].pdf" at bounding box center [784, 511] width 174 height 11
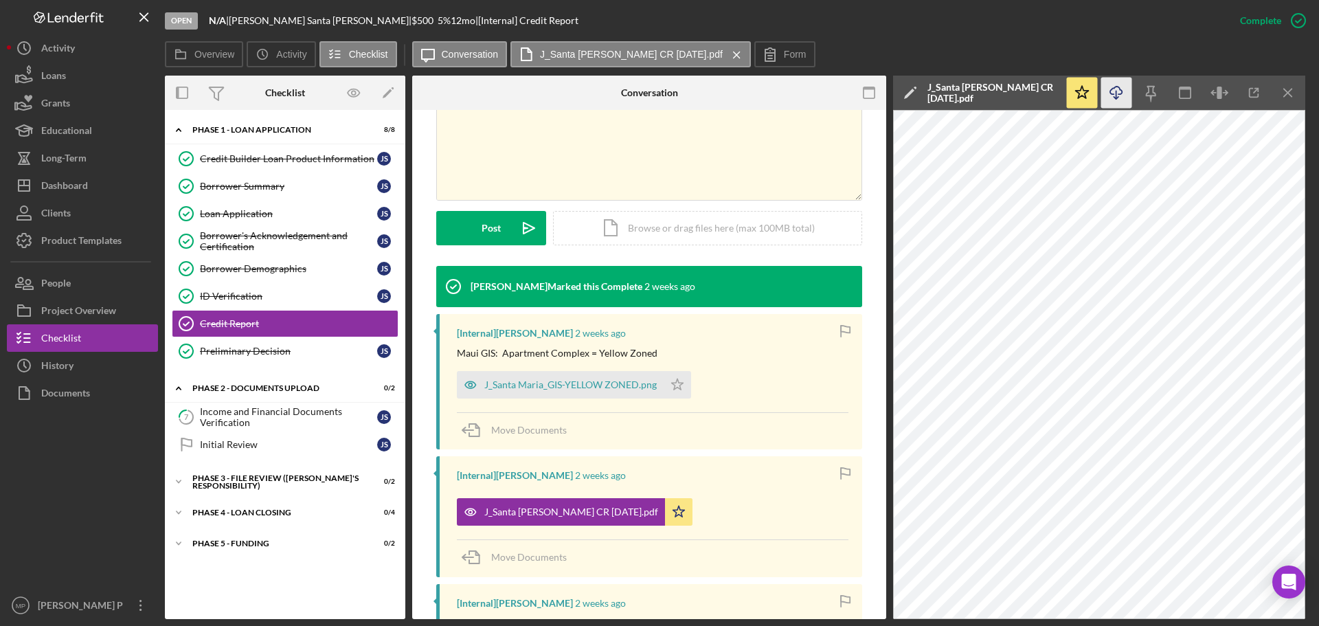
click at [1125, 92] on icon "Icon/Download" at bounding box center [1116, 93] width 31 height 31
click at [1289, 89] on icon "Icon/Menu Close" at bounding box center [1288, 93] width 31 height 31
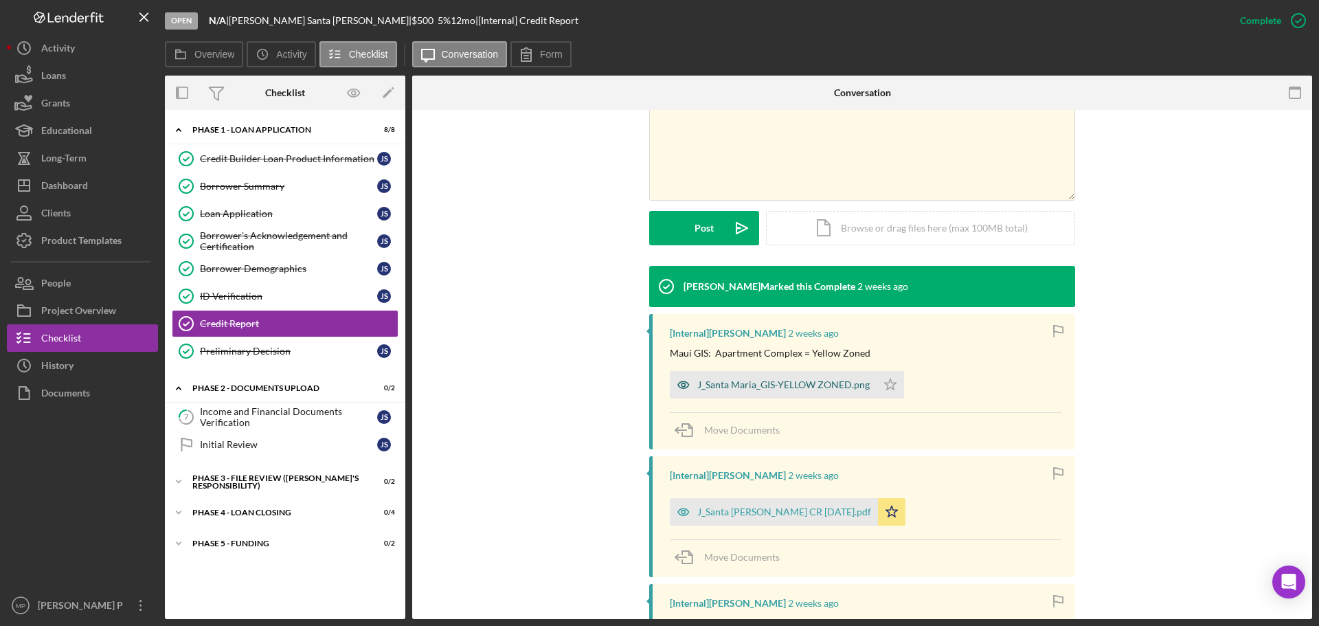
click at [835, 385] on div "J_Santa Maria_GIS-YELLOW ZONED.png" at bounding box center [783, 384] width 172 height 11
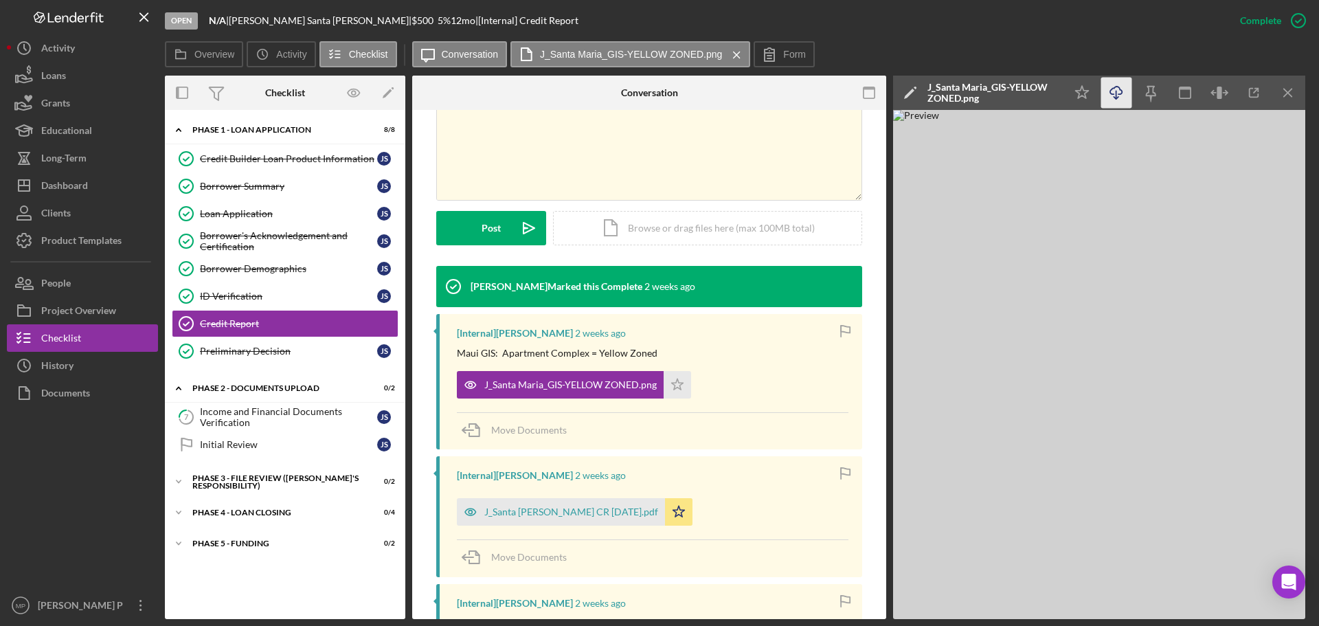
click at [1115, 89] on icon "Icon/Download" at bounding box center [1116, 93] width 31 height 31
click at [1285, 96] on icon "Icon/Menu Close" at bounding box center [1288, 93] width 31 height 31
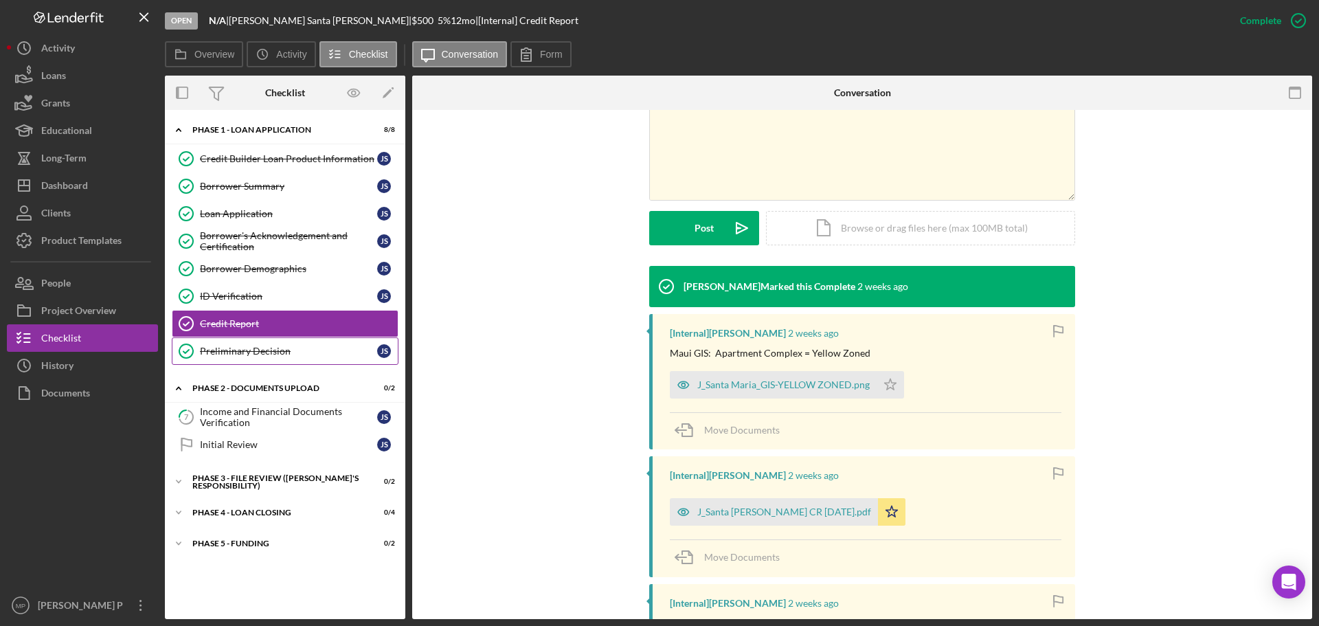
click at [275, 351] on div "Preliminary Decision" at bounding box center [288, 351] width 177 height 11
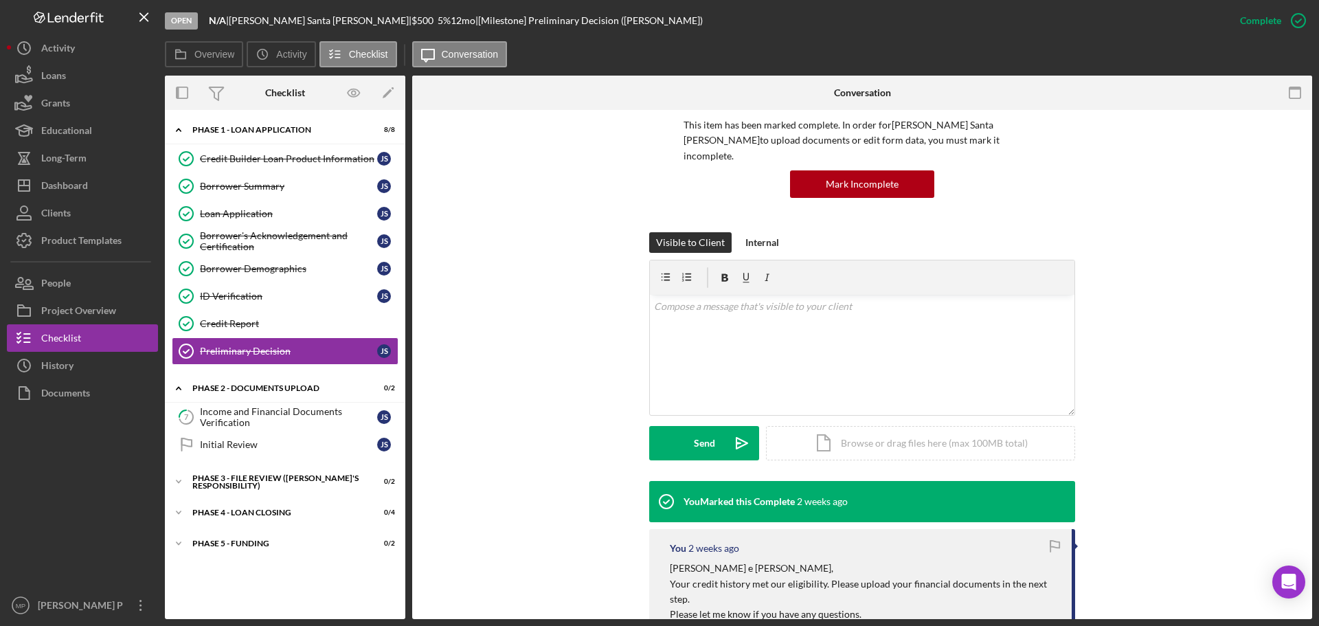
scroll to position [206, 0]
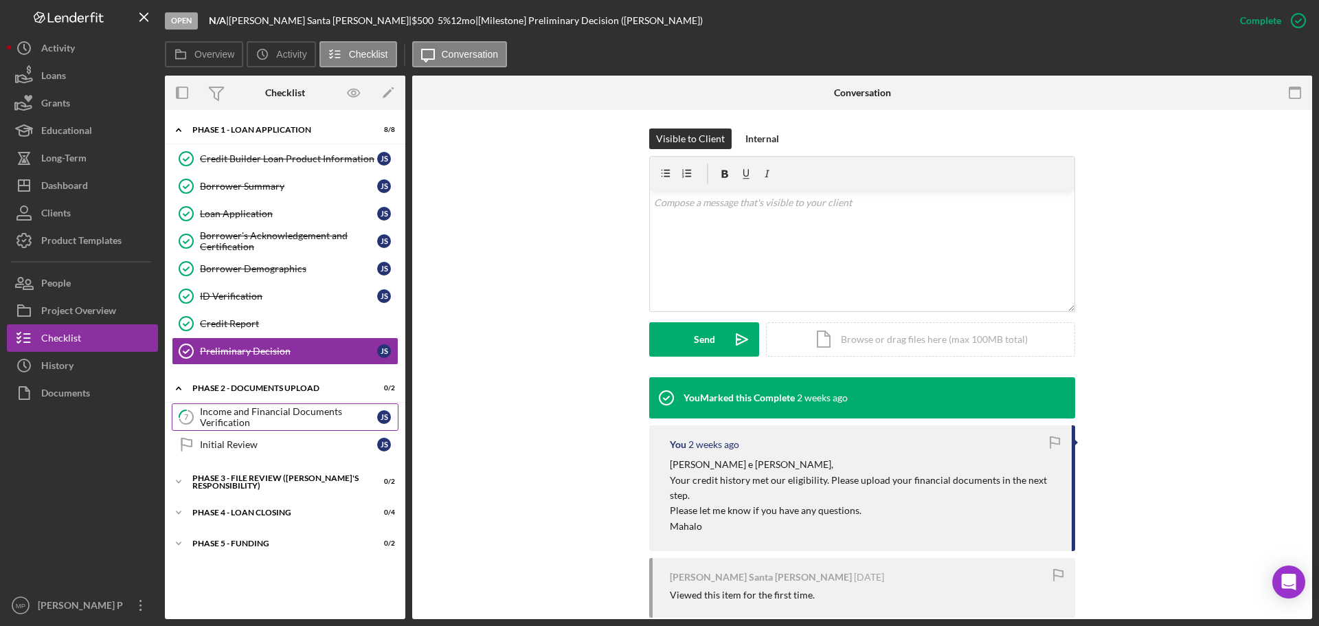
click at [242, 410] on div "Income and Financial Documents Verification" at bounding box center [288, 417] width 177 height 22
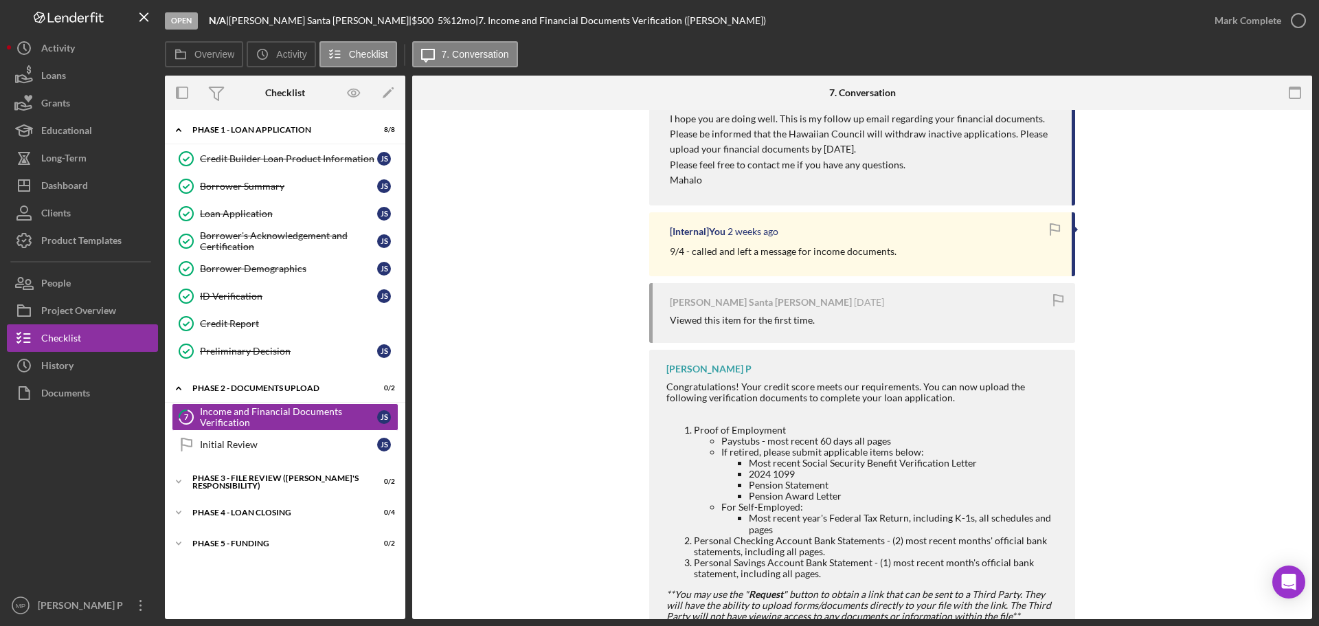
scroll to position [893, 0]
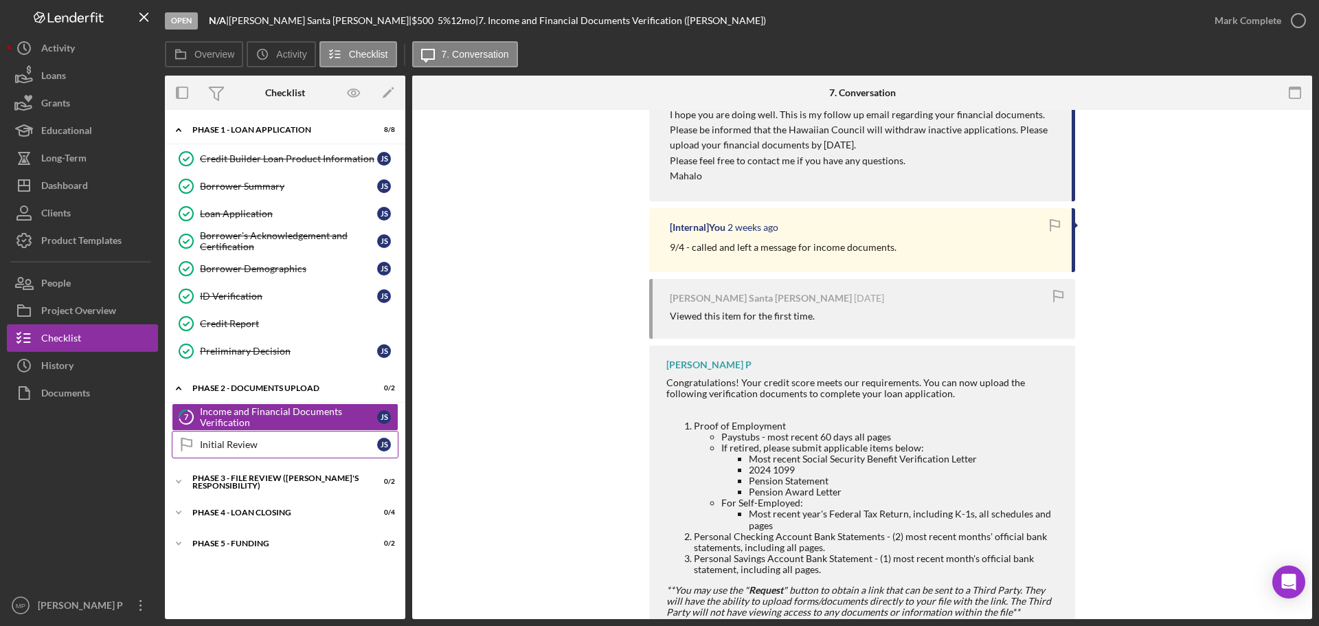
click at [267, 450] on div "Initial Review" at bounding box center [288, 444] width 177 height 11
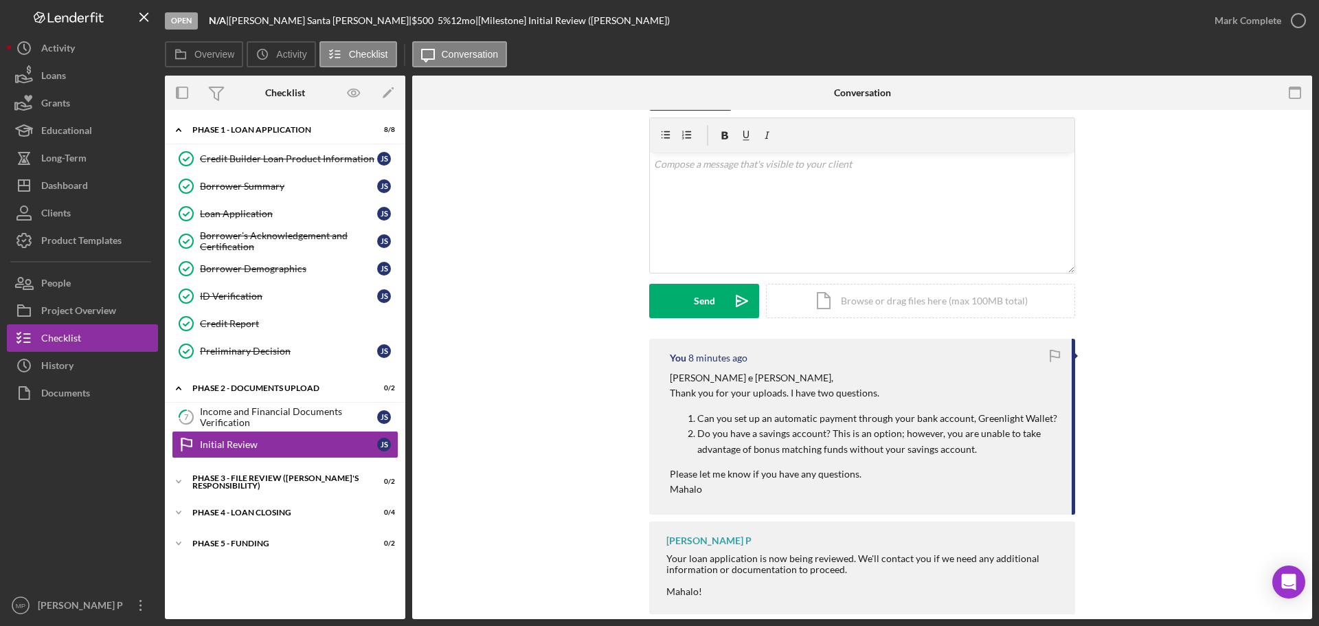
scroll to position [63, 0]
